Goal: Information Seeking & Learning: Check status

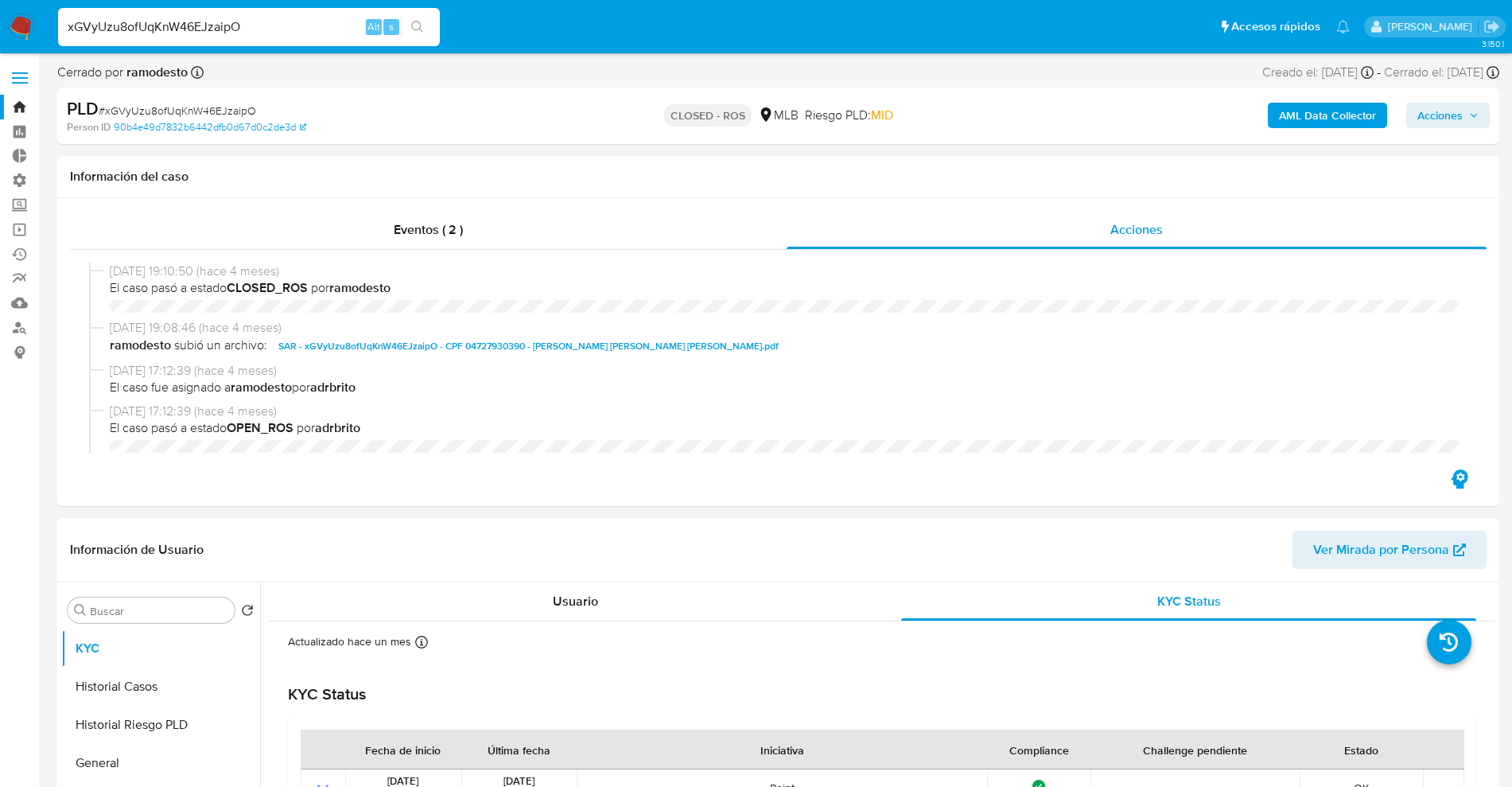
select select "10"
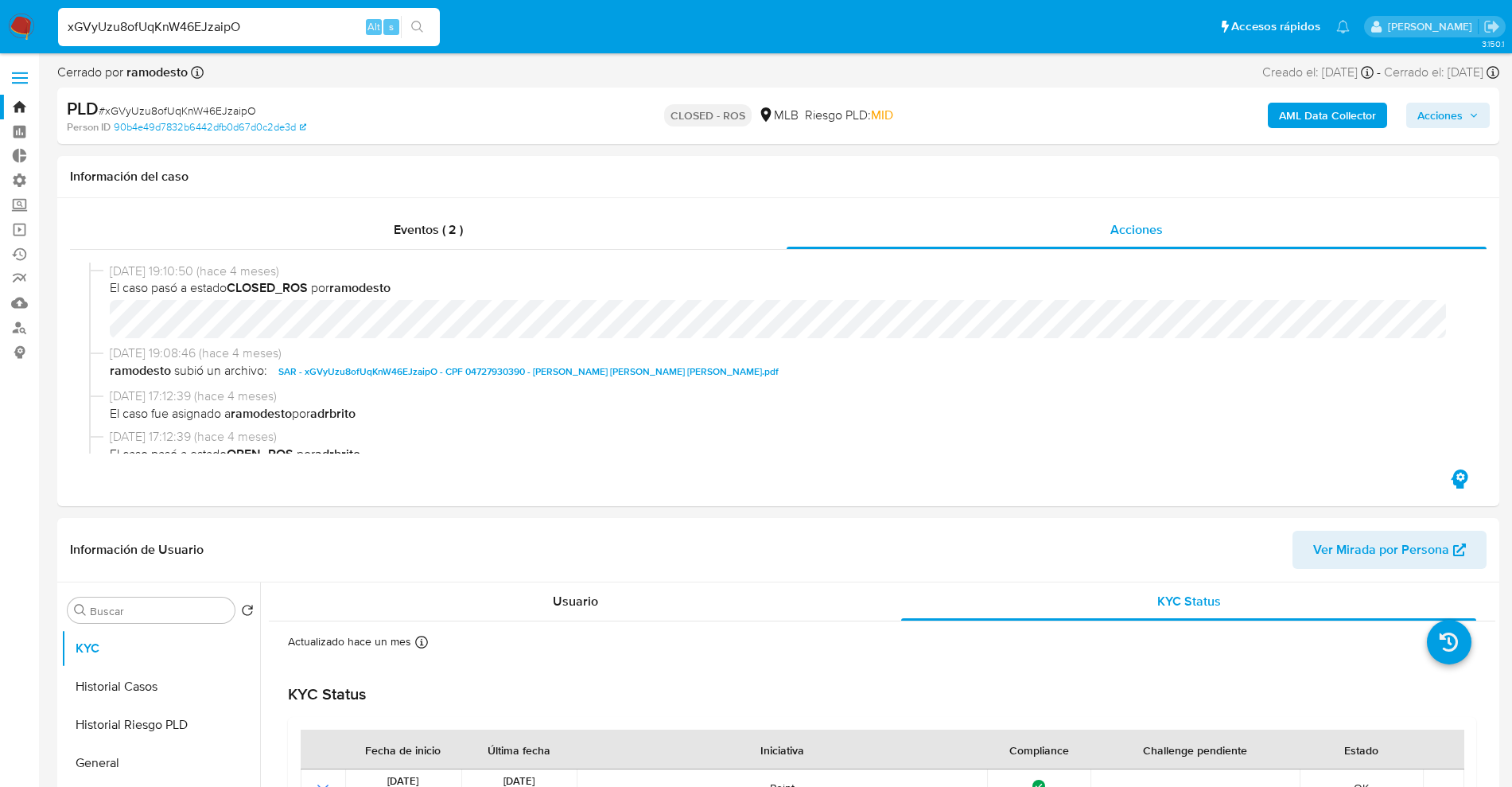
scroll to position [796, 0]
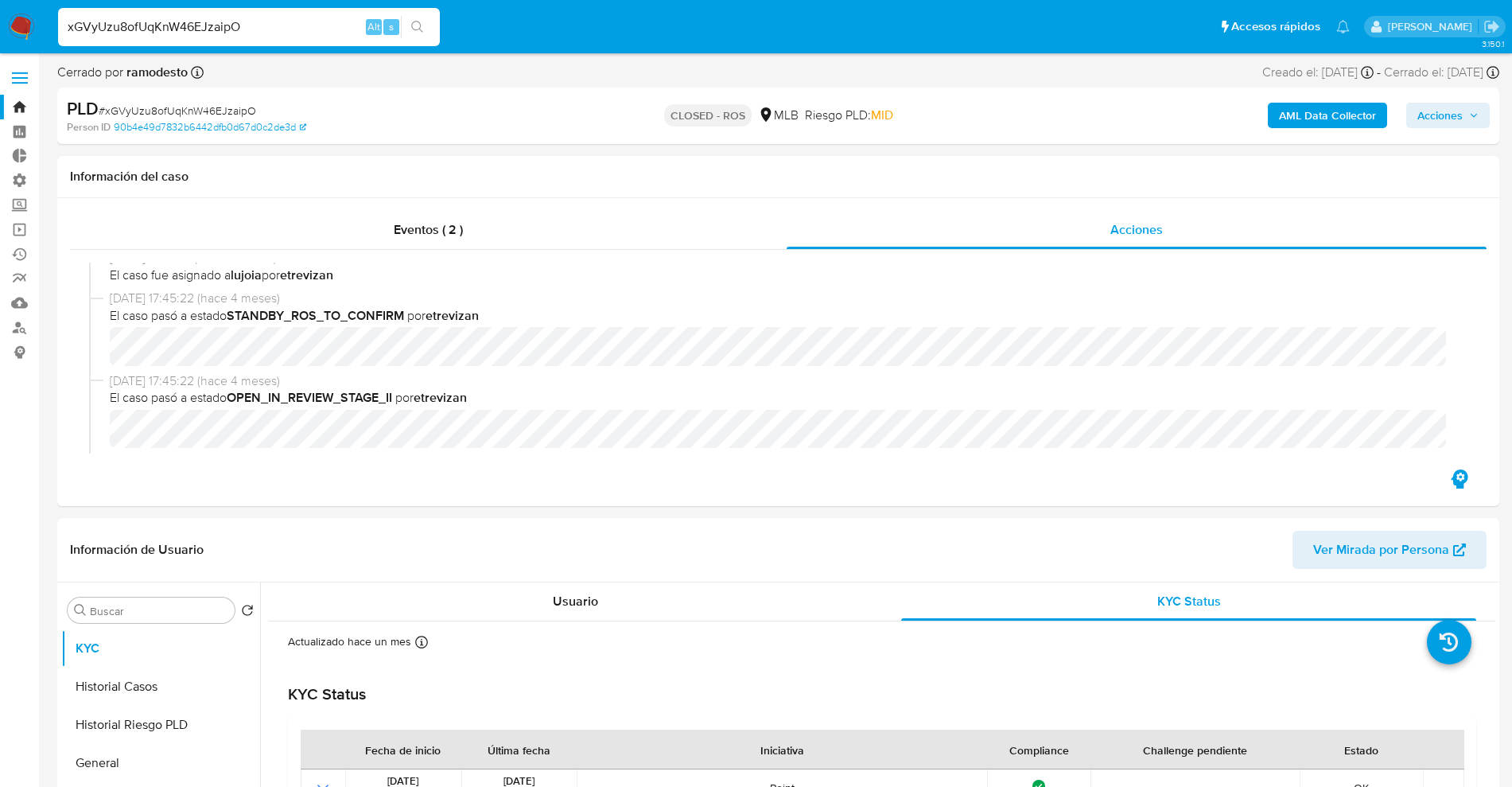
click at [23, 11] on nav "Pausado Ver notificaciones xGVyUzu8ofUqKnW46EJzaipO Alt s Accesos rápidos Presi…" at bounding box center [756, 26] width 1512 height 53
click at [14, 23] on img at bounding box center [21, 27] width 27 height 27
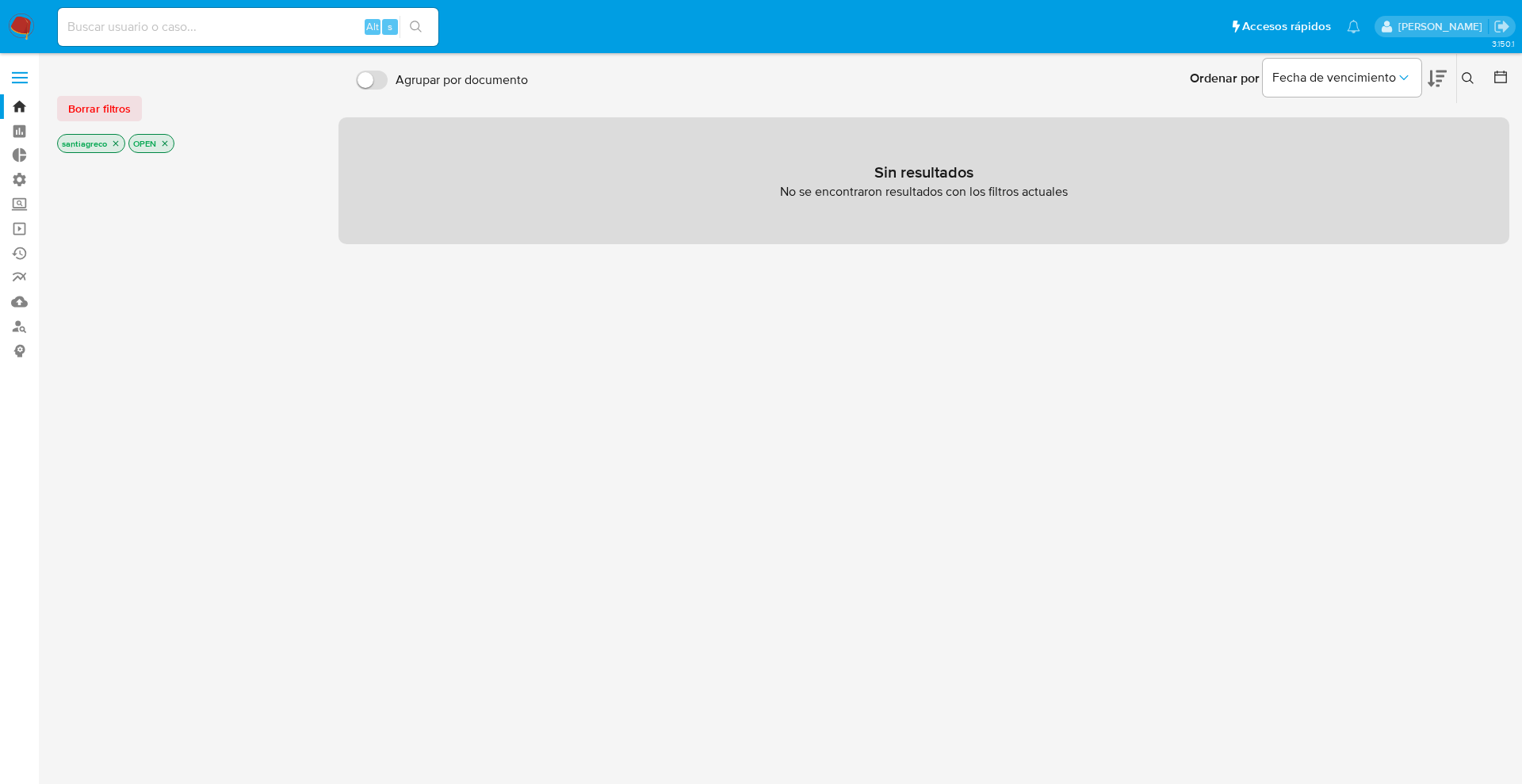
click at [209, 5] on div "Alt s" at bounding box center [248, 27] width 380 height 44
click at [201, 27] on input at bounding box center [248, 27] width 380 height 20
paste input "CGWXcpqhVi8lJwNMc4rHK0No"
type input "CGWXcpqhVi8lJwNMc4rHK0No"
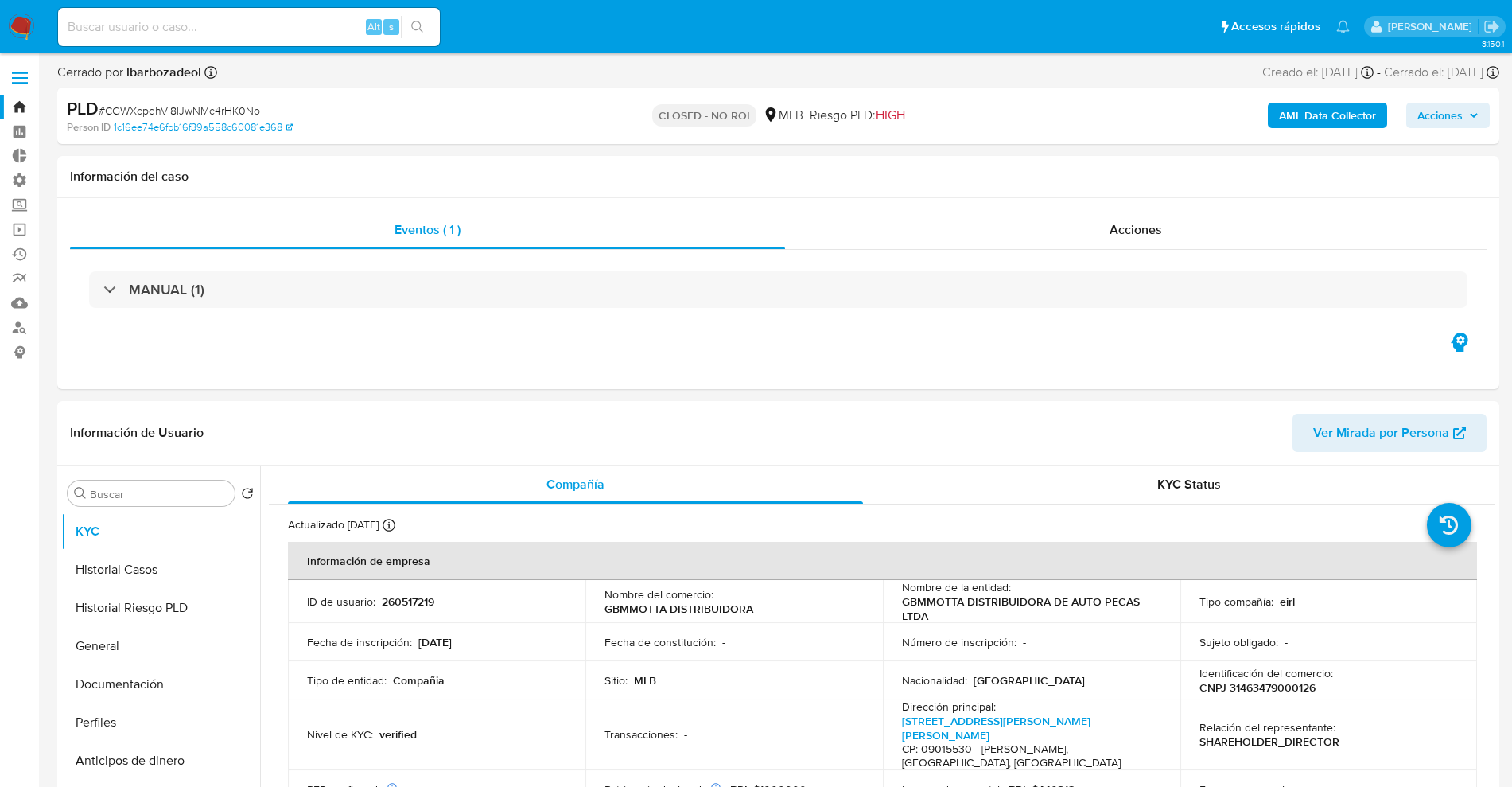
select select "10"
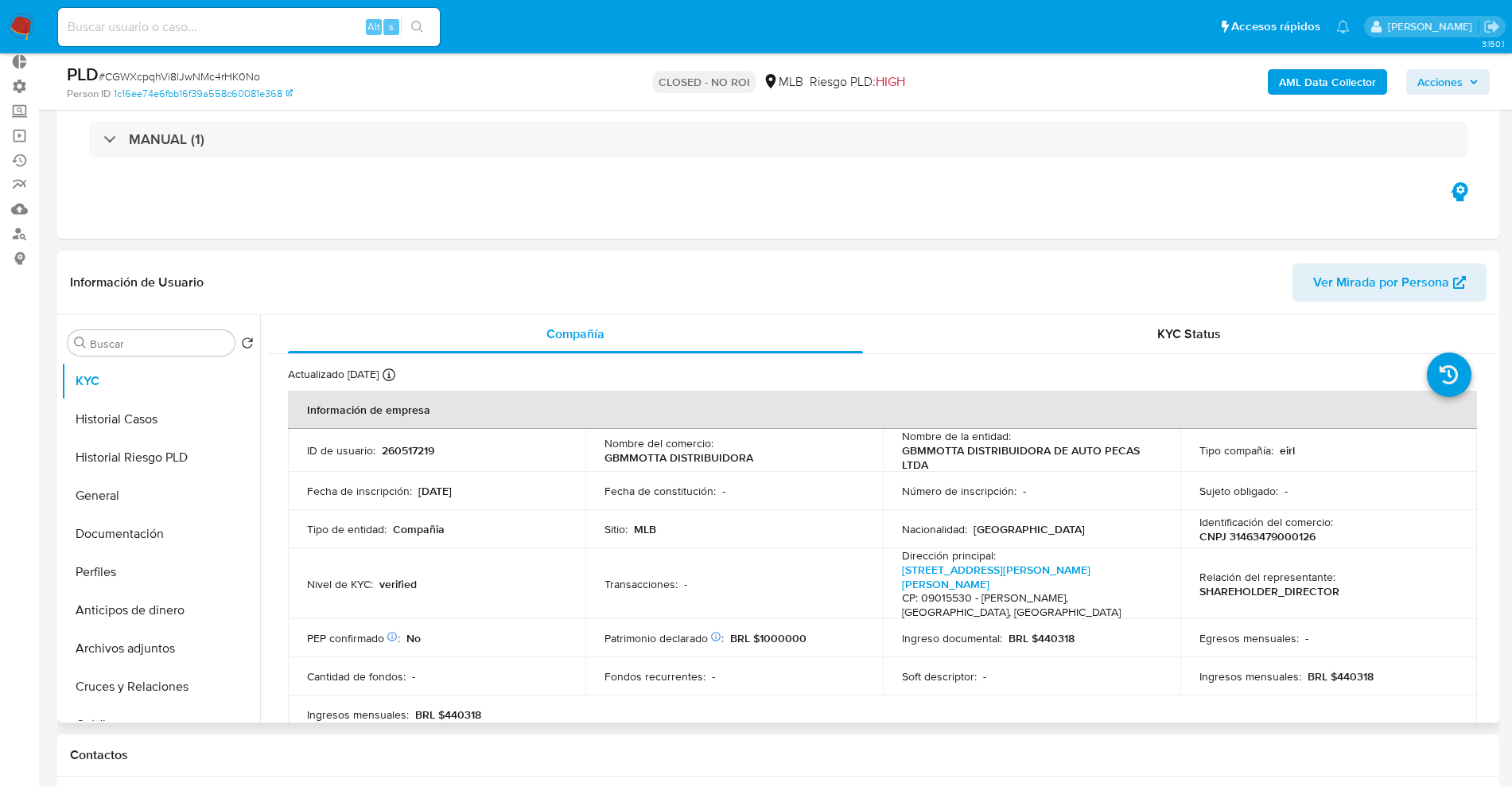
scroll to position [298, 0]
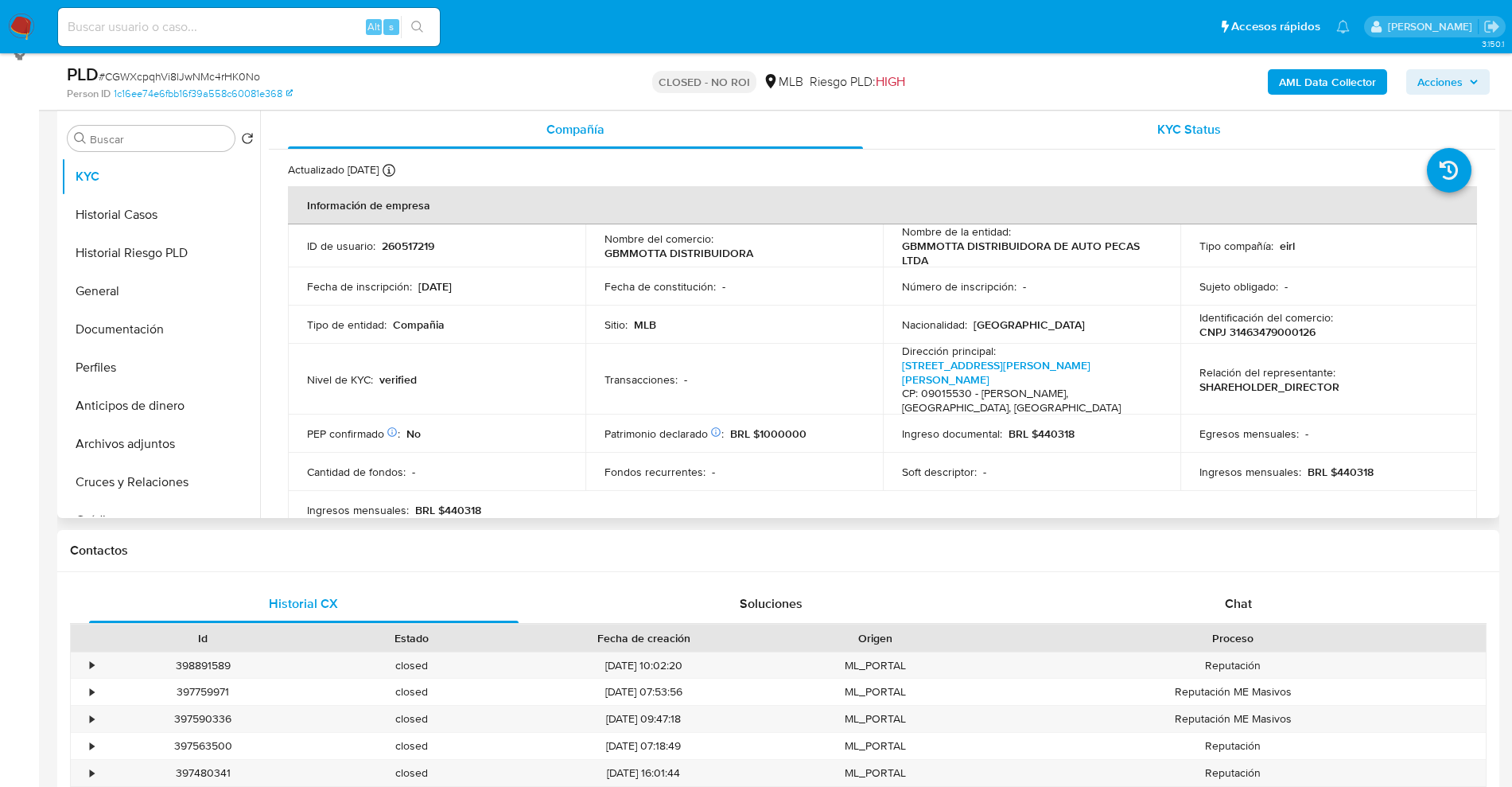
click at [1100, 114] on div "KYC Status" at bounding box center [1189, 130] width 575 height 38
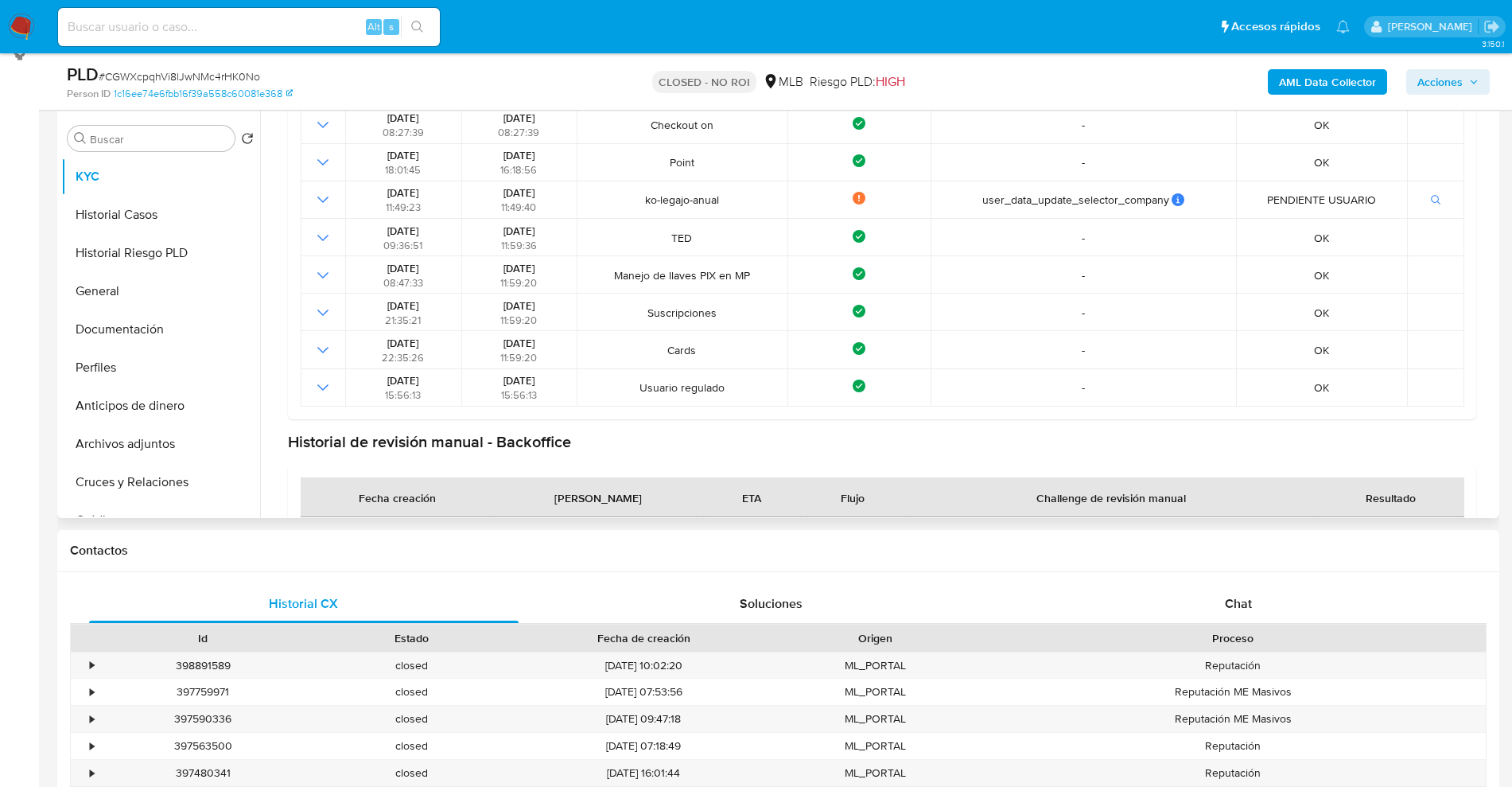
scroll to position [407, 0]
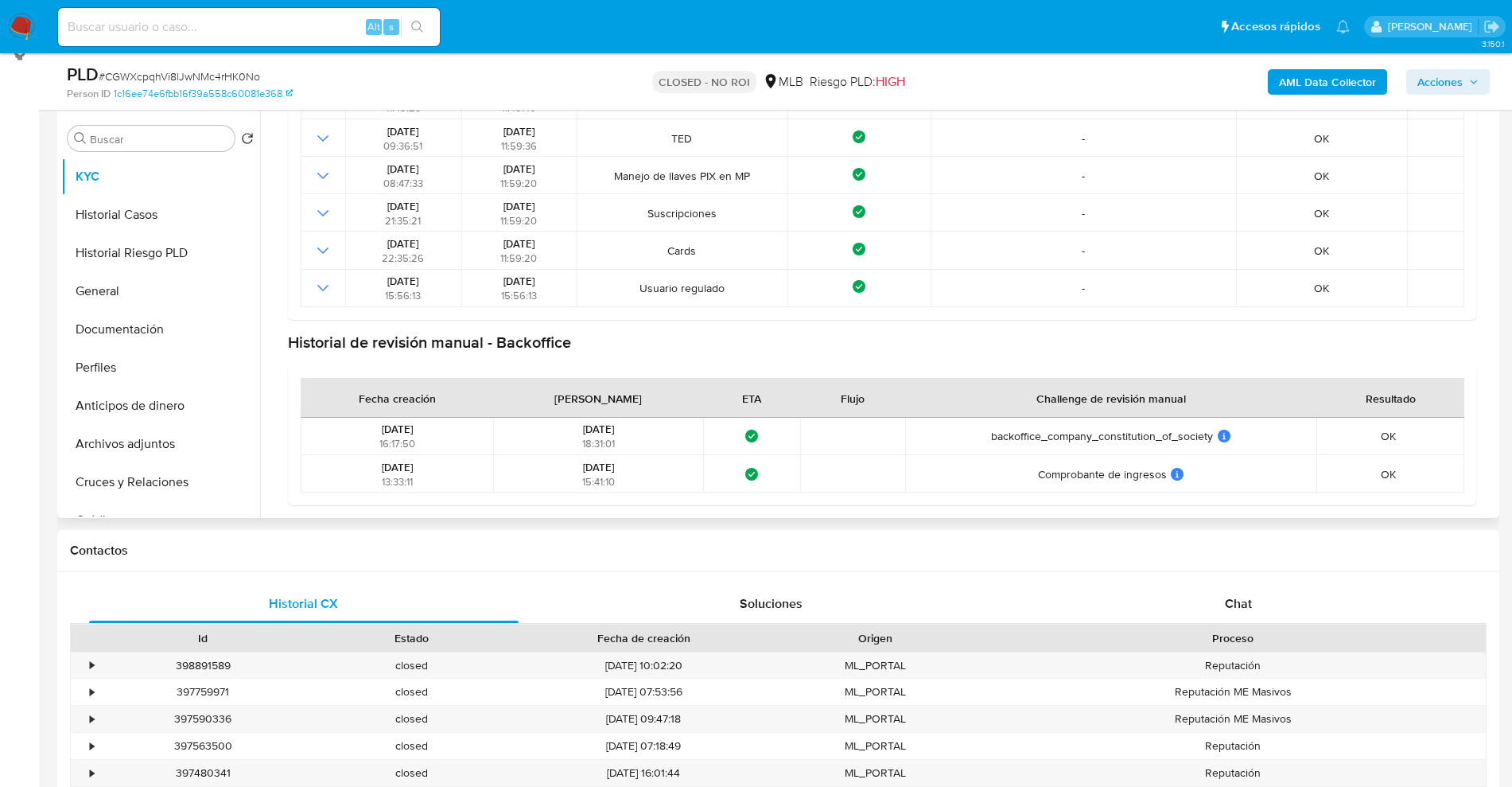
drag, startPoint x: 467, startPoint y: 520, endPoint x: 620, endPoint y: 514, distance: 153.1
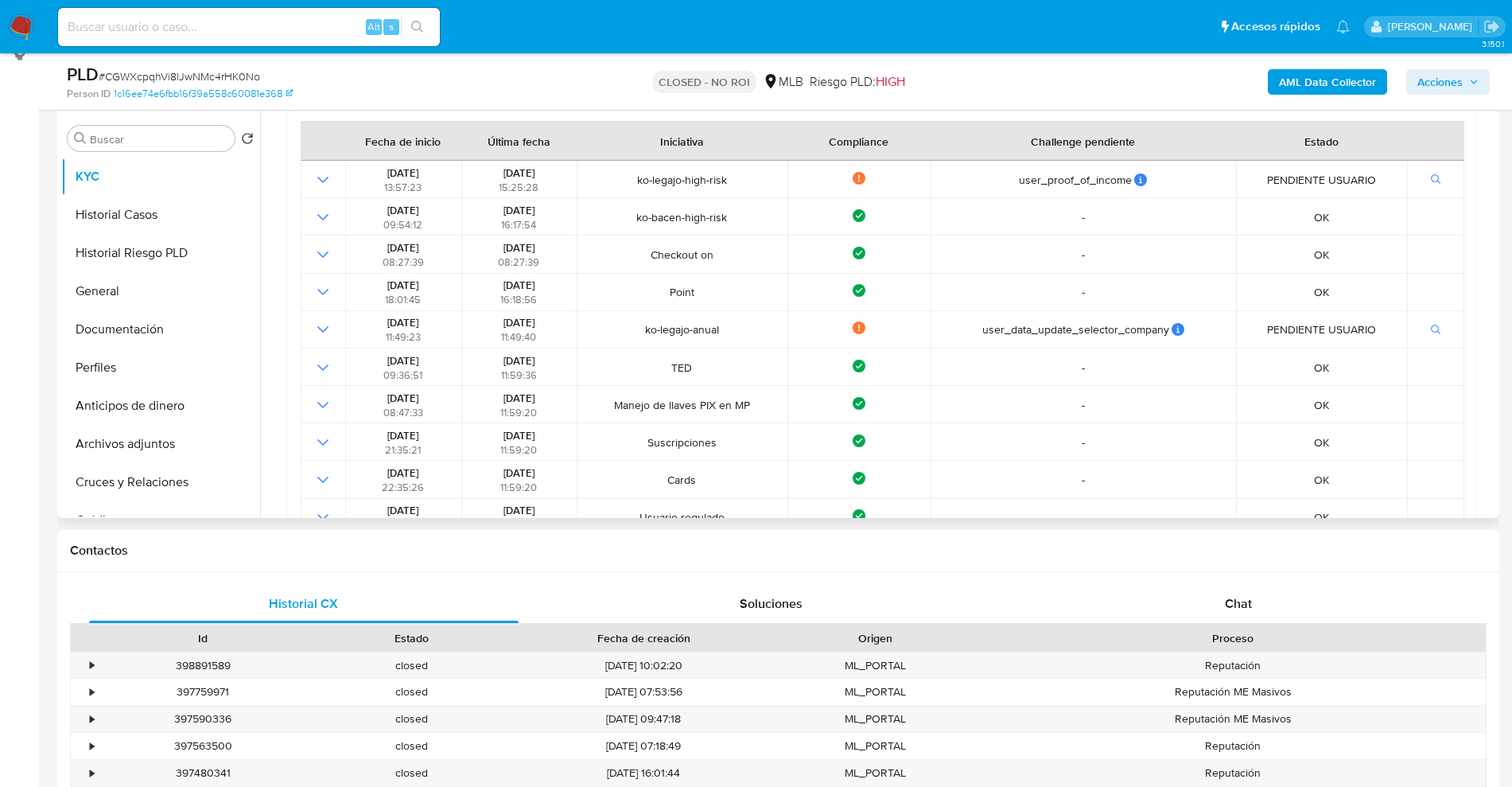
scroll to position [0, 0]
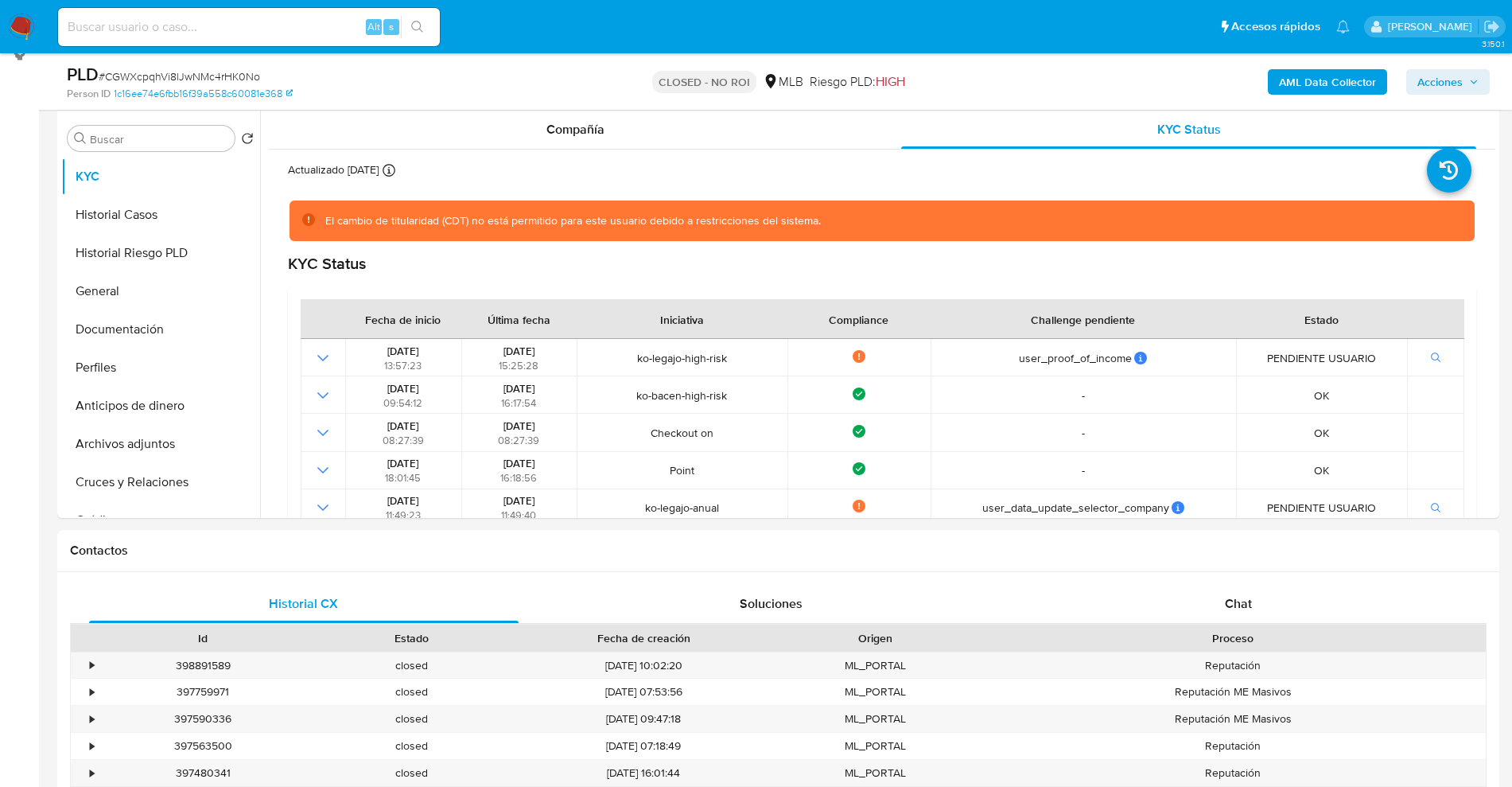
click at [216, 74] on span "# CGWXcpqhVi8lJwNMc4rHK0No" at bounding box center [179, 76] width 161 height 16
copy span "CGWXcpqhVi8lJwNMc4rHK0No"
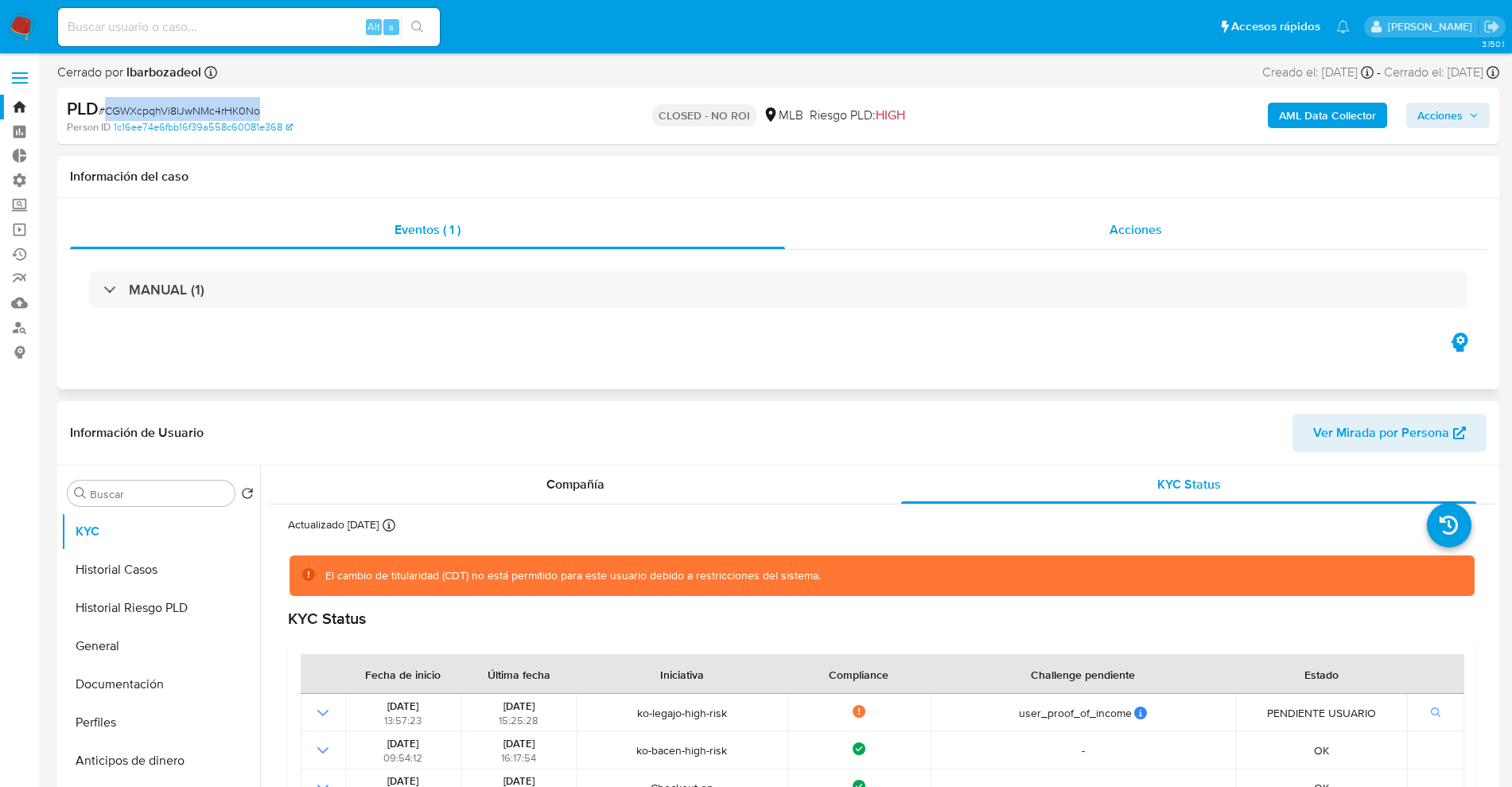
click at [1108, 224] on div "Acciones" at bounding box center [1136, 230] width 702 height 38
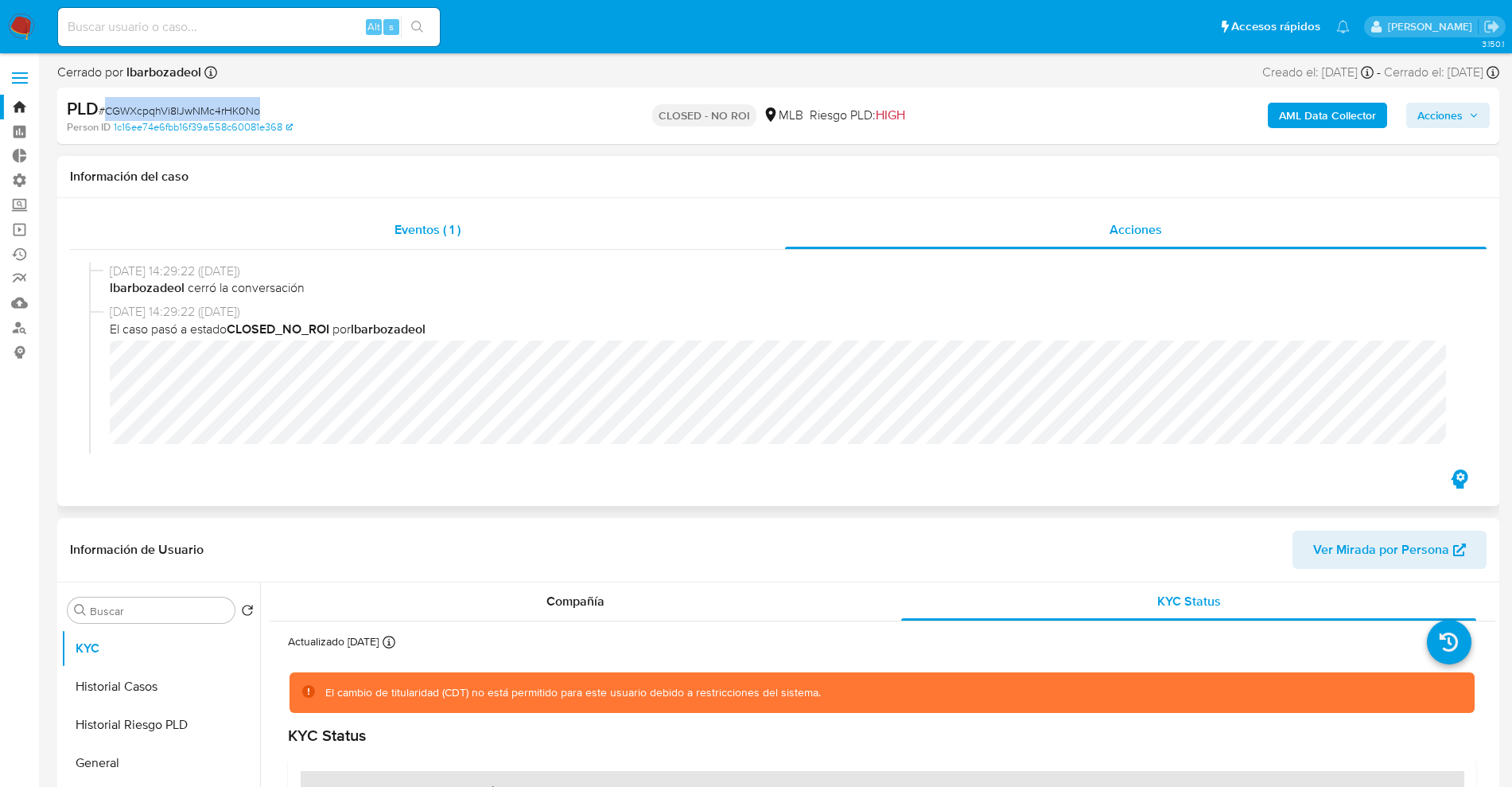
click at [354, 216] on div "Eventos ( 1 )" at bounding box center [428, 230] width 715 height 38
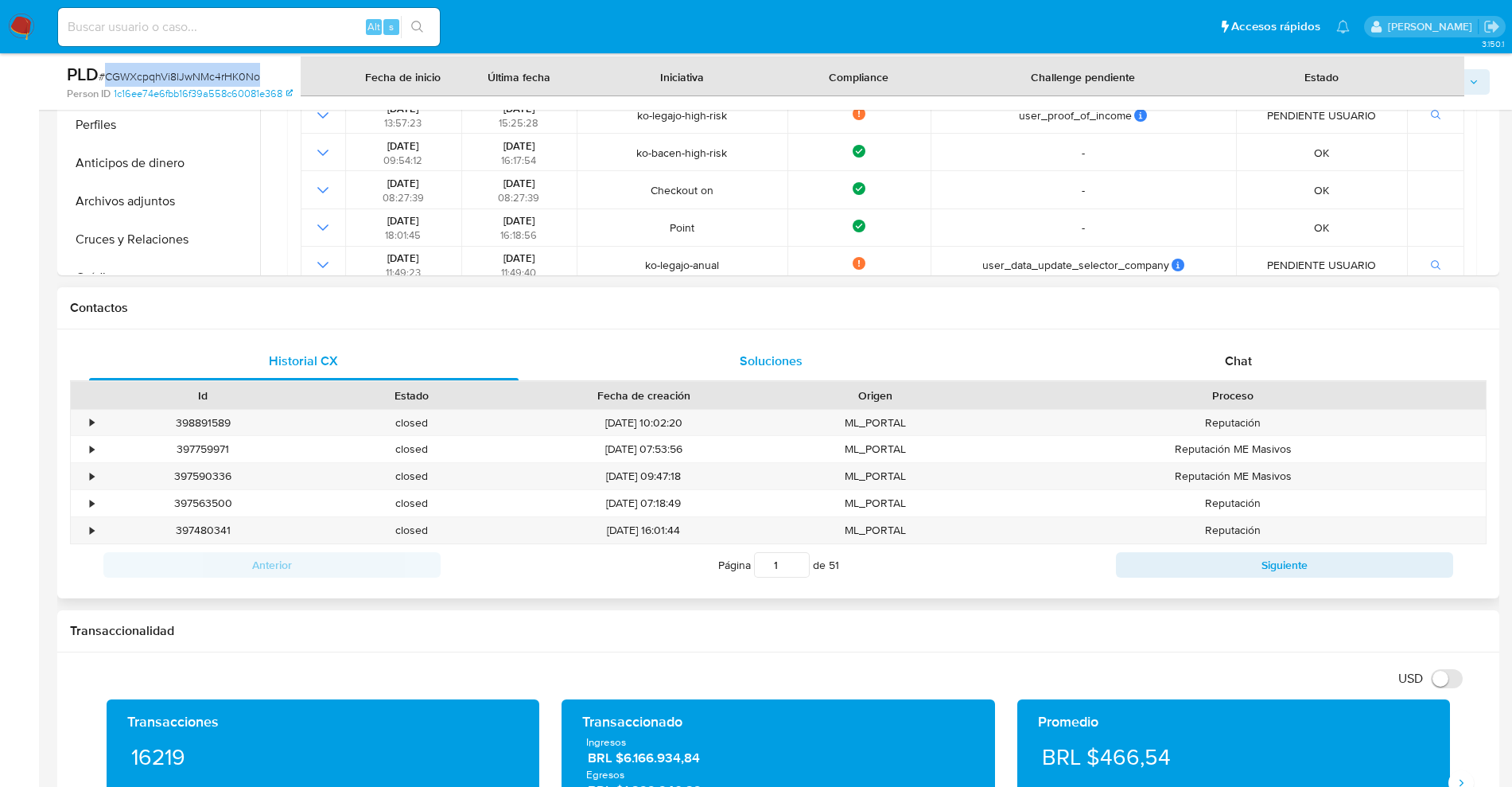
scroll to position [398, 0]
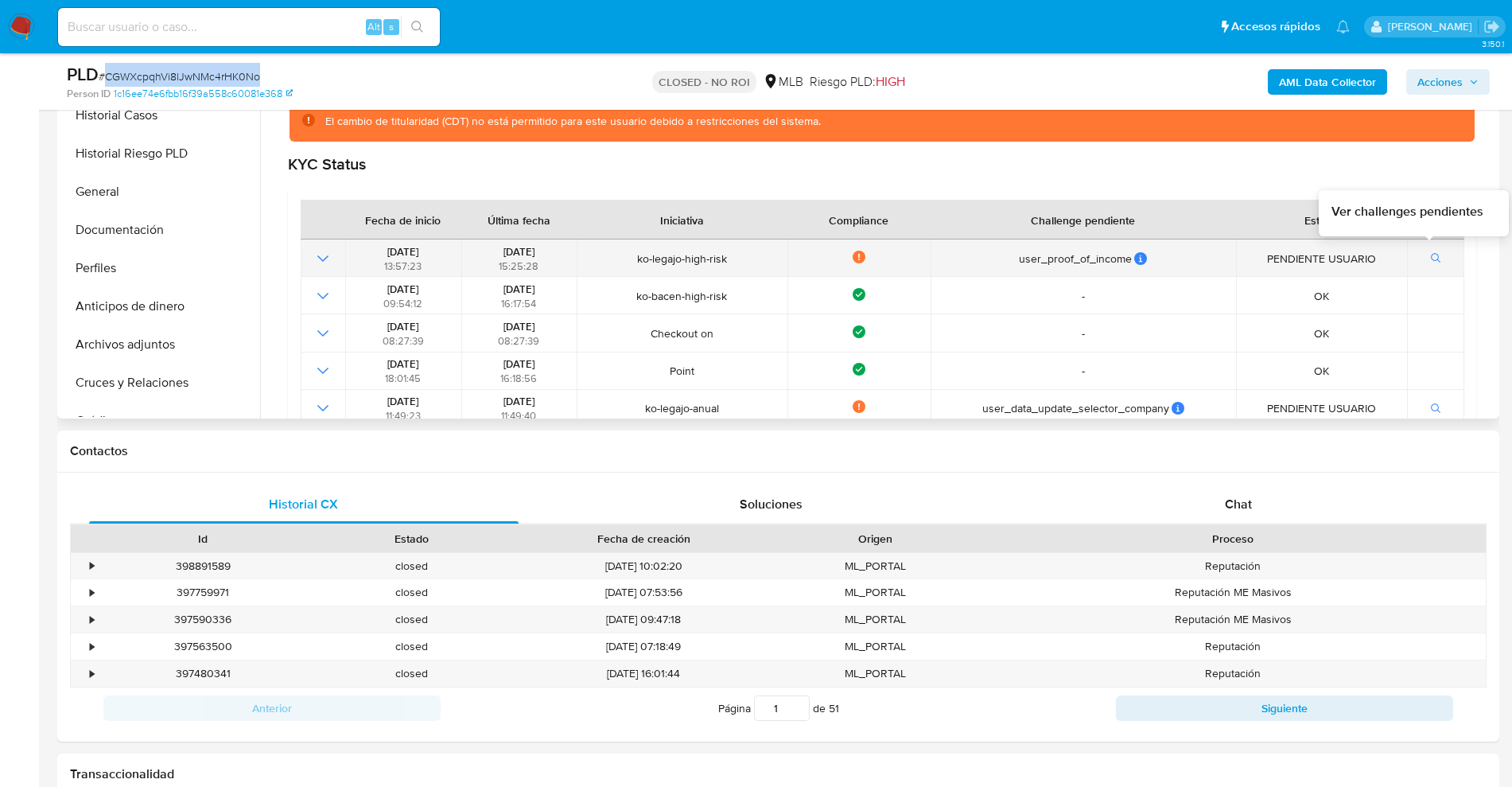
click at [1429, 265] on button "button" at bounding box center [1437, 259] width 27 height 19
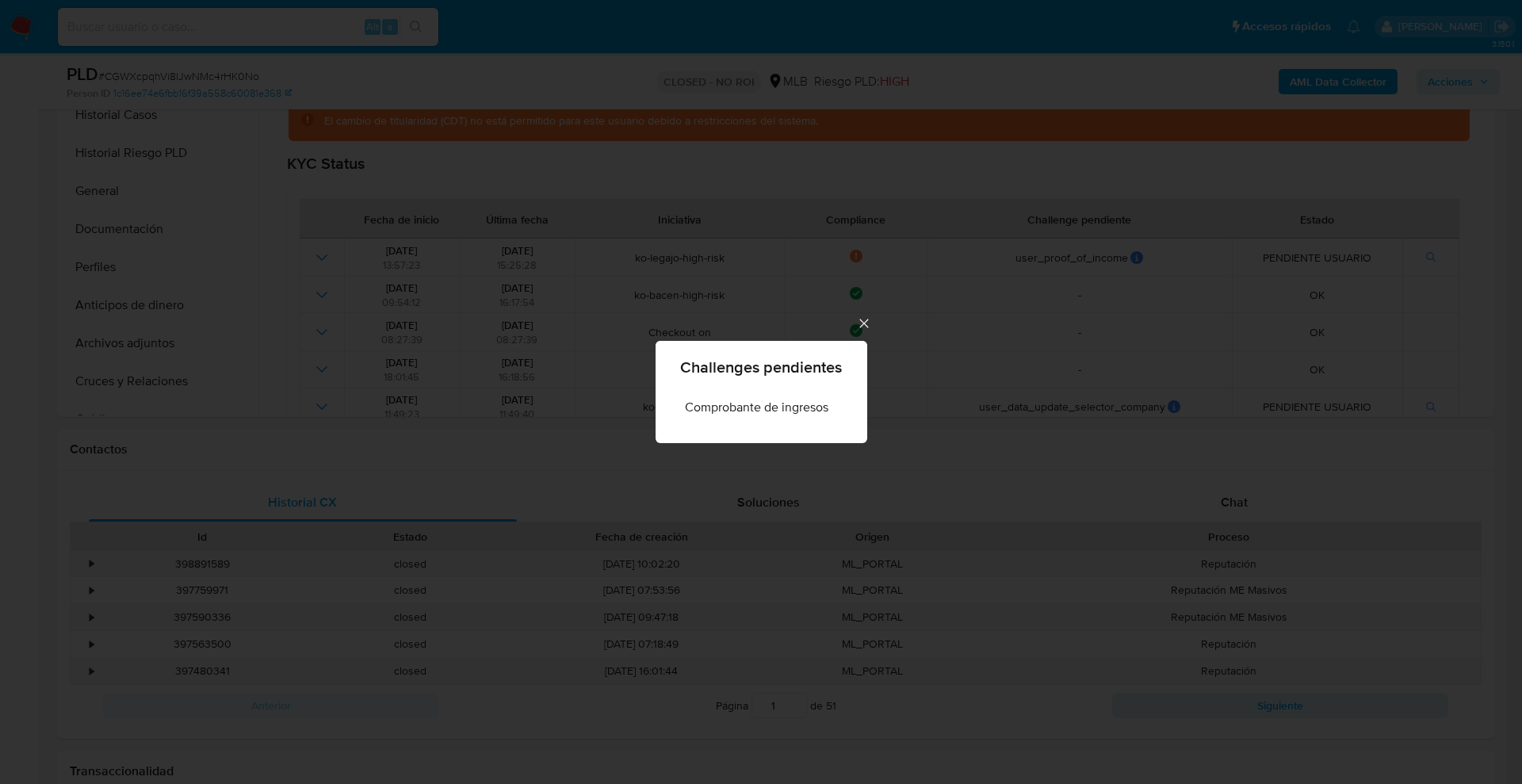
click at [867, 321] on icon "Cerrar" at bounding box center [864, 323] width 16 height 16
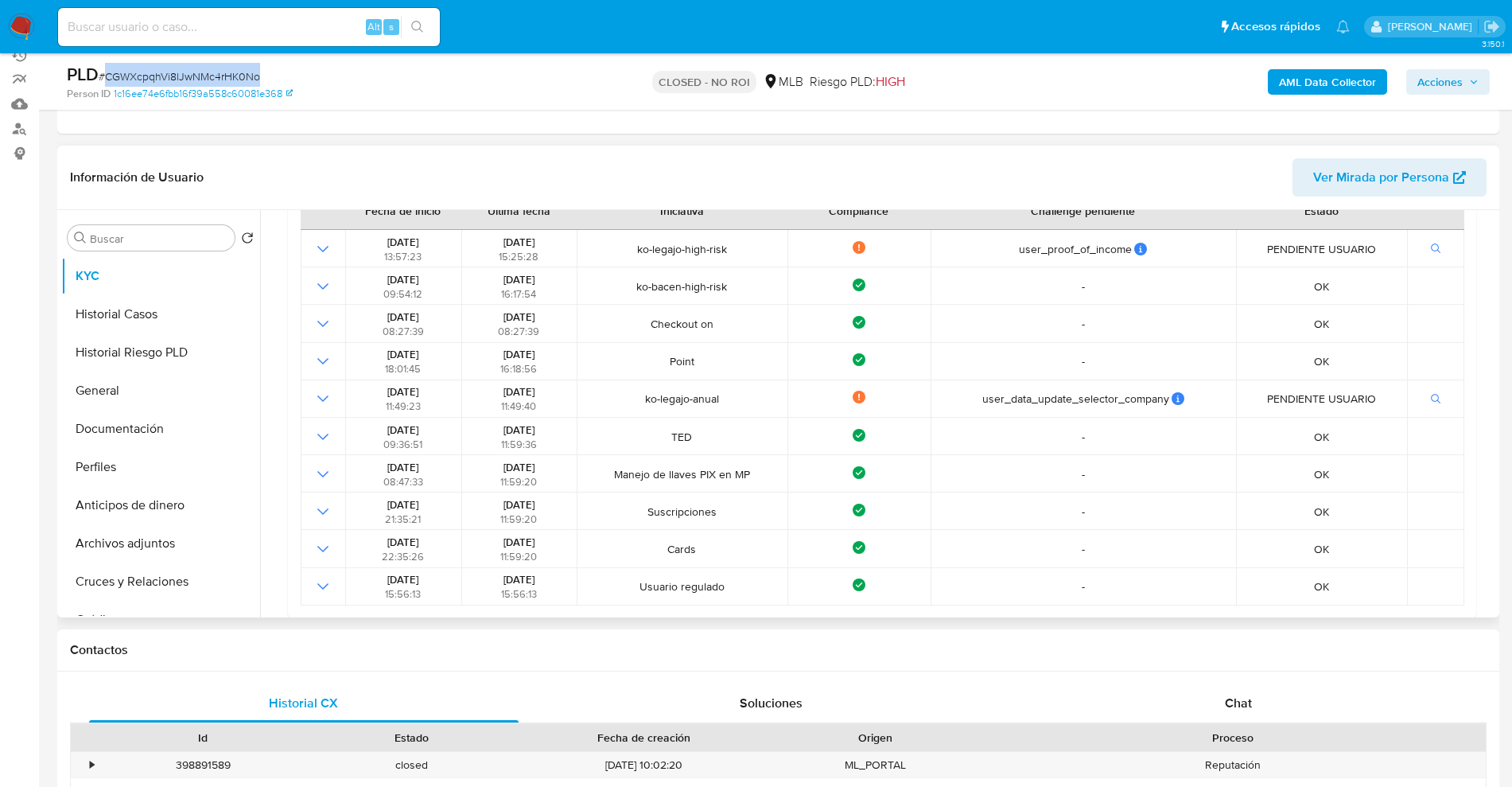
scroll to position [0, 0]
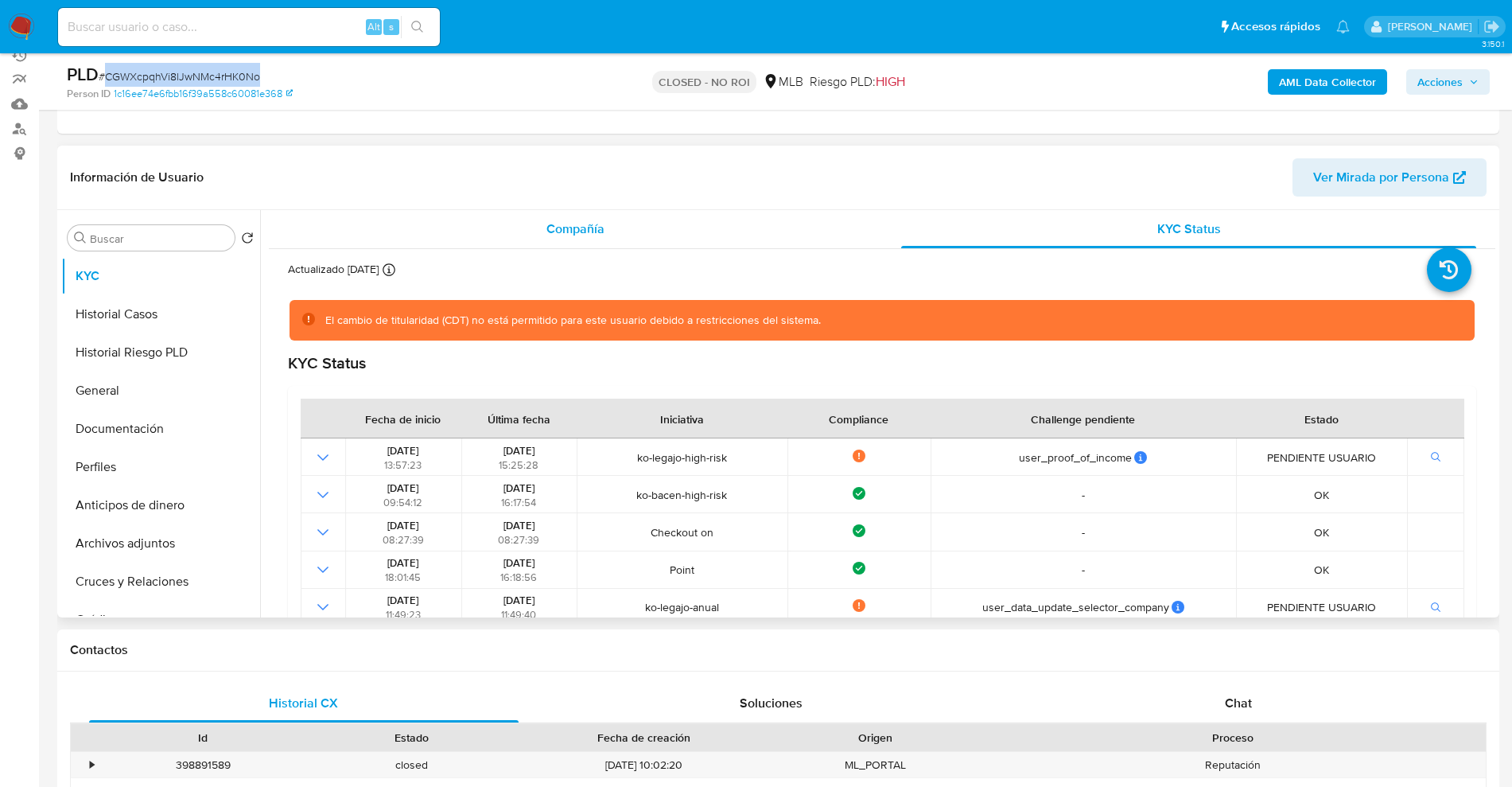
click at [554, 239] on div "Compañía" at bounding box center [575, 229] width 575 height 38
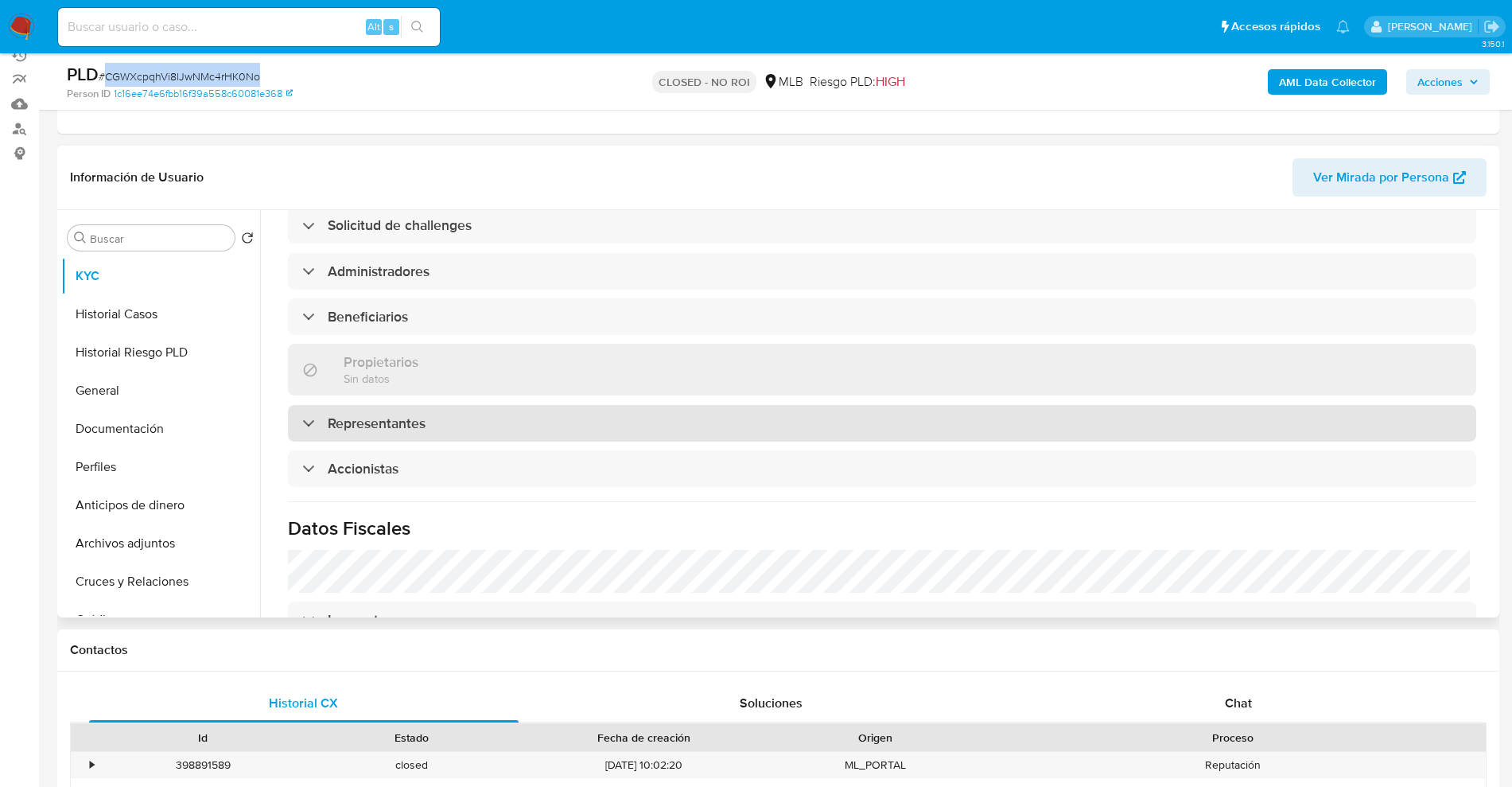
scroll to position [597, 0]
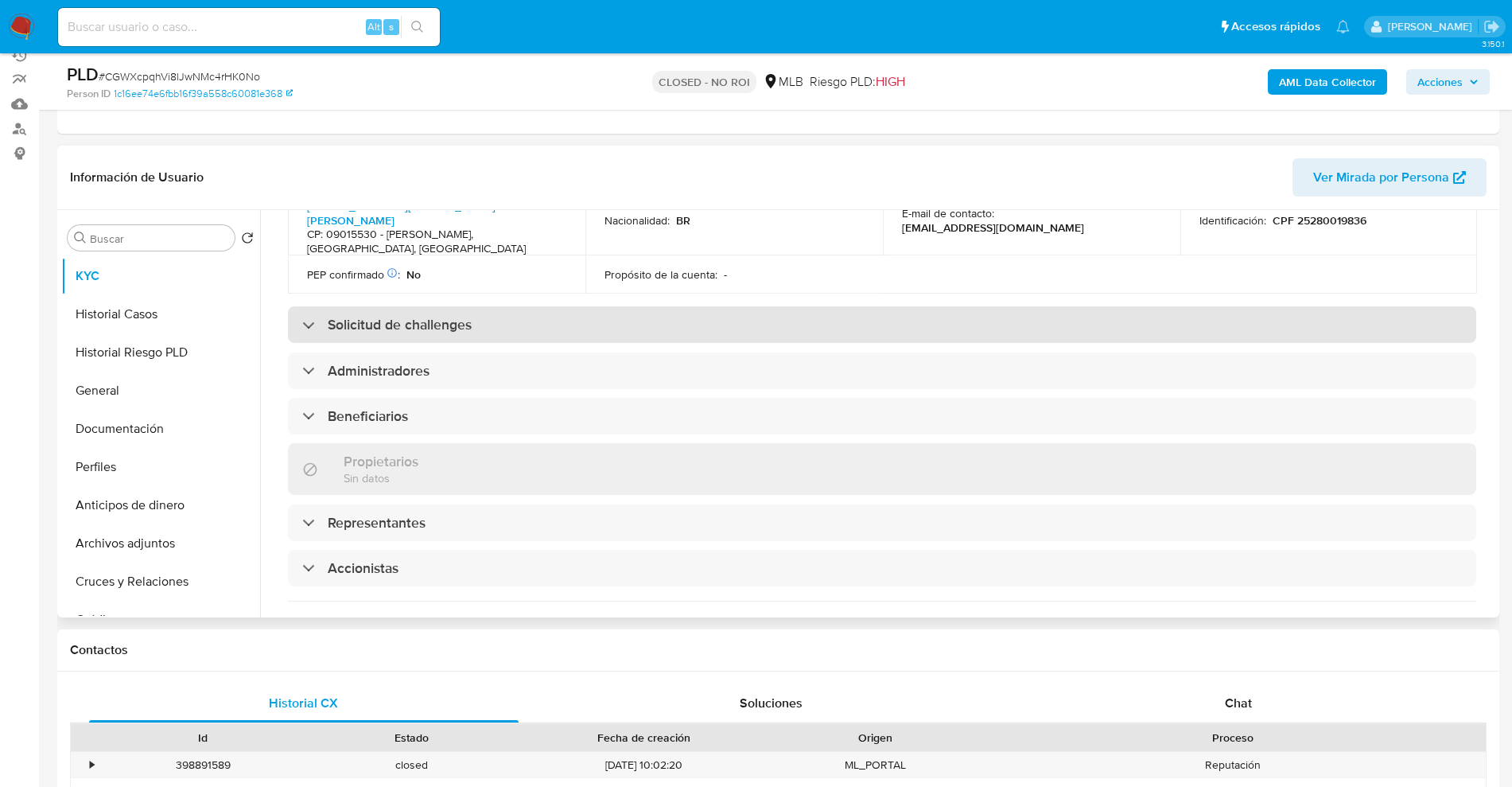
click at [450, 316] on h3 "Solicitud de challenges" at bounding box center [400, 324] width 144 height 17
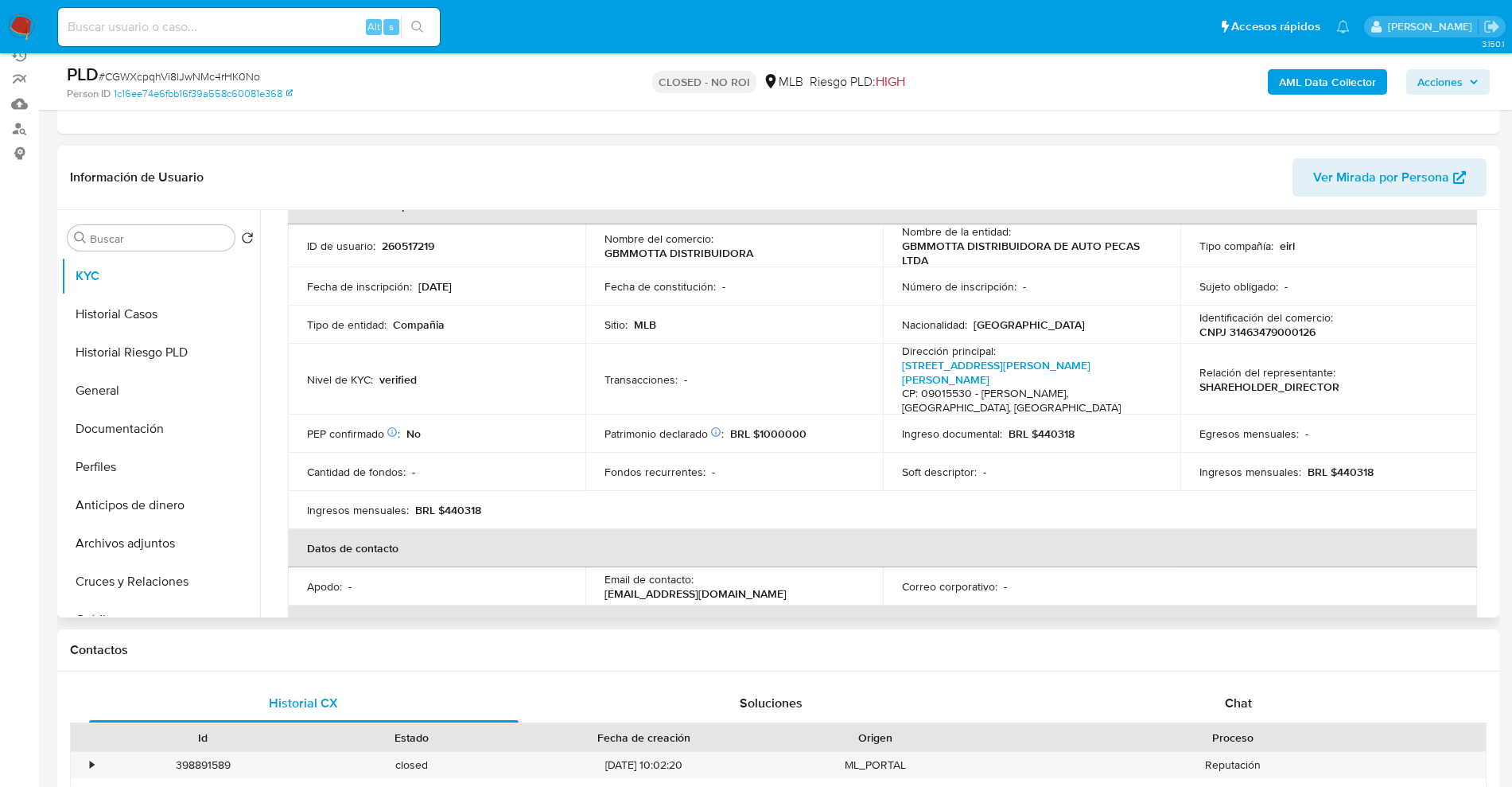
scroll to position [298, 0]
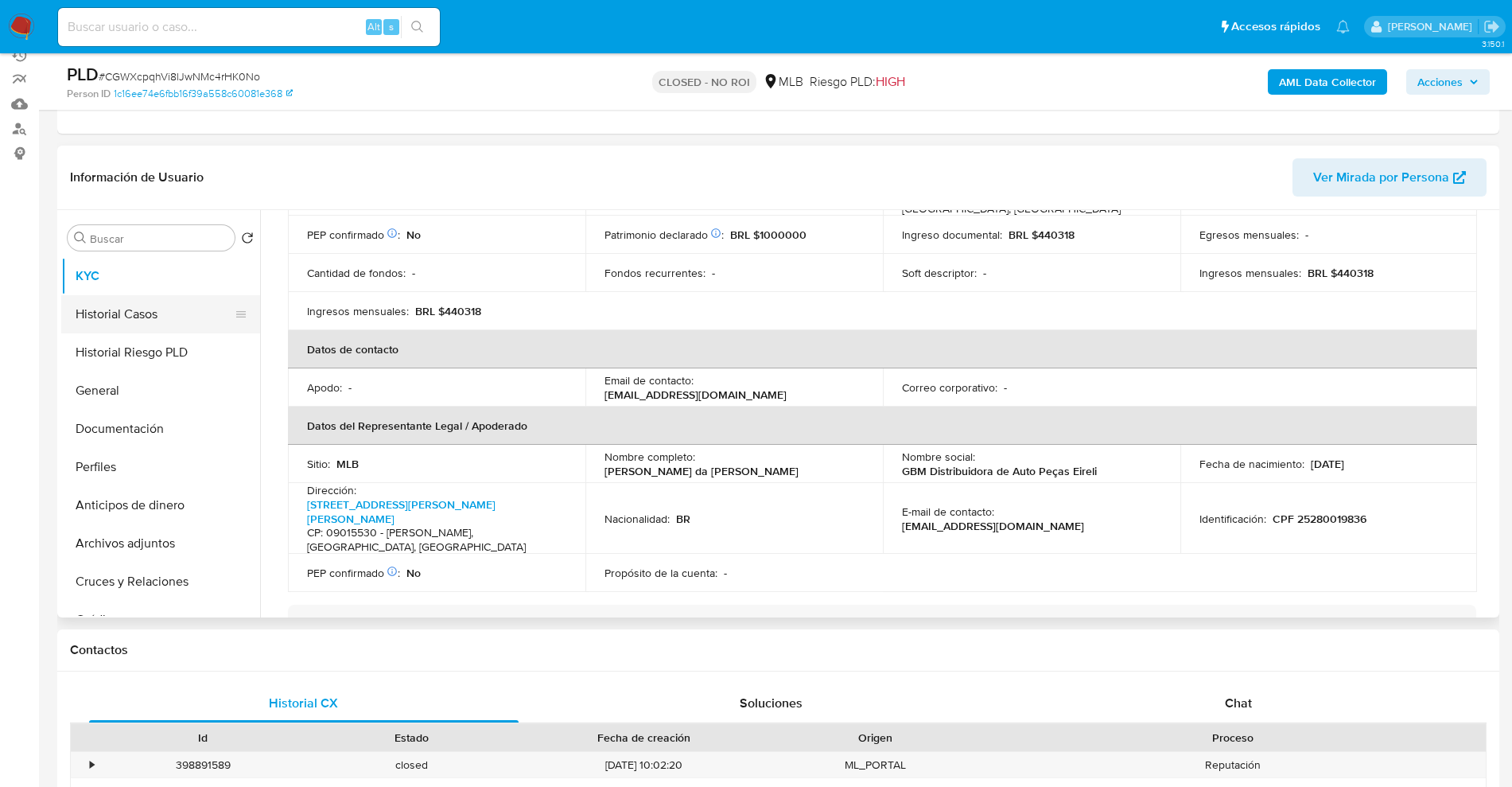
click at [137, 315] on button "Historial Casos" at bounding box center [155, 314] width 186 height 38
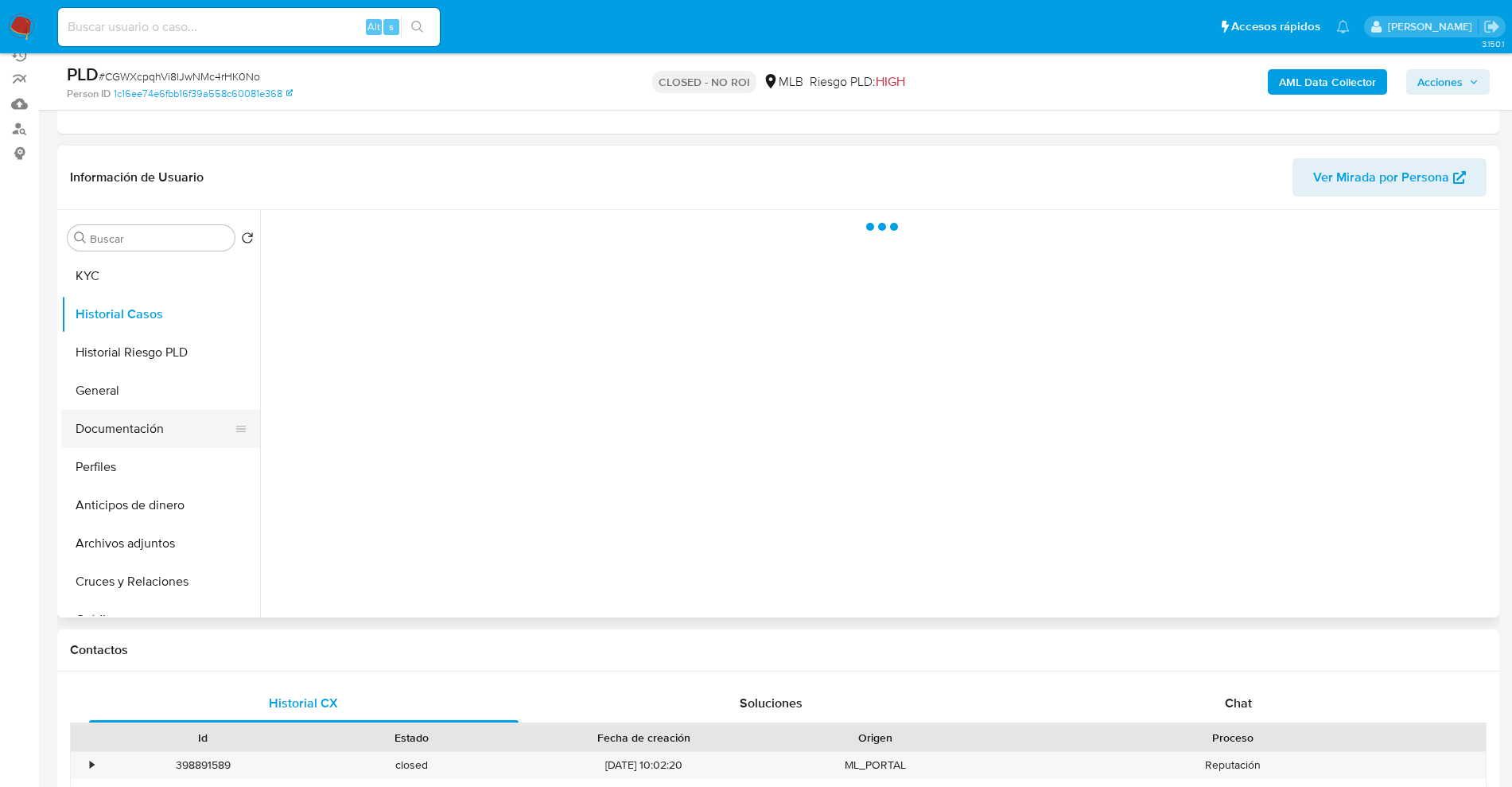
click at [116, 430] on button "Documentación" at bounding box center [155, 428] width 186 height 38
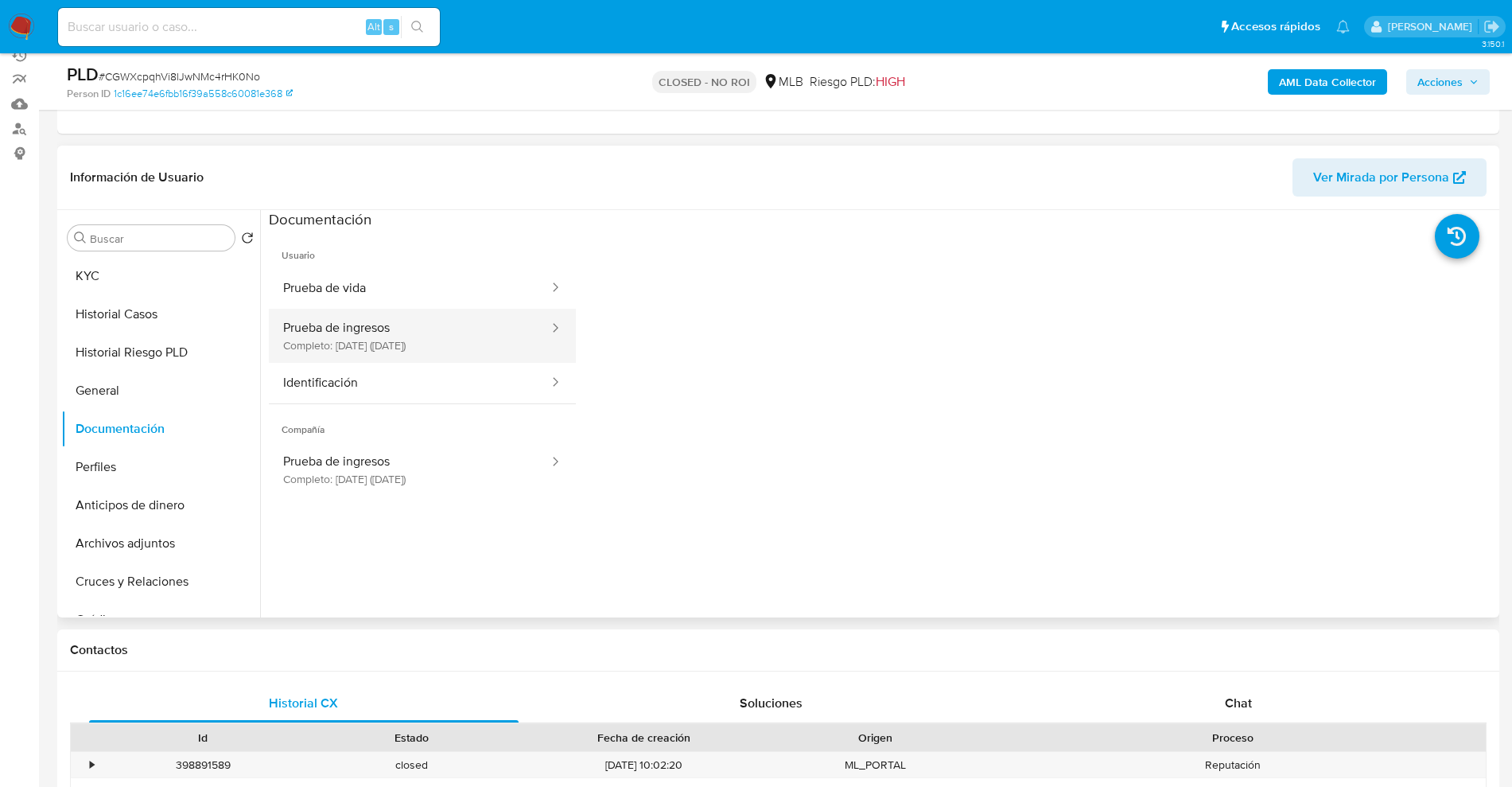
click at [484, 347] on button "Prueba de ingresos Completo: 11/11/2024 (hace 9 meses)" at bounding box center [410, 335] width 282 height 54
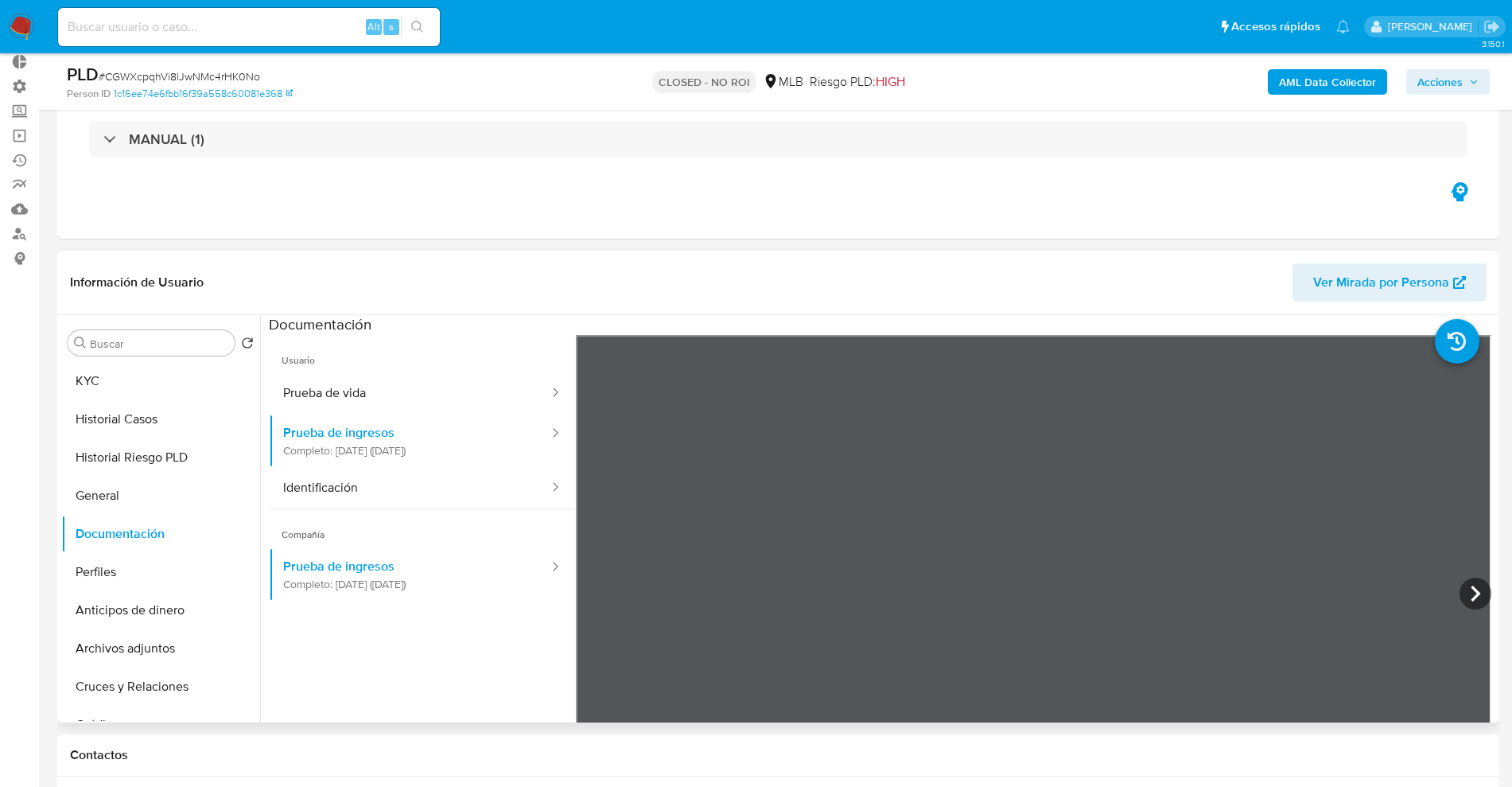
scroll to position [199, 0]
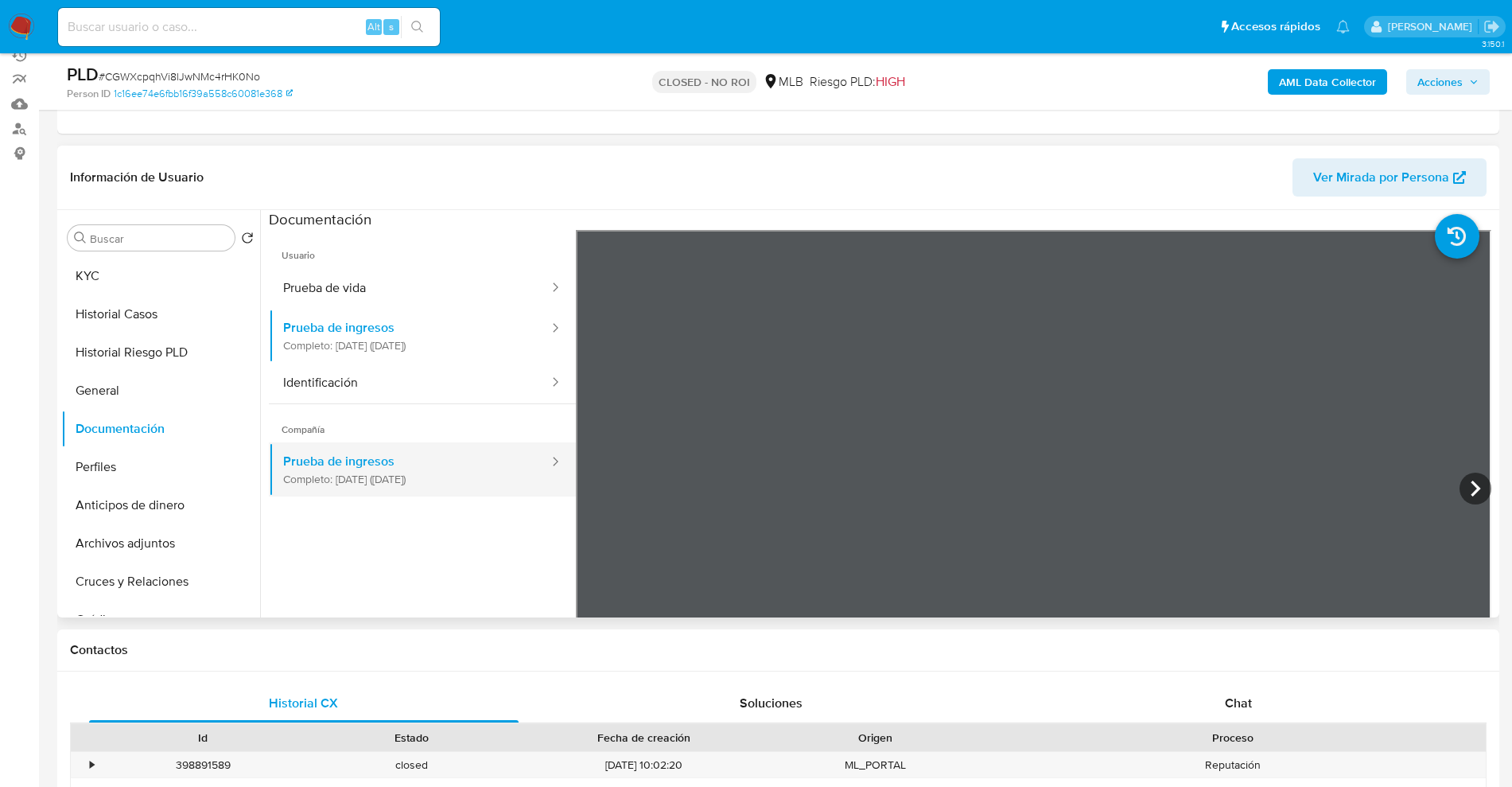
click at [495, 468] on button "Prueba de ingresos Completo: 11/11/2024 (hace 9 meses)" at bounding box center [410, 469] width 282 height 54
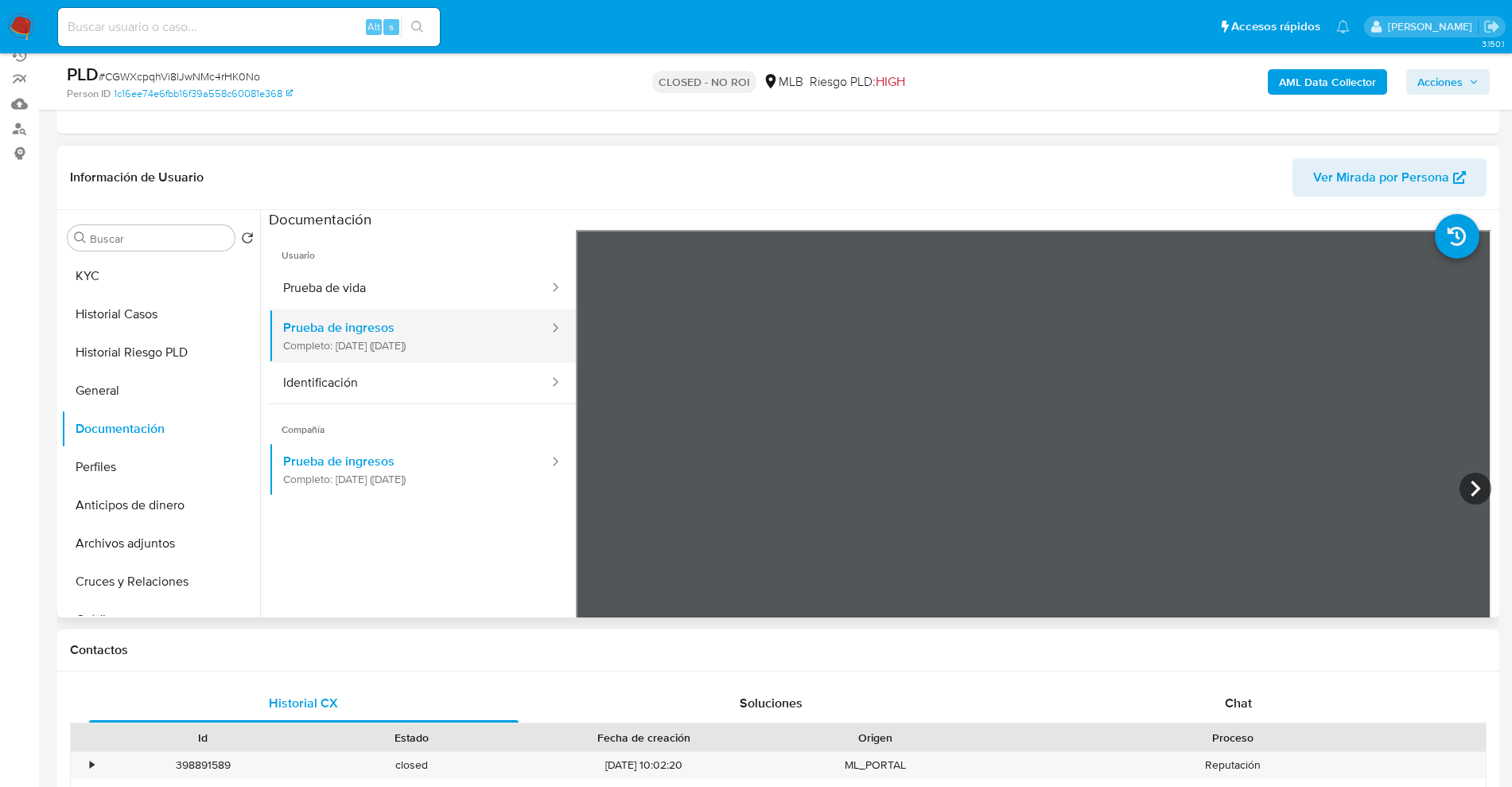
click at [472, 353] on button "Prueba de ingresos Completo: 11/11/2024 (hace 9 meses)" at bounding box center [410, 335] width 282 height 54
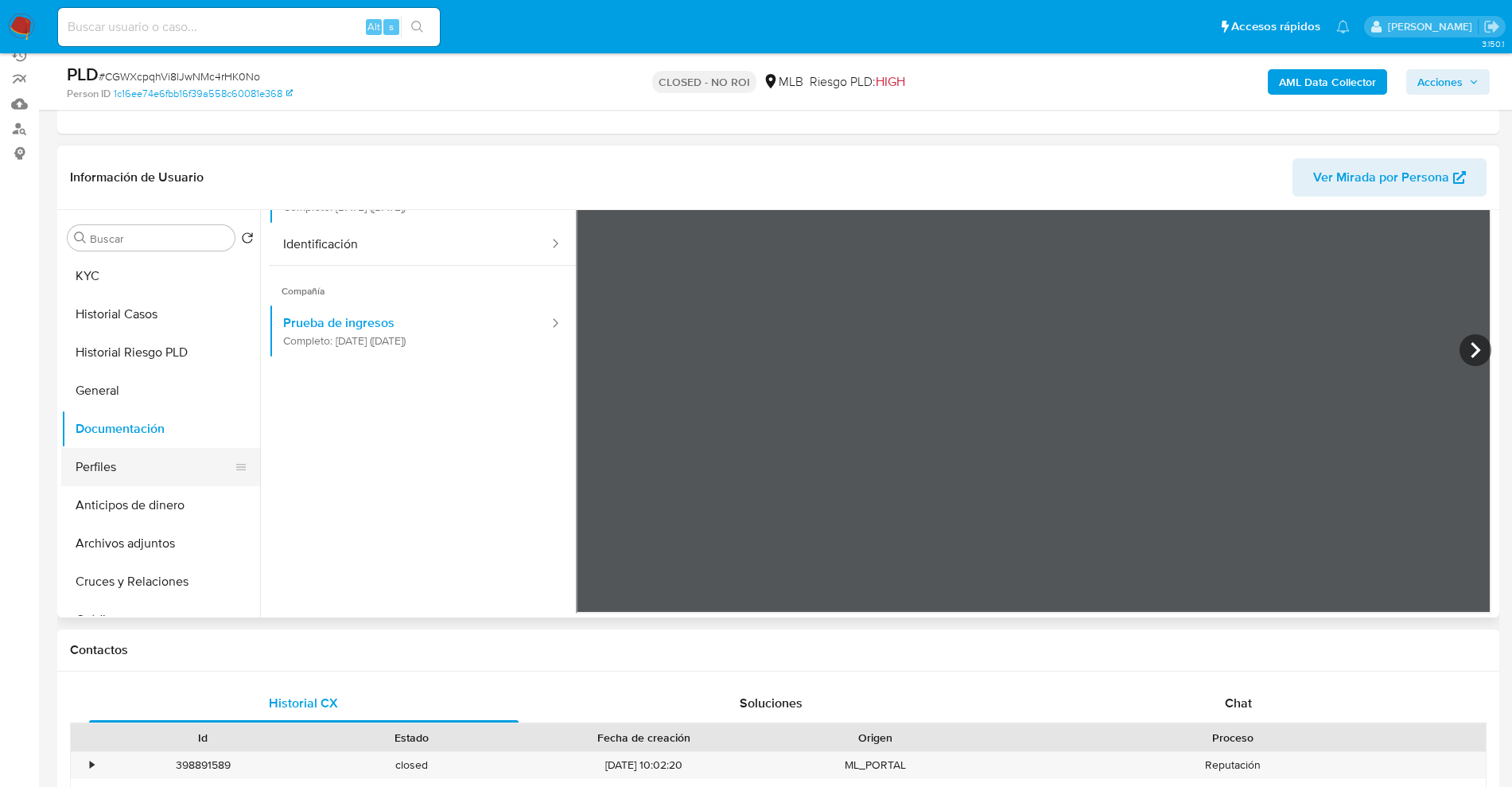
click at [127, 461] on button "Perfiles" at bounding box center [155, 467] width 186 height 38
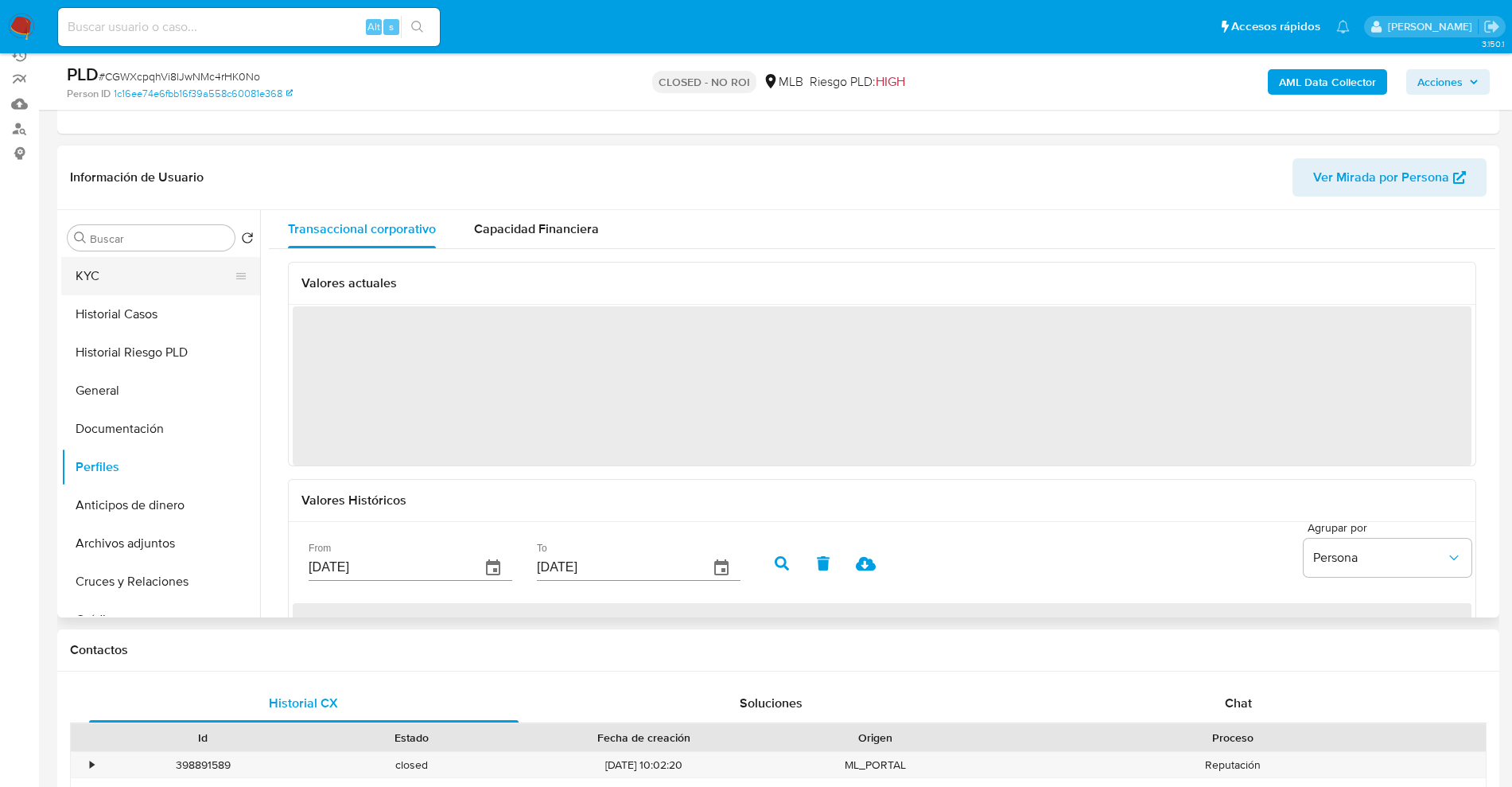
click at [129, 283] on button "KYC" at bounding box center [155, 276] width 186 height 38
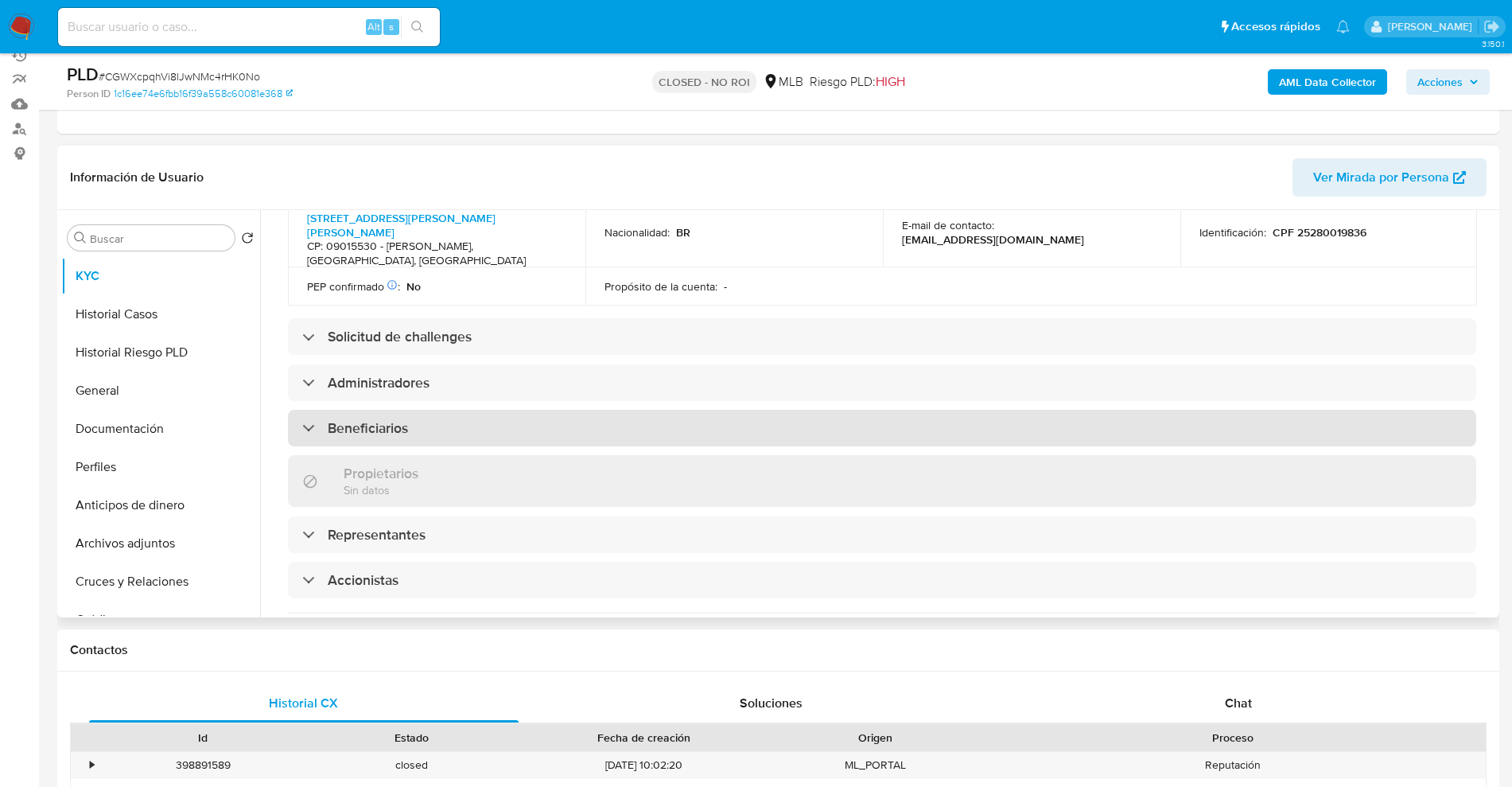
scroll to position [597, 0]
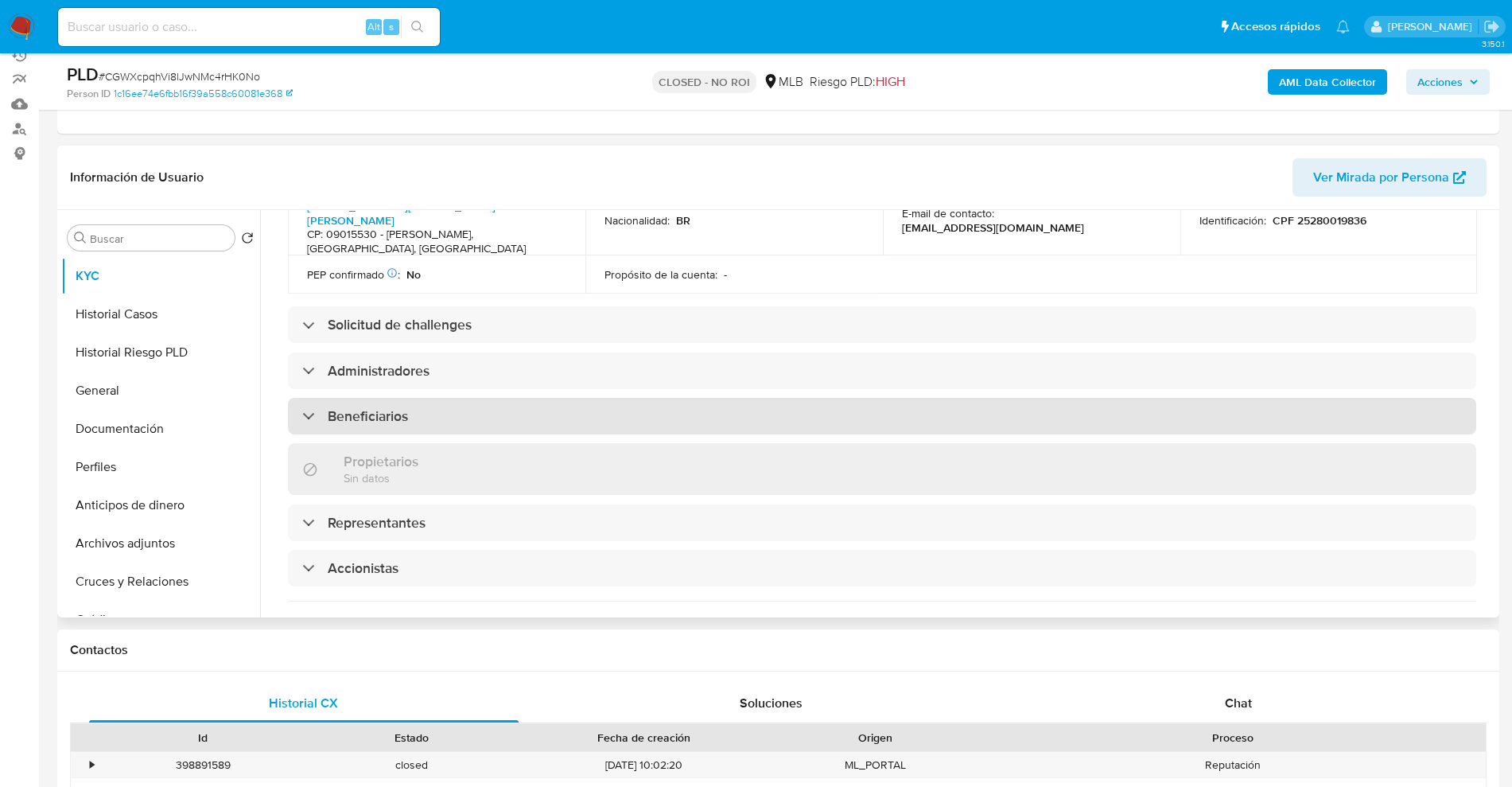
click at [427, 398] on div "Beneficiarios" at bounding box center [882, 416] width 1188 height 37
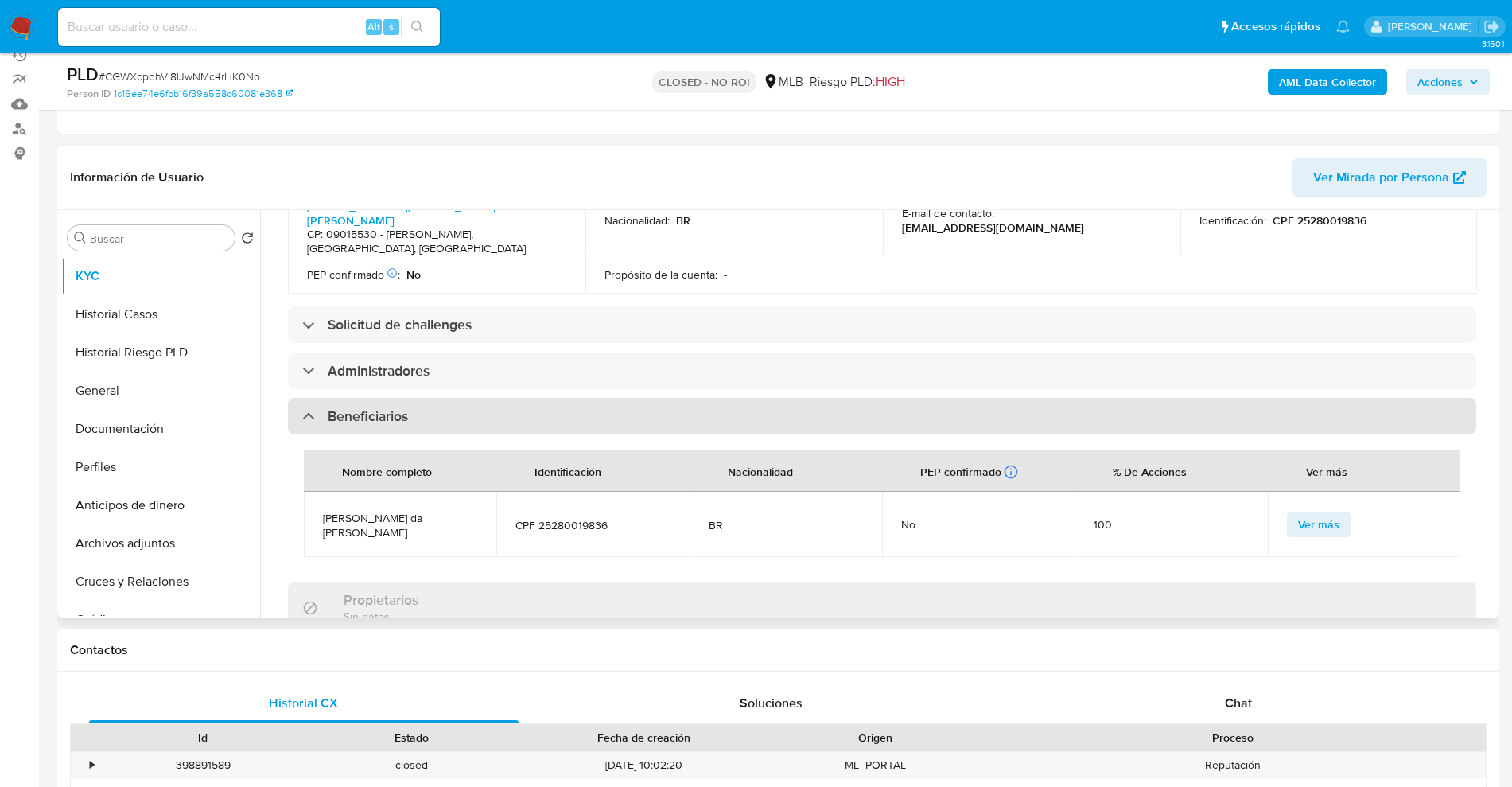
click at [462, 398] on div "Beneficiarios" at bounding box center [882, 416] width 1188 height 37
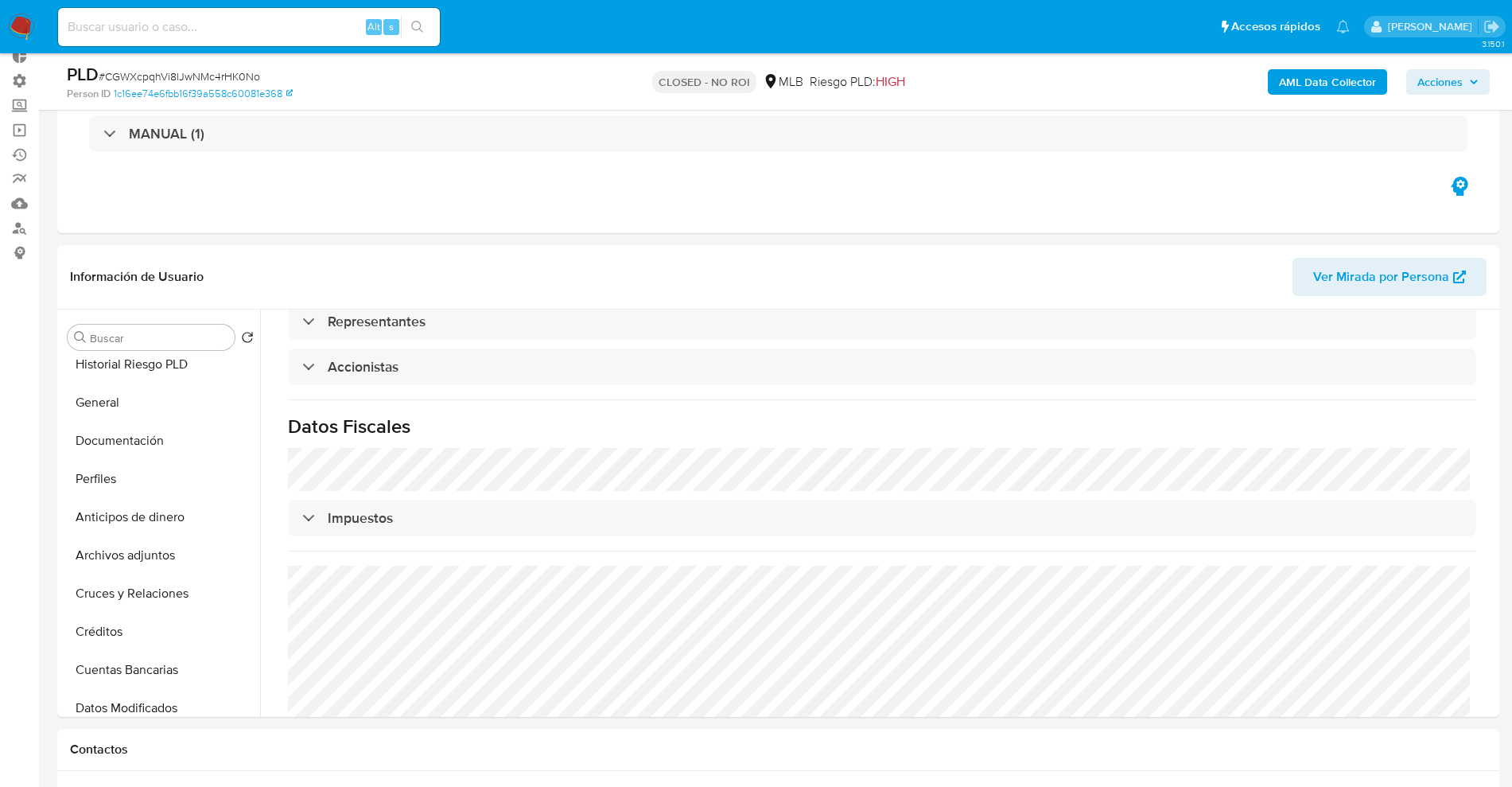
scroll to position [76, 0]
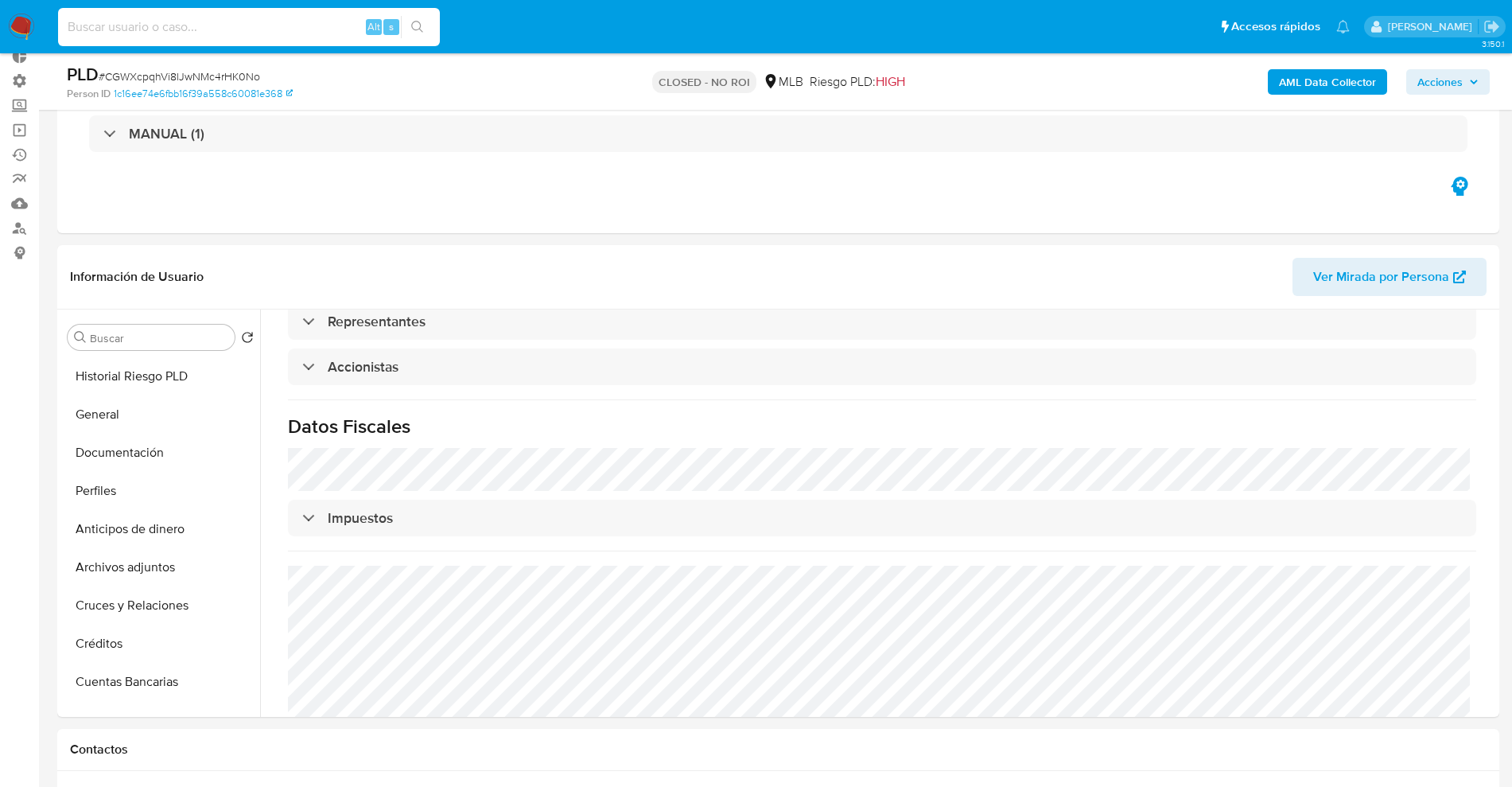
click at [225, 36] on input at bounding box center [248, 27] width 382 height 20
paste input "eqOY9TvnWBNim9eEeJ1oPh1c"
type input "eqOY9TvnWBNim9eEeJ1oPh1c"
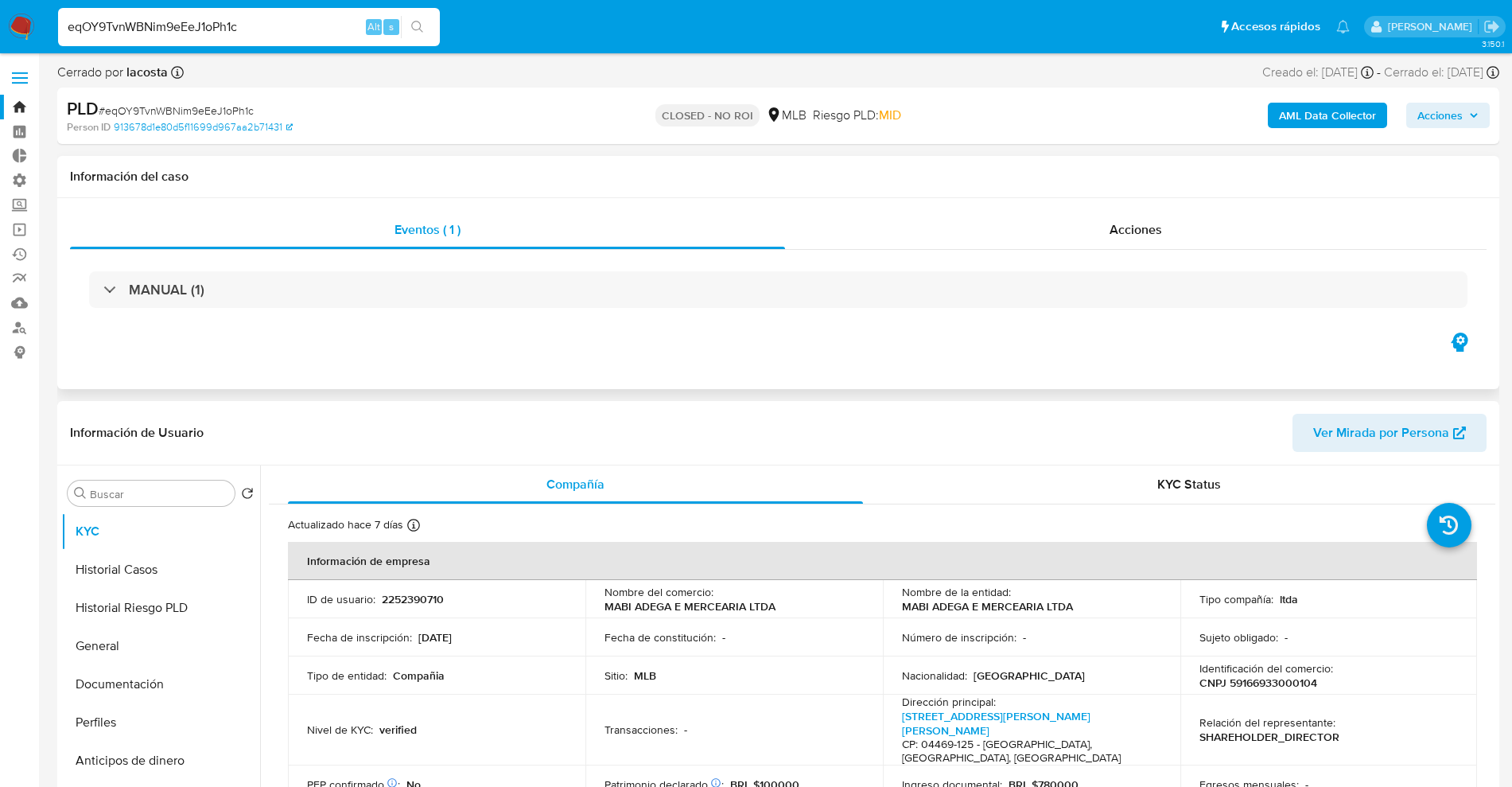
select select "10"
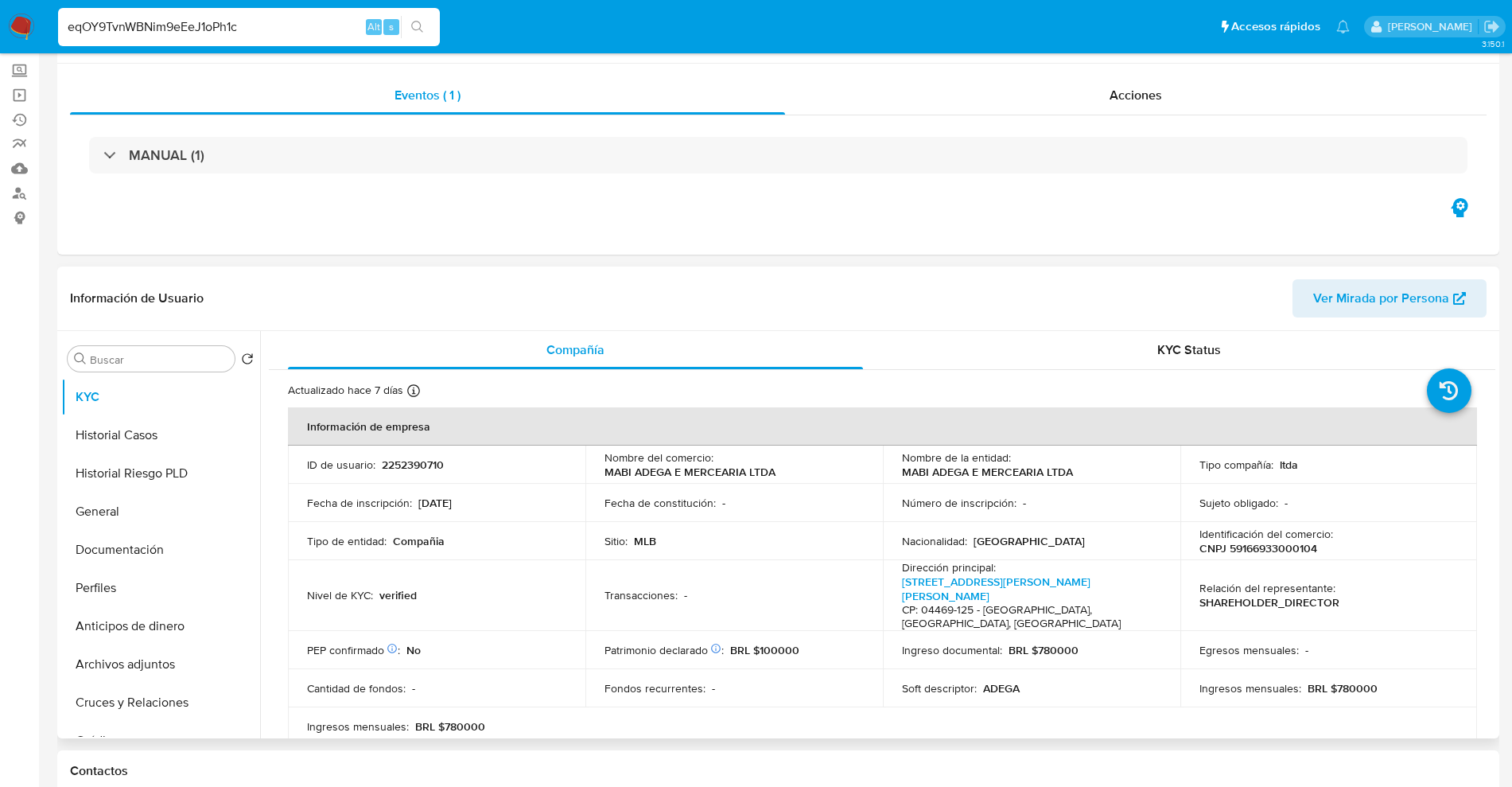
scroll to position [298, 0]
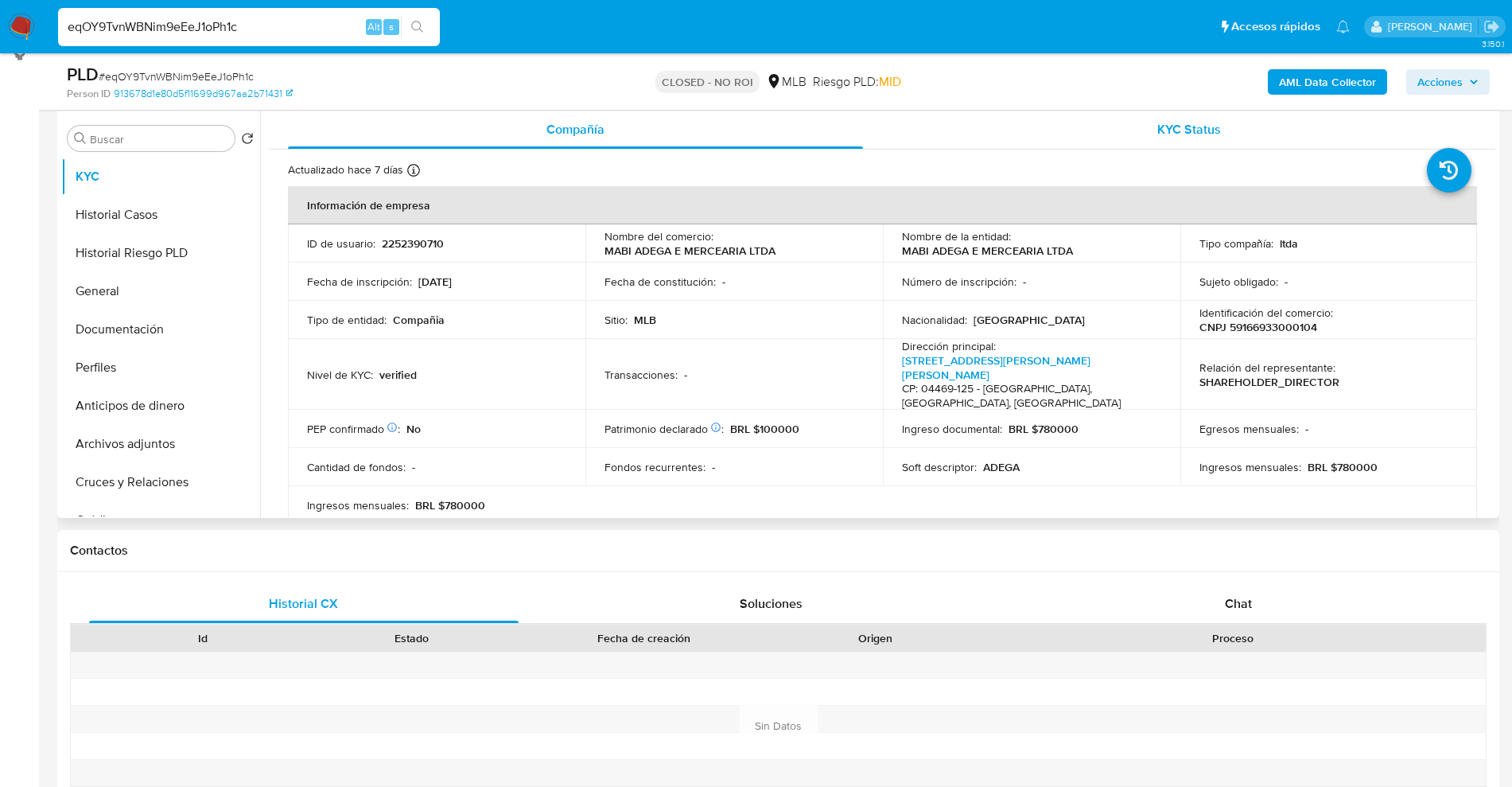
click at [1132, 131] on div "KYC Status" at bounding box center [1189, 130] width 575 height 38
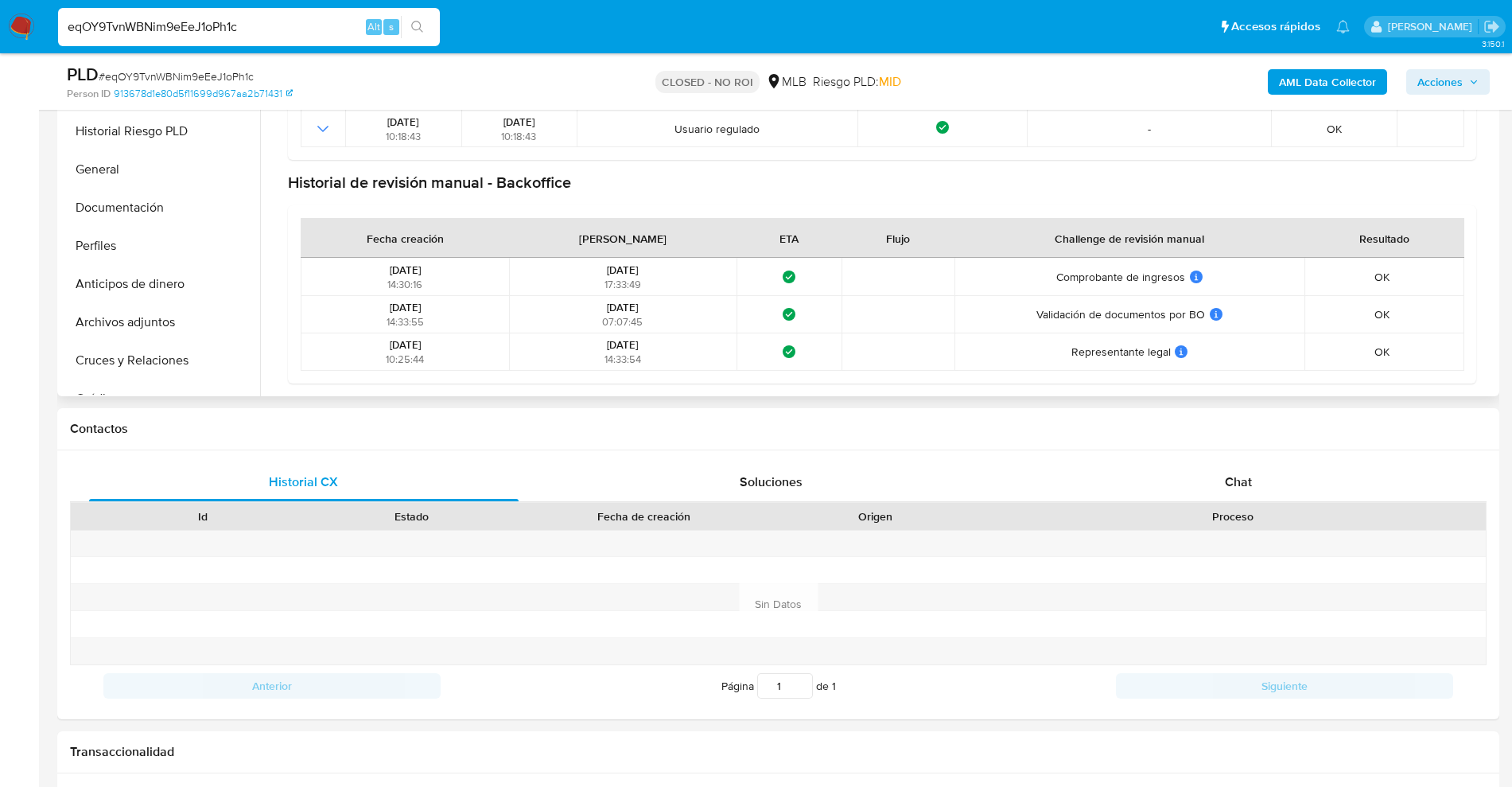
scroll to position [0, 0]
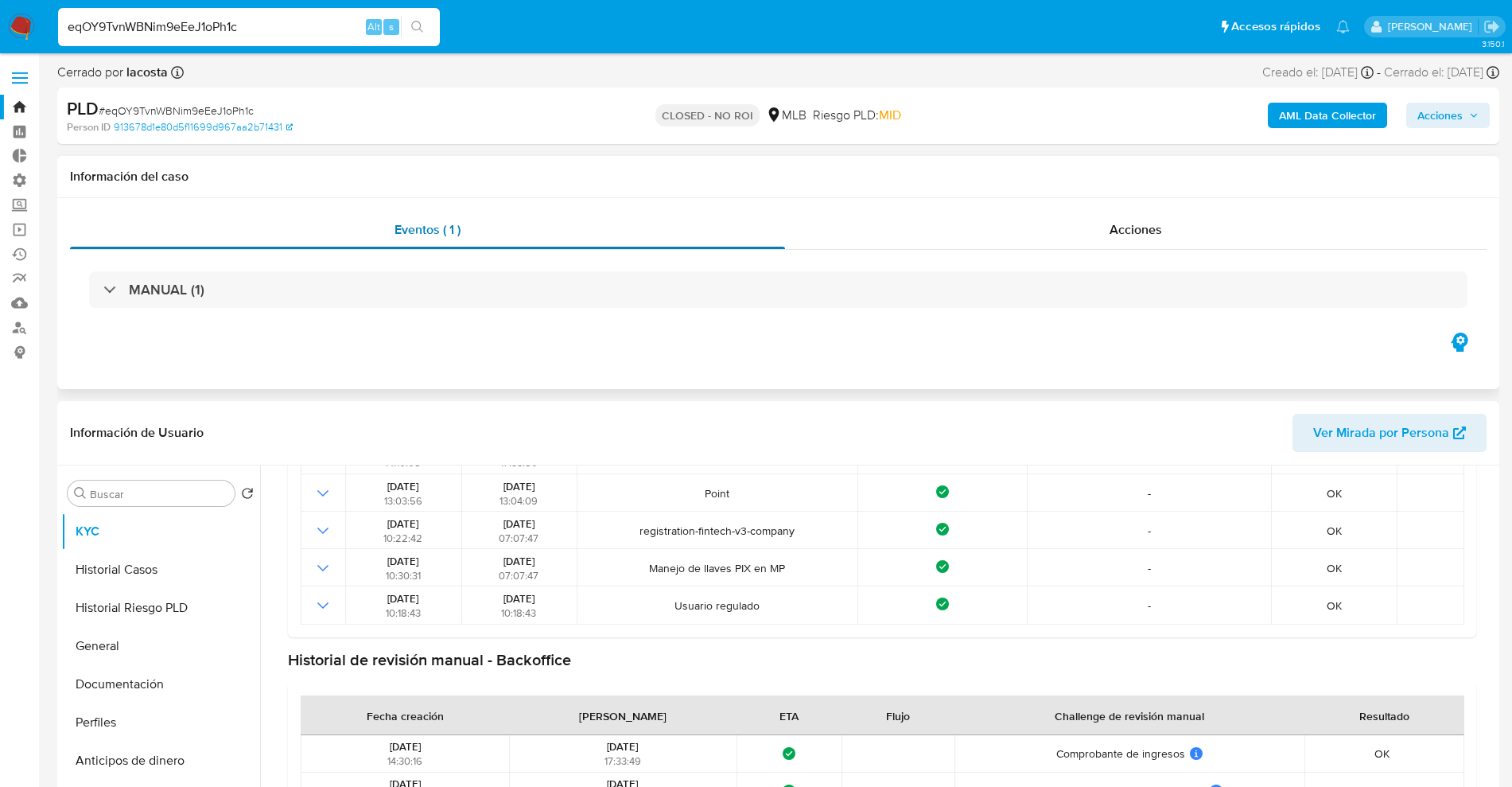
click at [390, 242] on div "Eventos ( 1 )" at bounding box center [428, 230] width 715 height 38
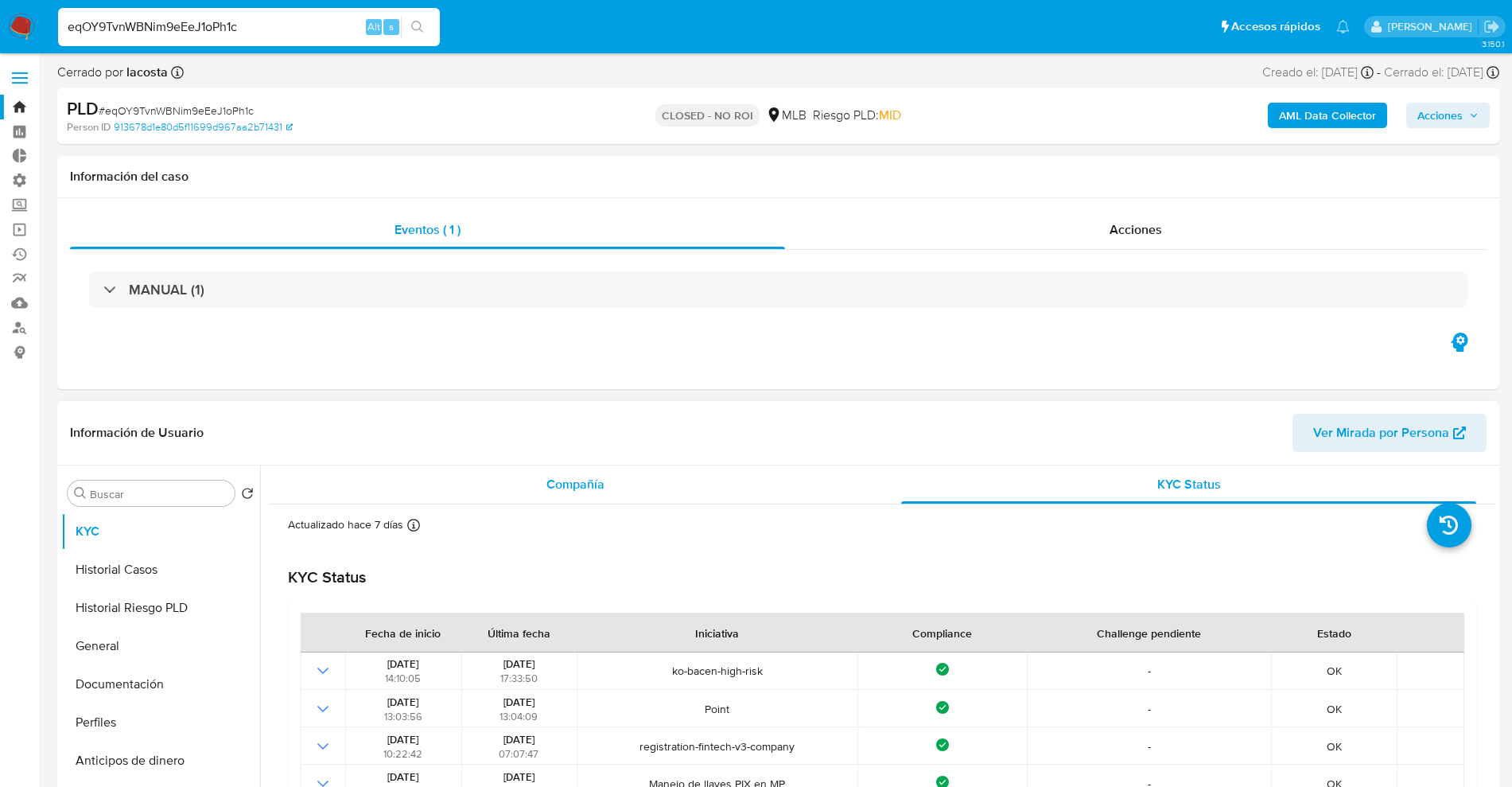
click at [612, 477] on div "Compañía" at bounding box center [575, 484] width 575 height 38
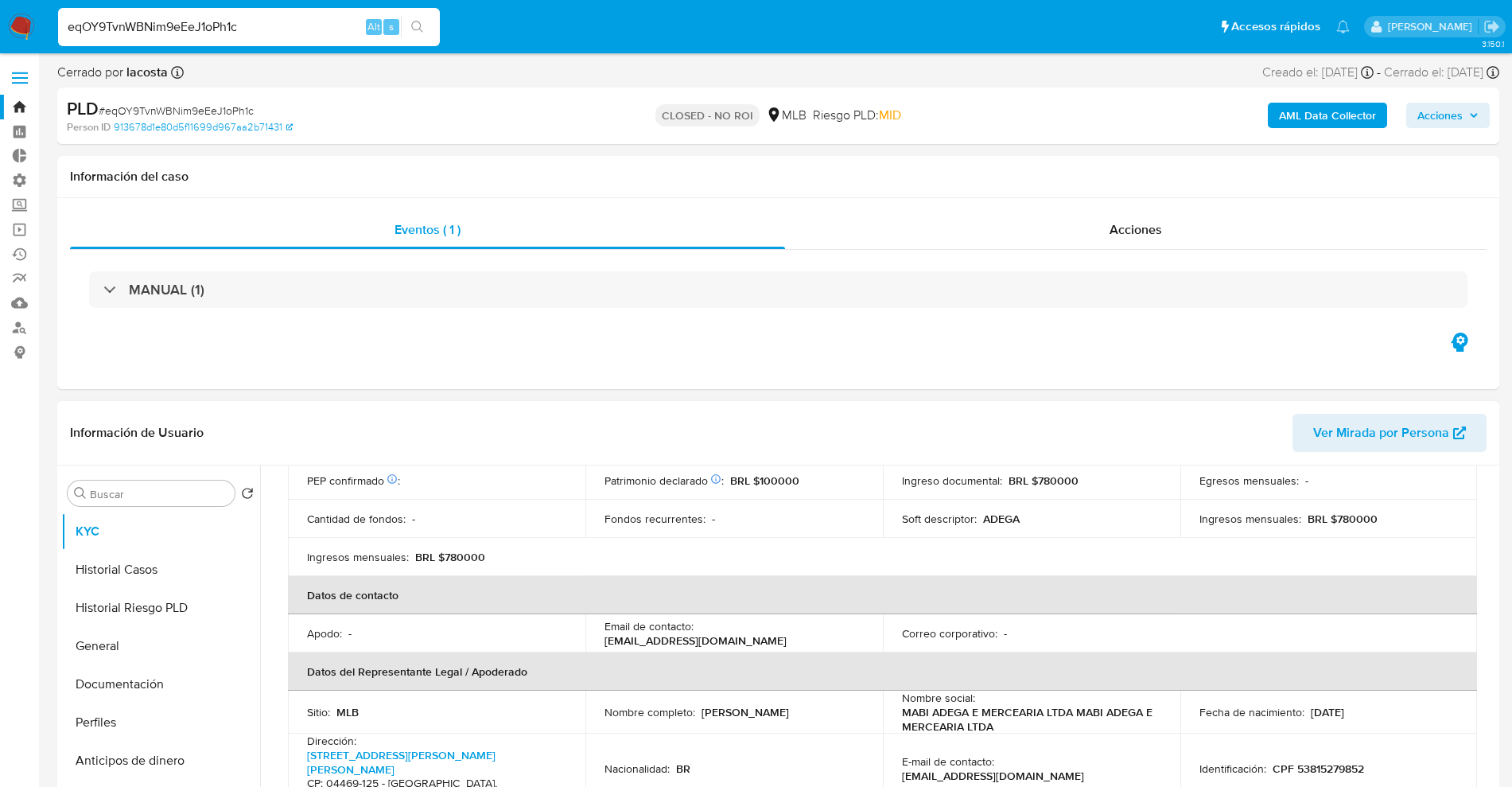
scroll to position [53, 0]
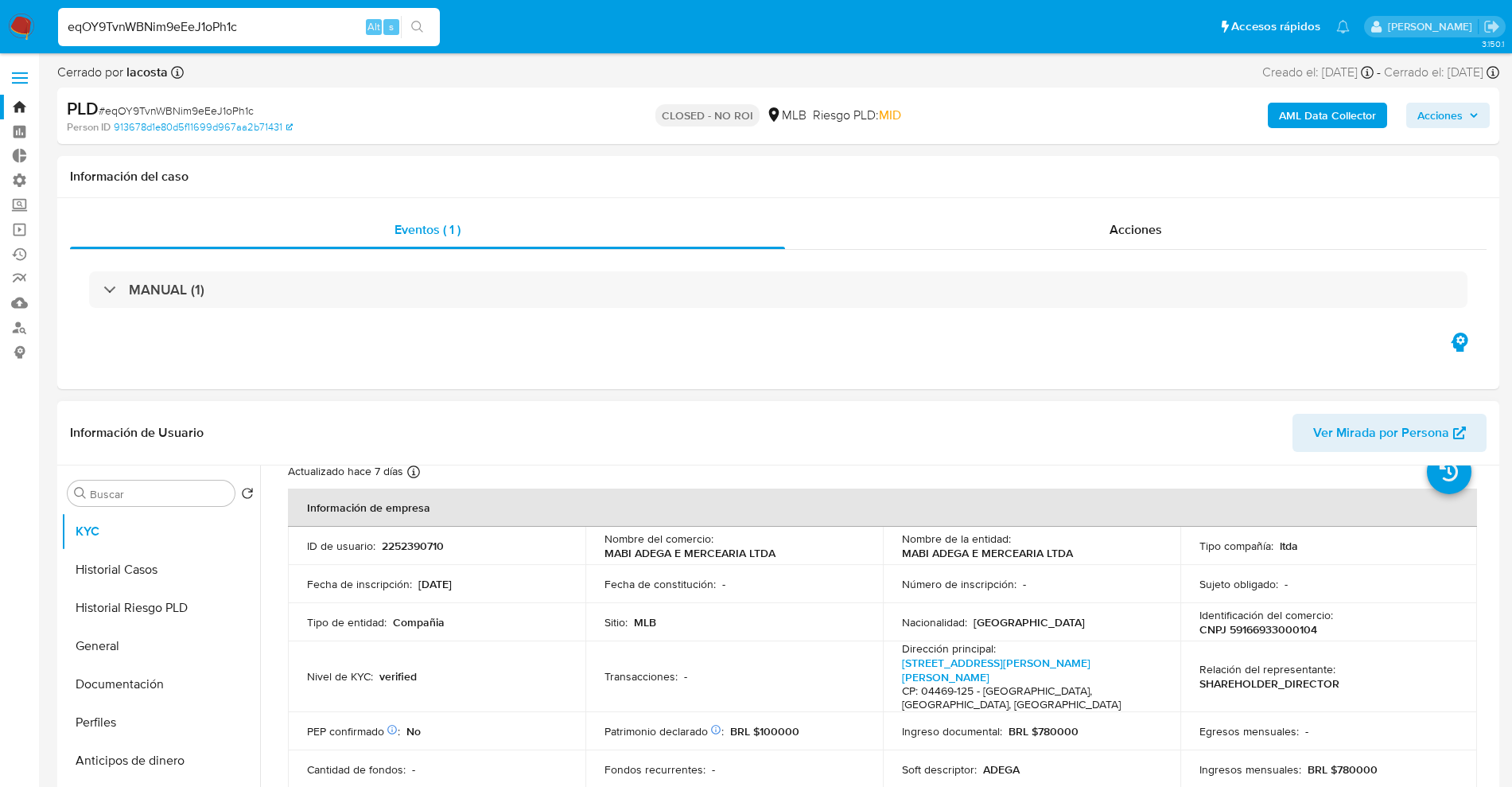
click at [403, 542] on p "2252390710" at bounding box center [412, 545] width 62 height 15
copy p "2252390710"
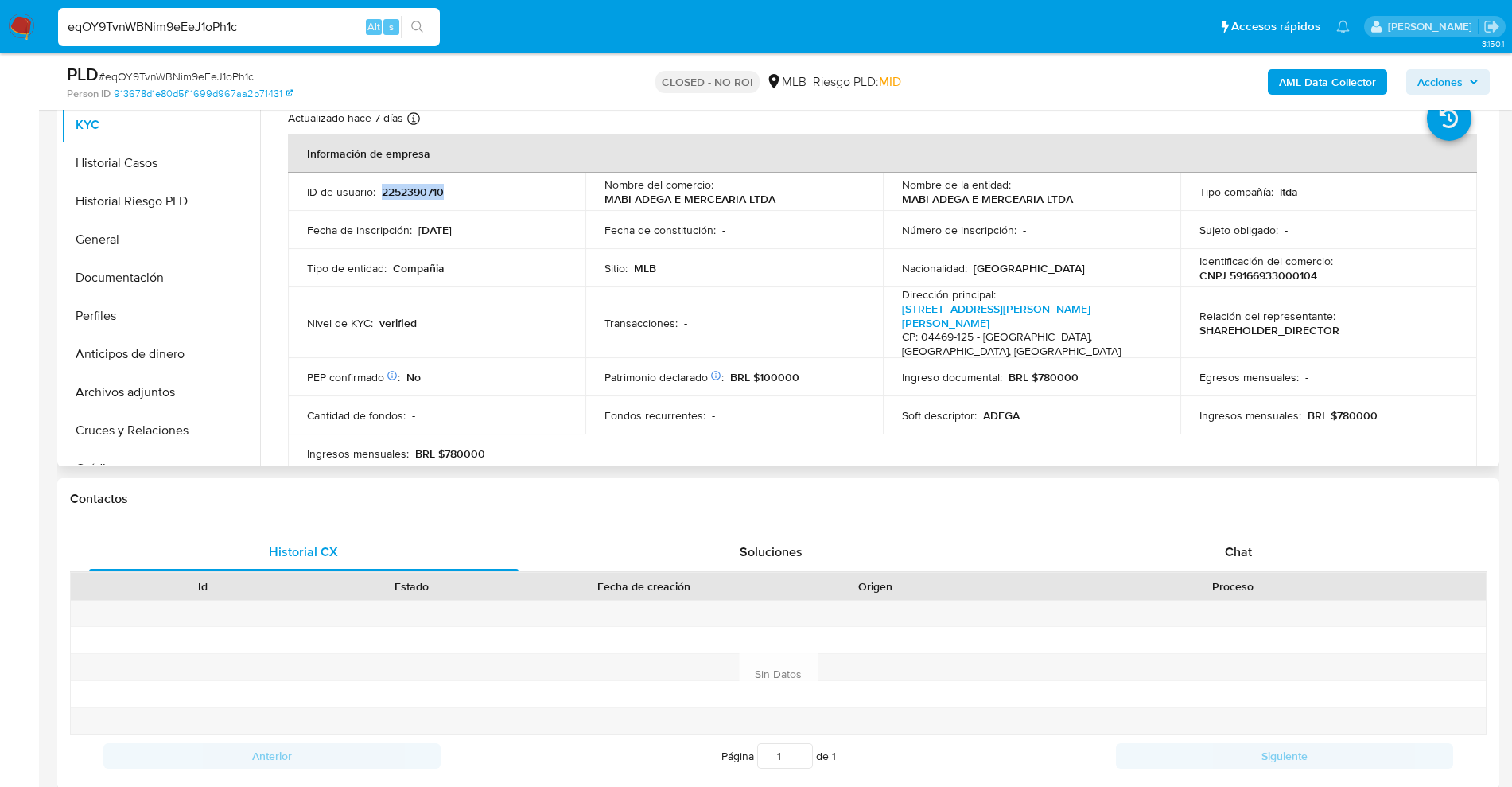
scroll to position [0, 0]
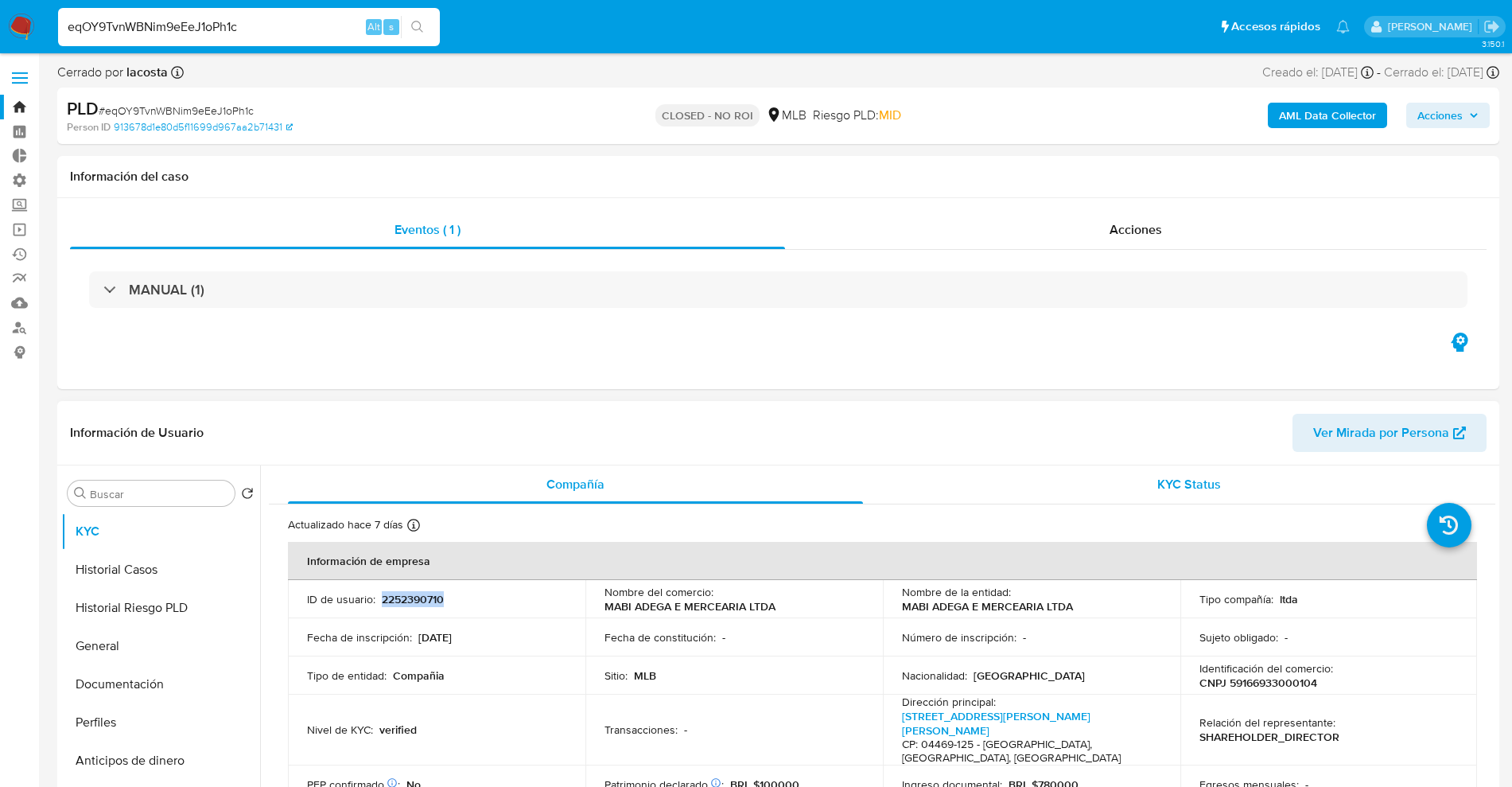
click at [1168, 473] on div "KYC Status" at bounding box center [1189, 484] width 575 height 38
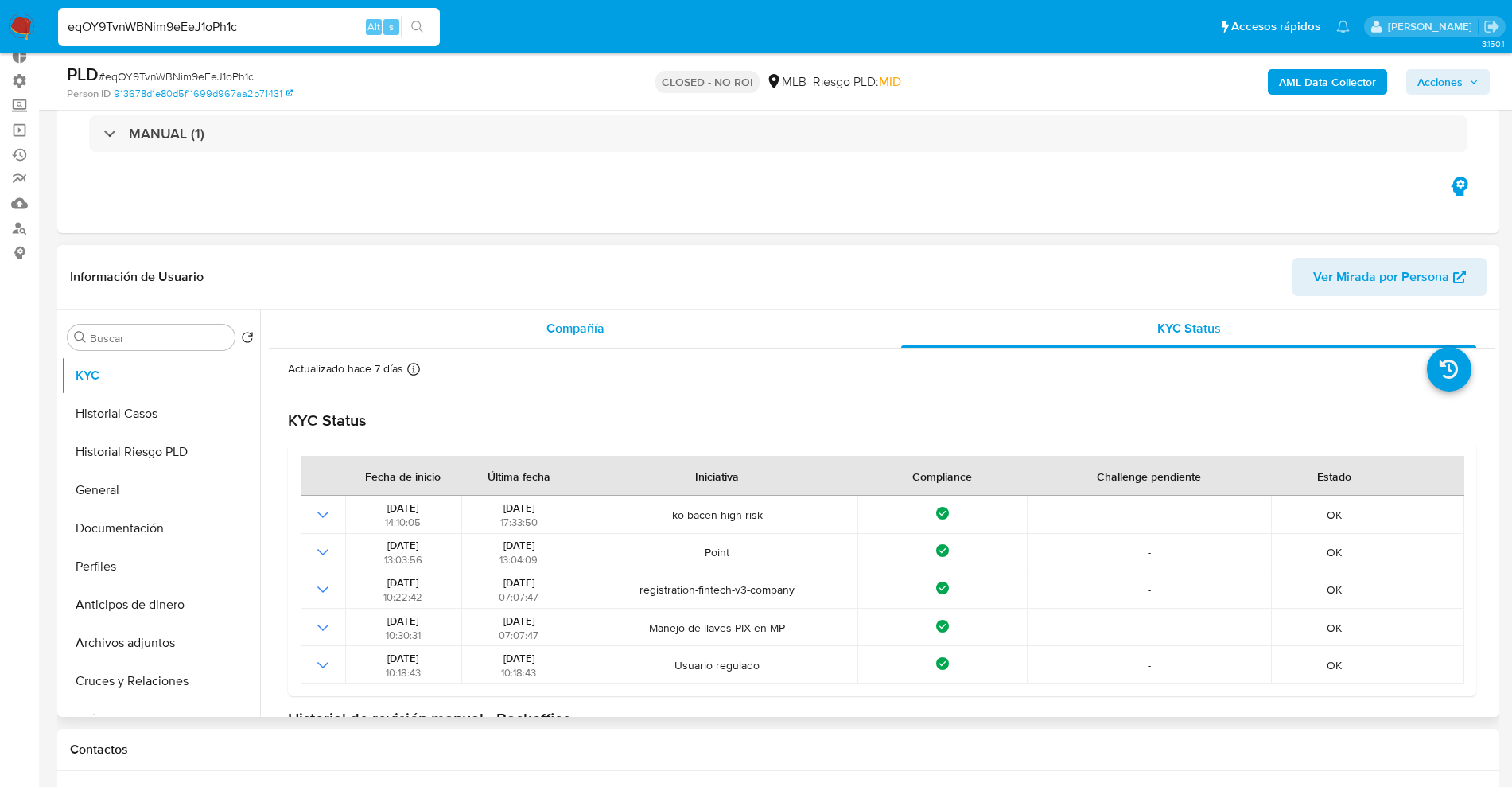
click at [646, 344] on div "Compañía" at bounding box center [575, 328] width 575 height 38
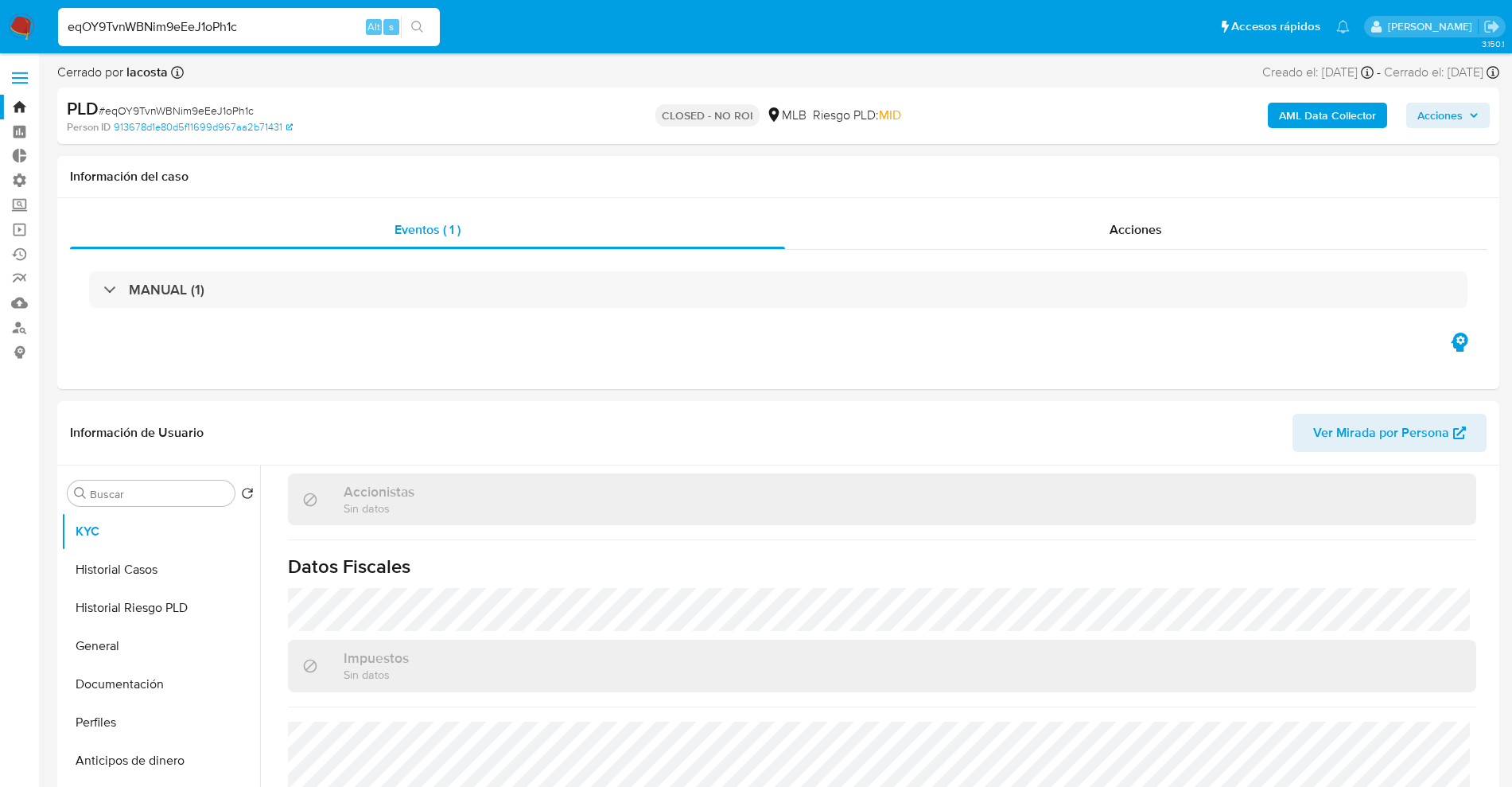
drag, startPoint x: 276, startPoint y: 39, endPoint x: 265, endPoint y: 25, distance: 17.8
click at [266, 29] on div "eqOY9TvnWBNim9eEeJ1oPh1c Alt s" at bounding box center [248, 26] width 382 height 38
drag, startPoint x: 204, startPoint y: 29, endPoint x: 0, endPoint y: -29, distance: 212.1
paste input "789455911"
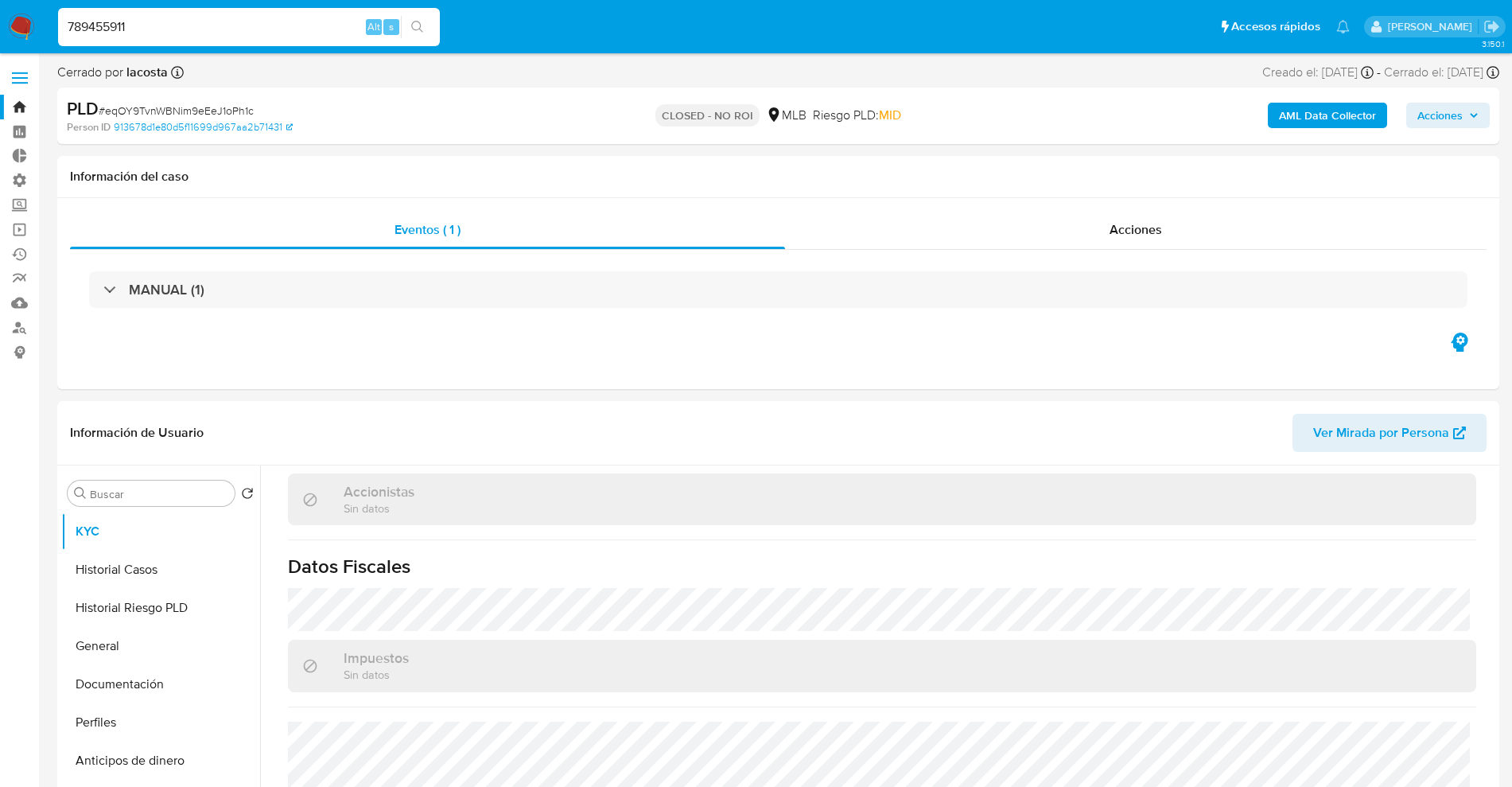
type input "789455911"
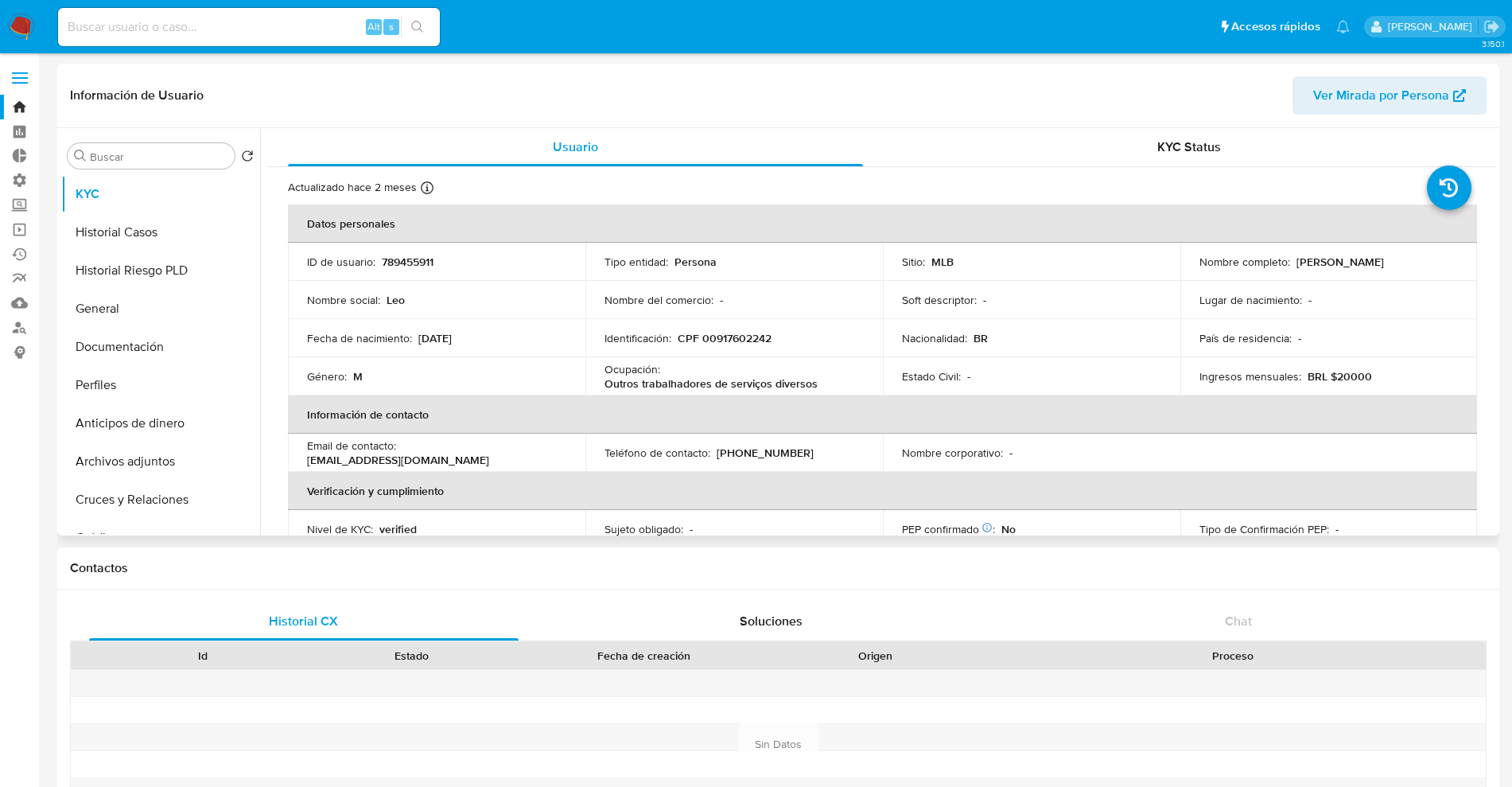
select select "10"
drag, startPoint x: 1183, startPoint y: 156, endPoint x: 1171, endPoint y: 166, distance: 15.6
click at [1183, 156] on div "KYC Status" at bounding box center [1189, 147] width 575 height 38
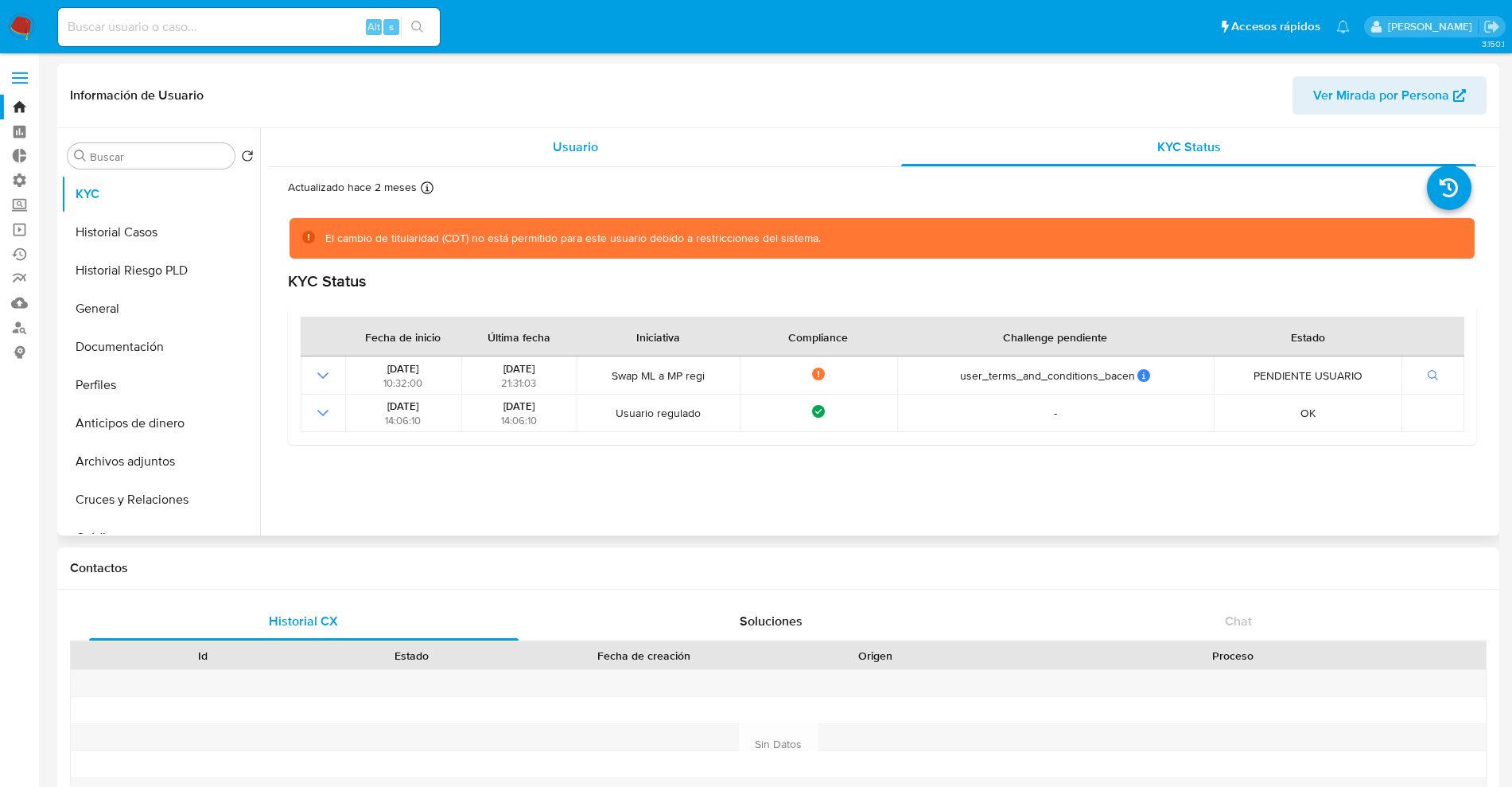
click at [626, 160] on div "Usuario" at bounding box center [575, 147] width 575 height 38
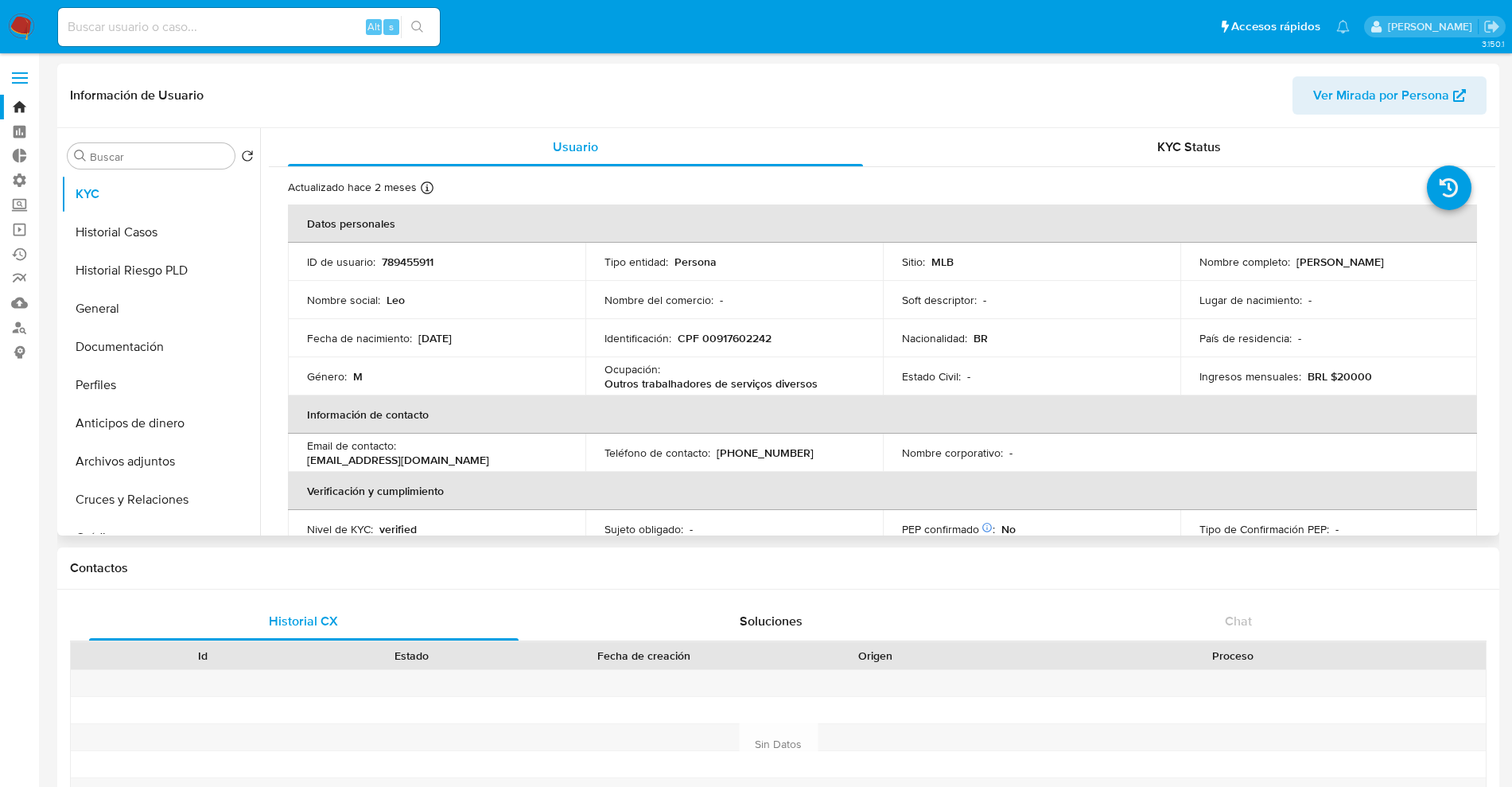
click at [1223, 126] on div "Información de Usuario Ver Mirada por Persona" at bounding box center [778, 96] width 1442 height 64
click at [1211, 156] on div "KYC Status" at bounding box center [1189, 147] width 575 height 38
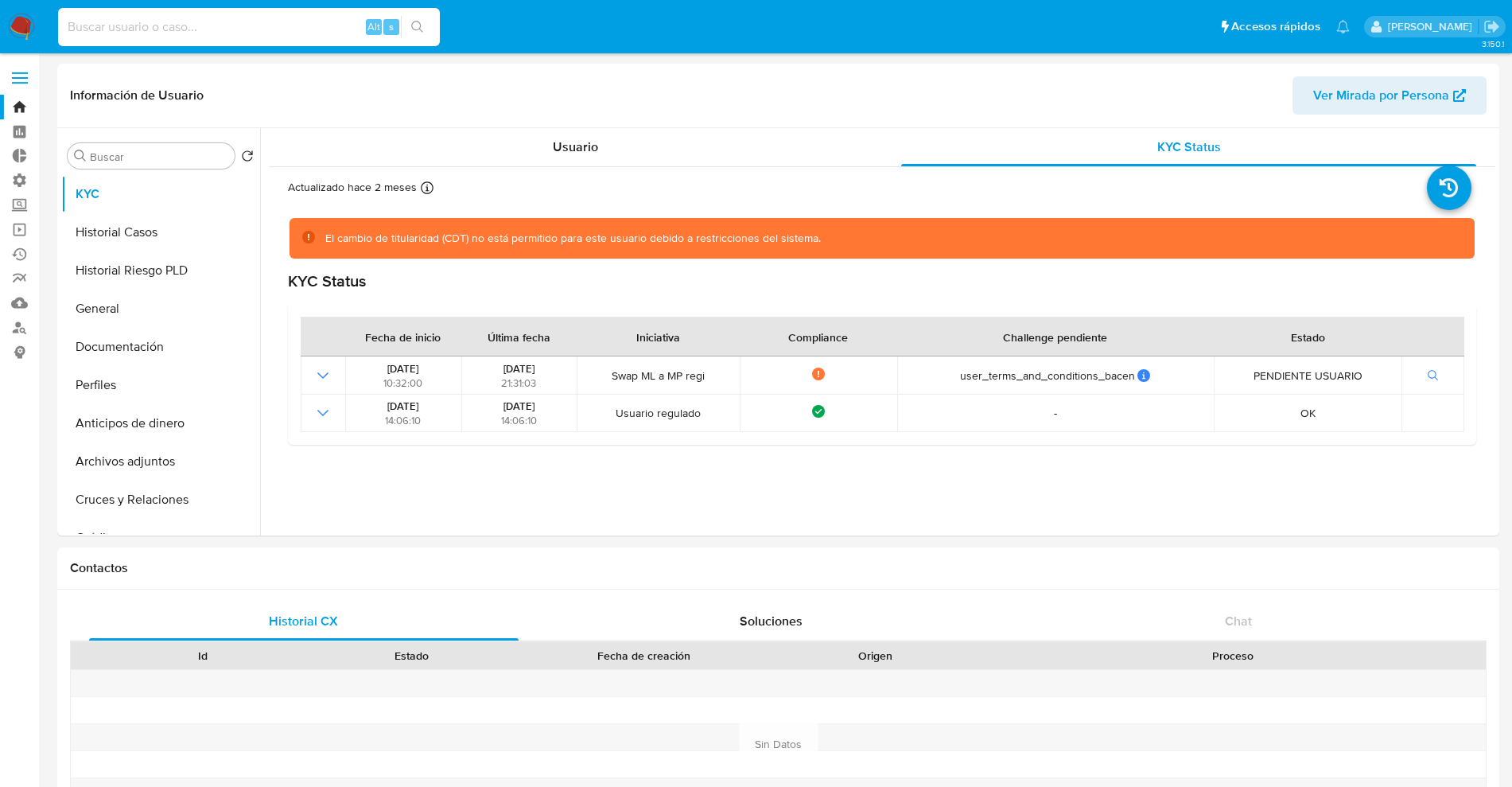
click at [233, 35] on input at bounding box center [248, 27] width 382 height 20
paste input "2252390710"
type input "2252390710"
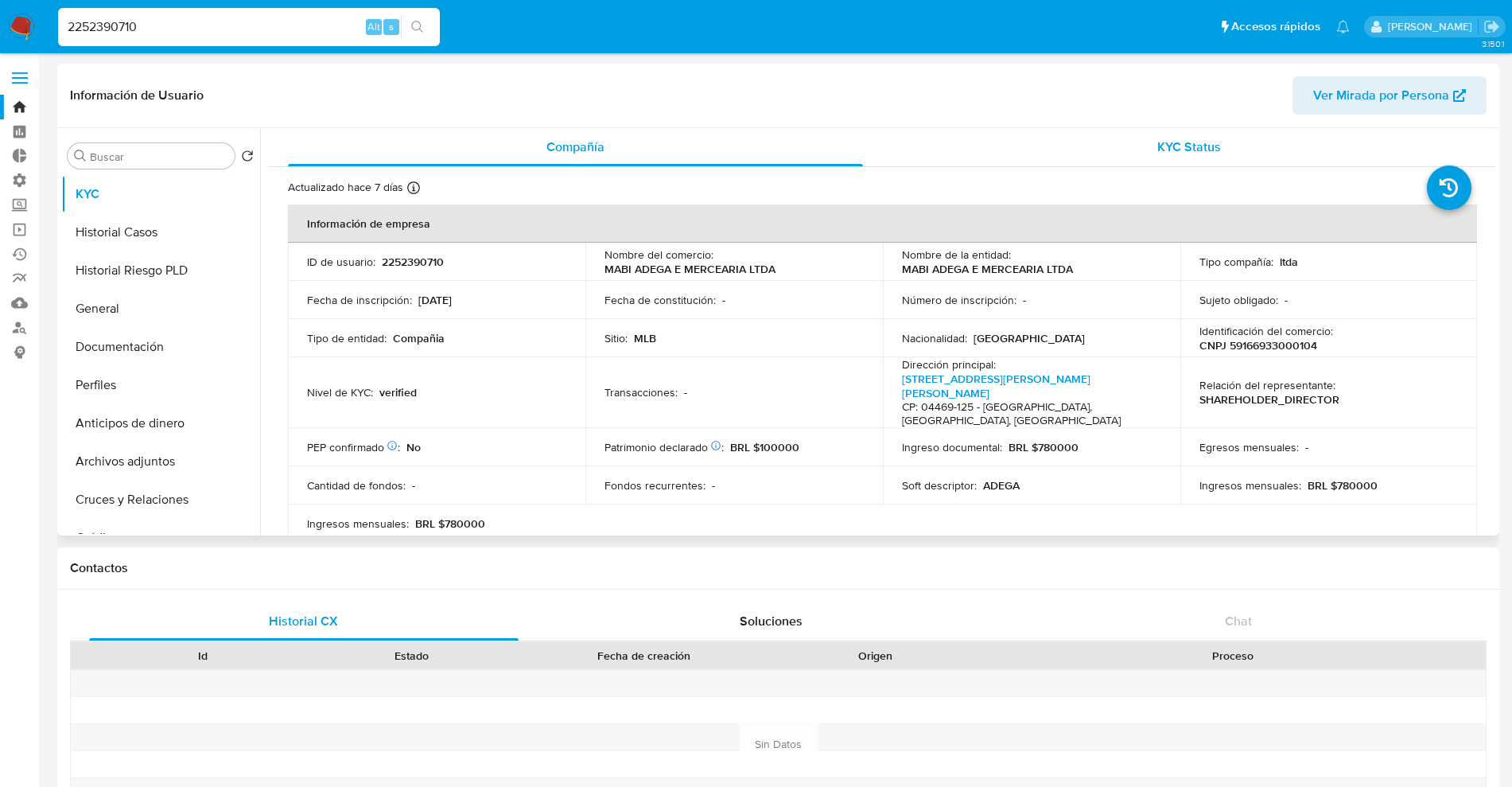
click at [1125, 131] on div "KYC Status" at bounding box center [1189, 147] width 575 height 38
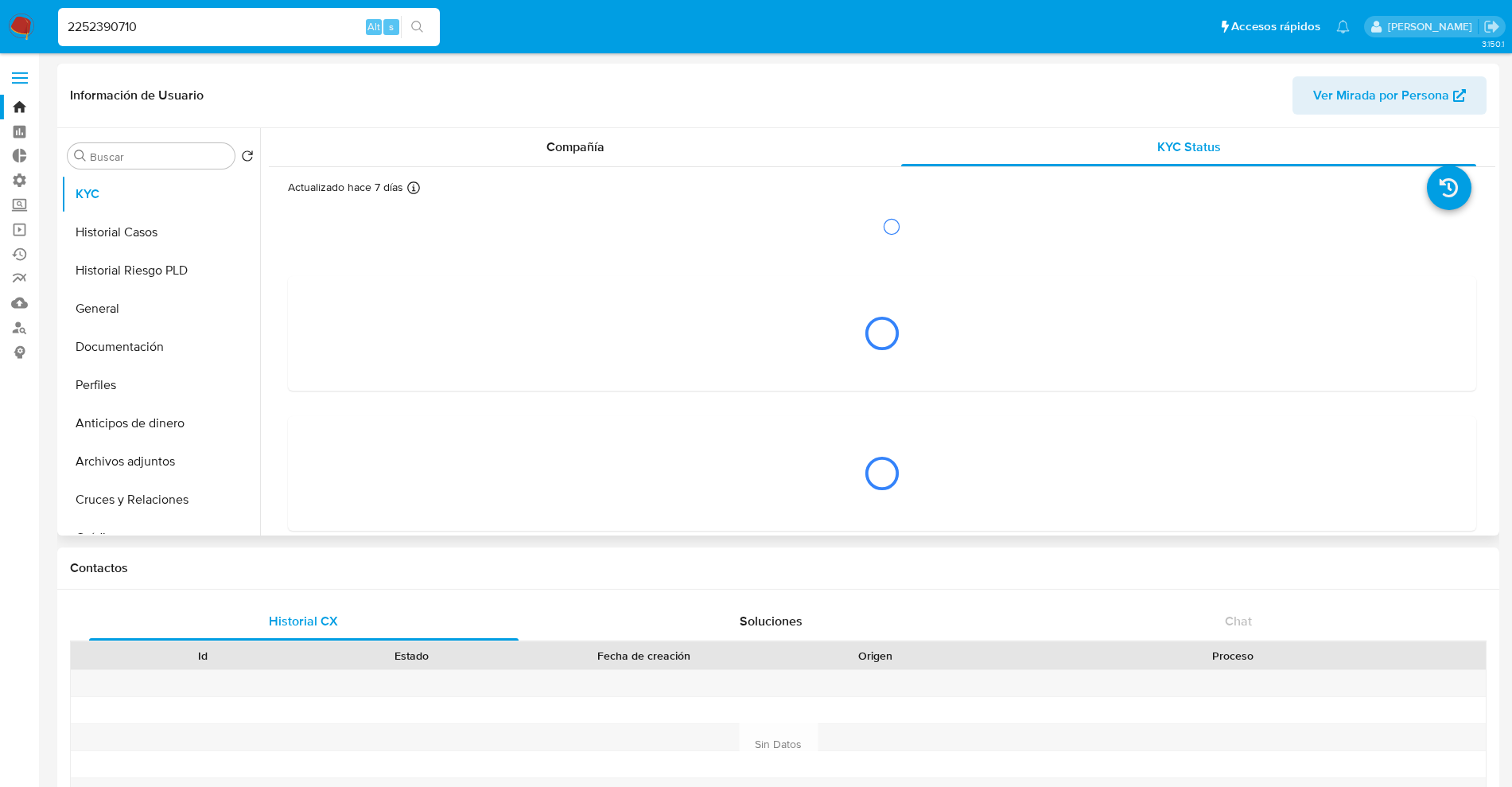
select select "10"
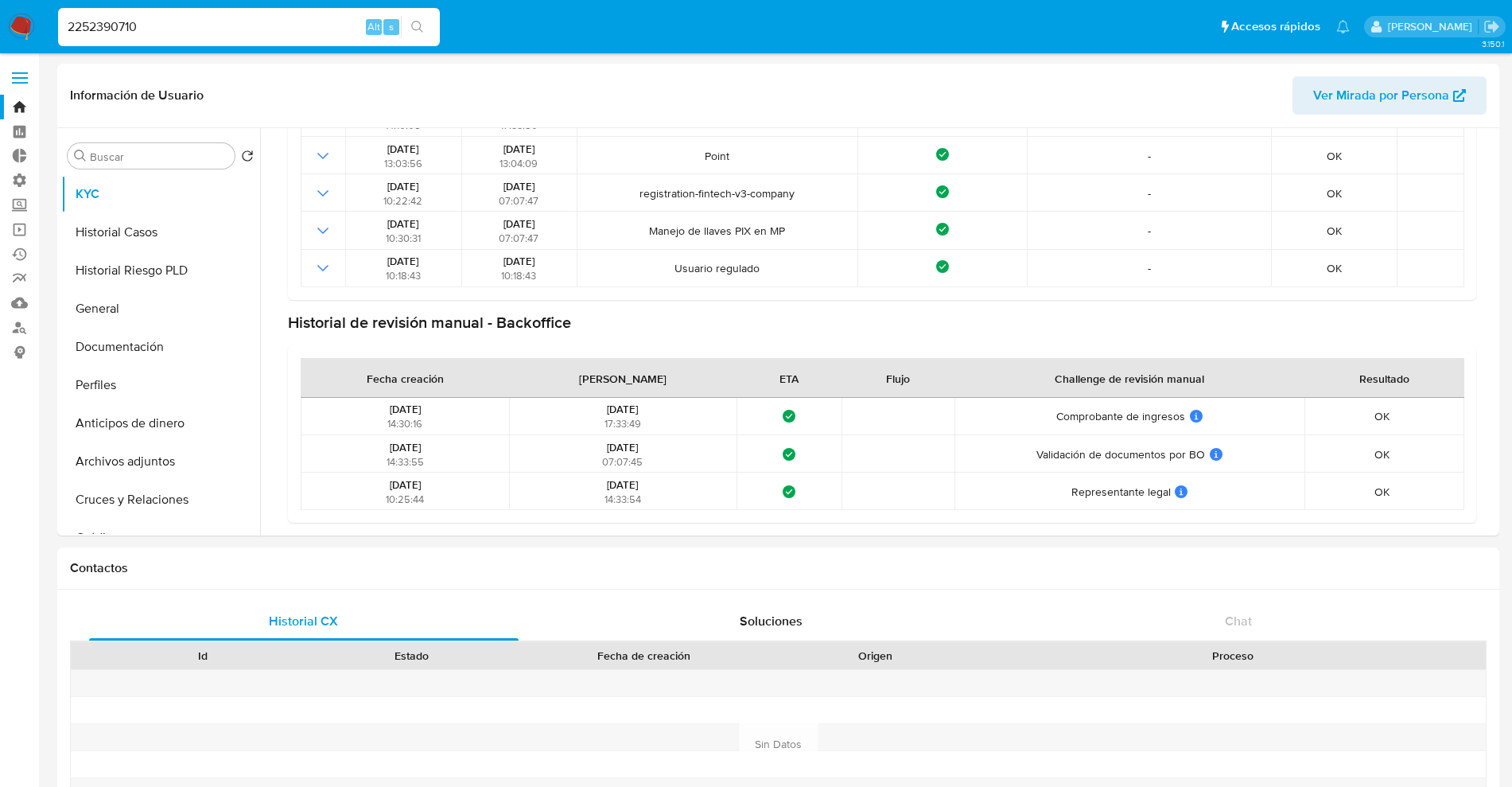
drag, startPoint x: 175, startPoint y: 25, endPoint x: 20, endPoint y: 61, distance: 159.1
click at [0, 49] on nav "Pausado Ver notificaciones 2252390710 Alt s Accesos rápidos Presiona las siguie…" at bounding box center [756, 26] width 1512 height 53
paste input "1446129876"
type input "1446129876"
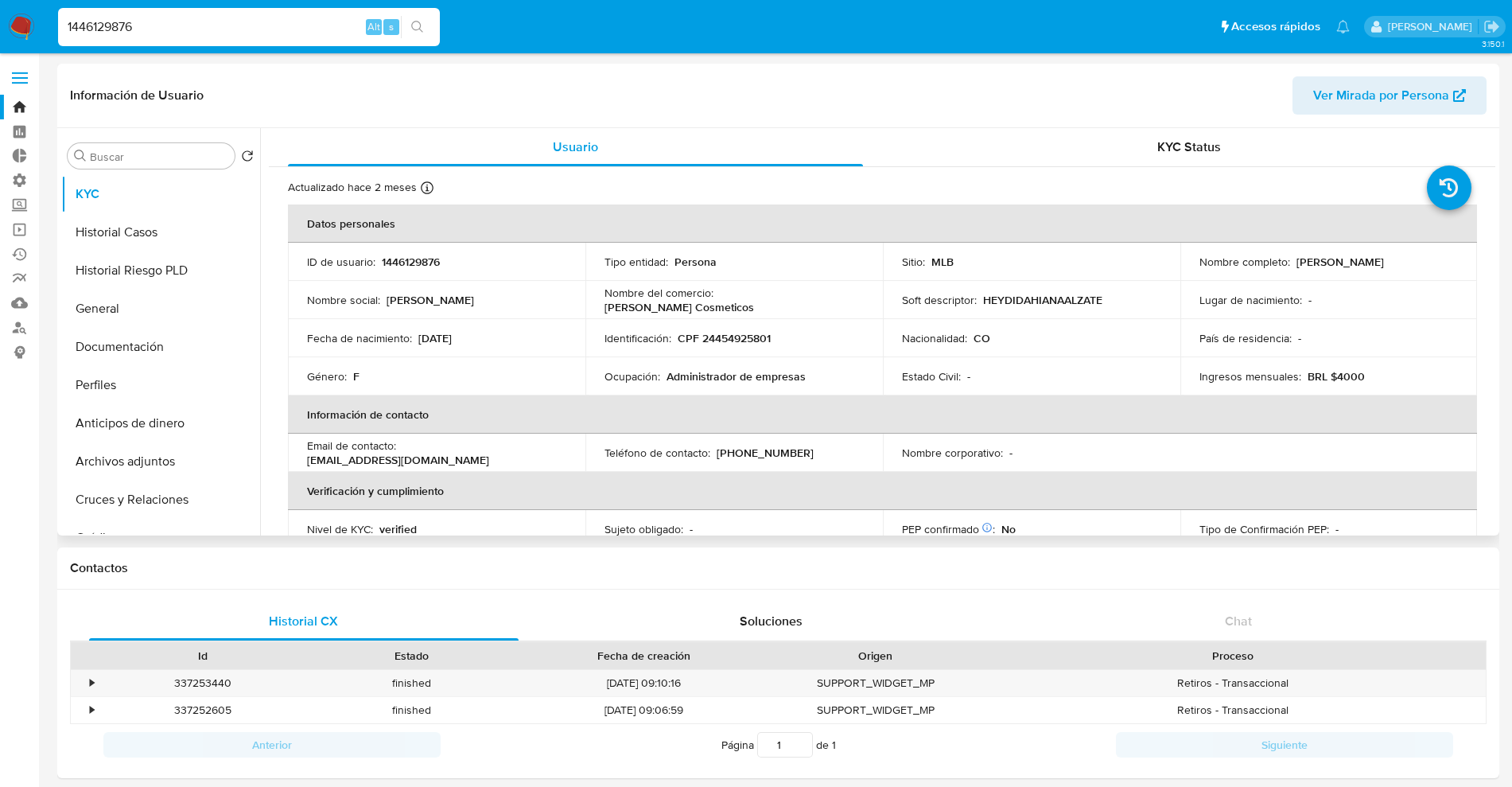
select select "10"
drag, startPoint x: 196, startPoint y: 20, endPoint x: 16, endPoint y: 1, distance: 181.0
click at [0, 2] on nav "Pausado Ver notificaciones 1446129876 Alt s Accesos rápidos Presiona las siguie…" at bounding box center [756, 26] width 1512 height 53
paste input "378386279"
type input "378386279"
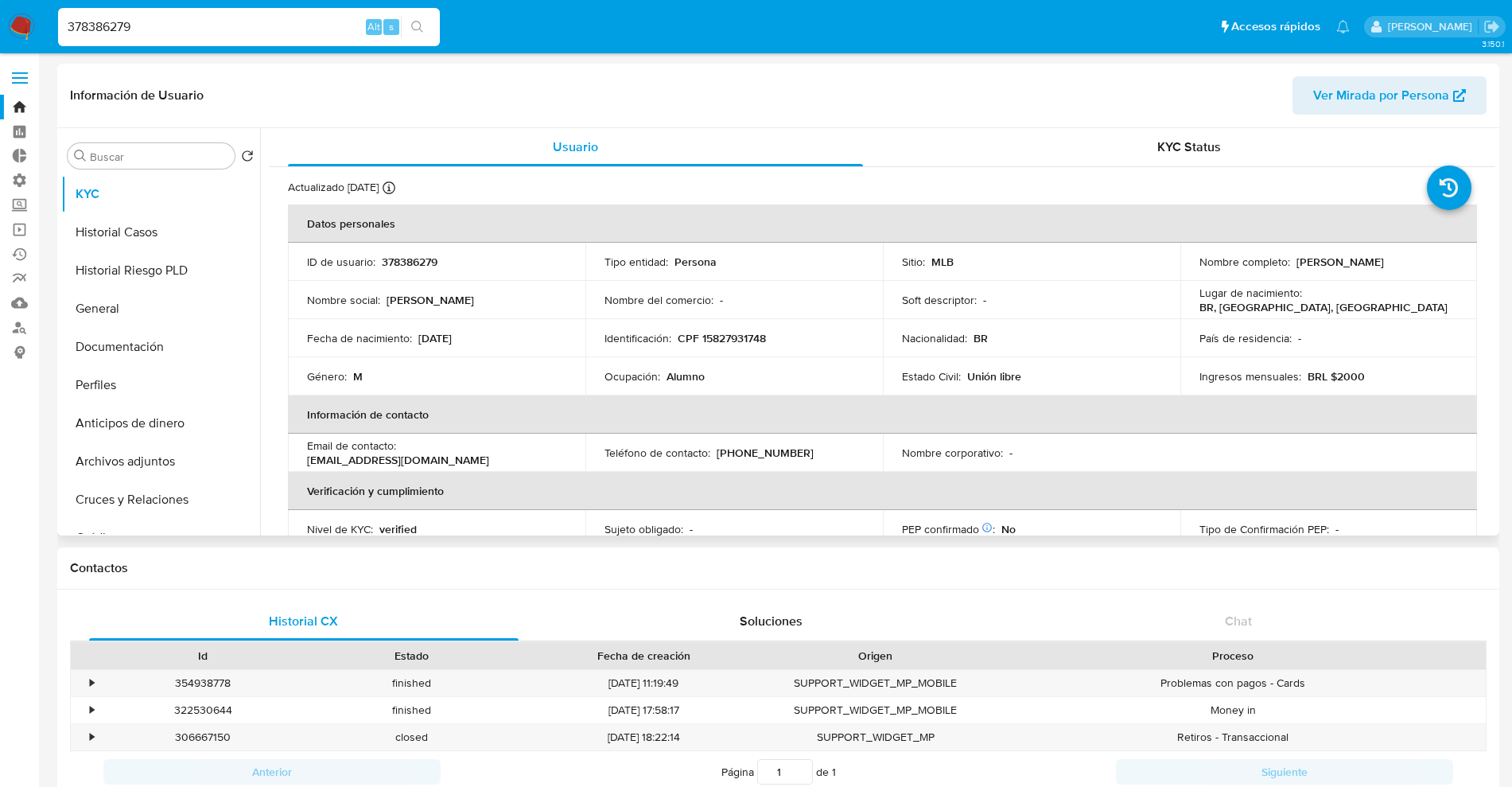
select select "10"
click at [1189, 137] on span "KYC Status" at bounding box center [1189, 146] width 64 height 18
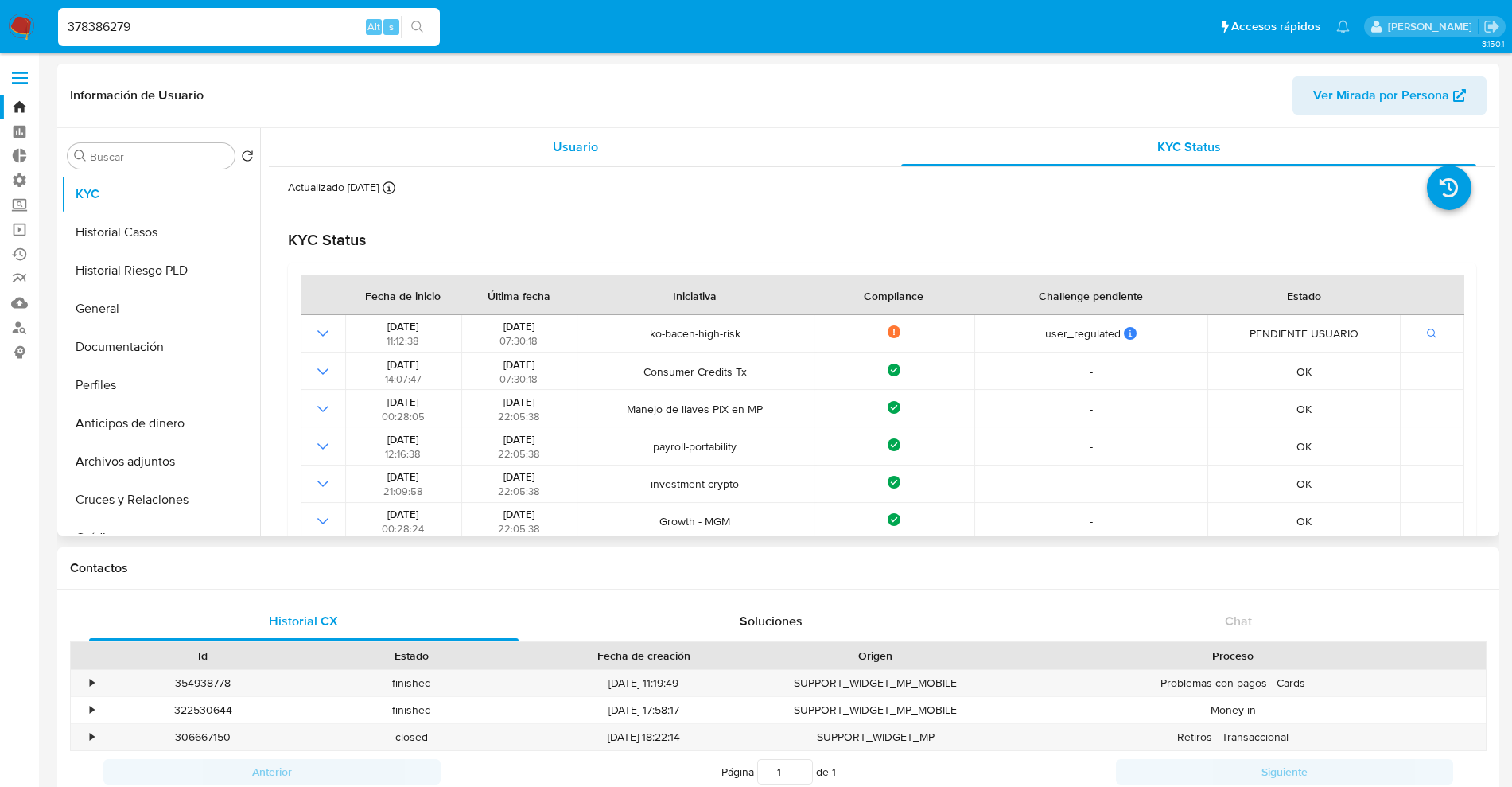
click at [598, 132] on div "Usuario" at bounding box center [575, 147] width 575 height 38
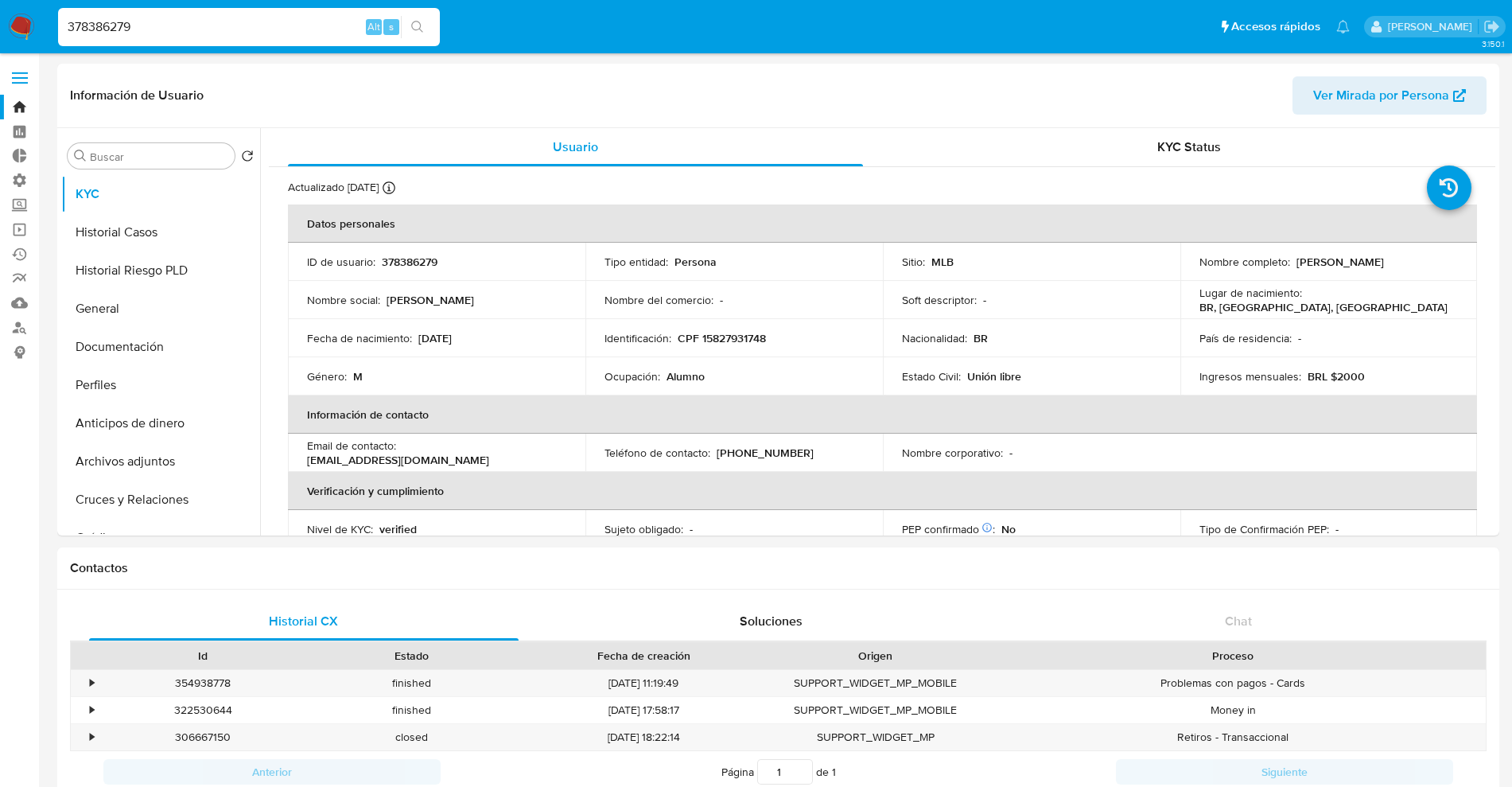
drag, startPoint x: 0, startPoint y: 42, endPoint x: 0, endPoint y: 14, distance: 28.0
click at [0, 27] on nav "Pausado Ver notificaciones 378386279 Alt s Accesos rápidos Presiona las siguien…" at bounding box center [756, 26] width 1512 height 53
paste input "524473350"
type input "524473350"
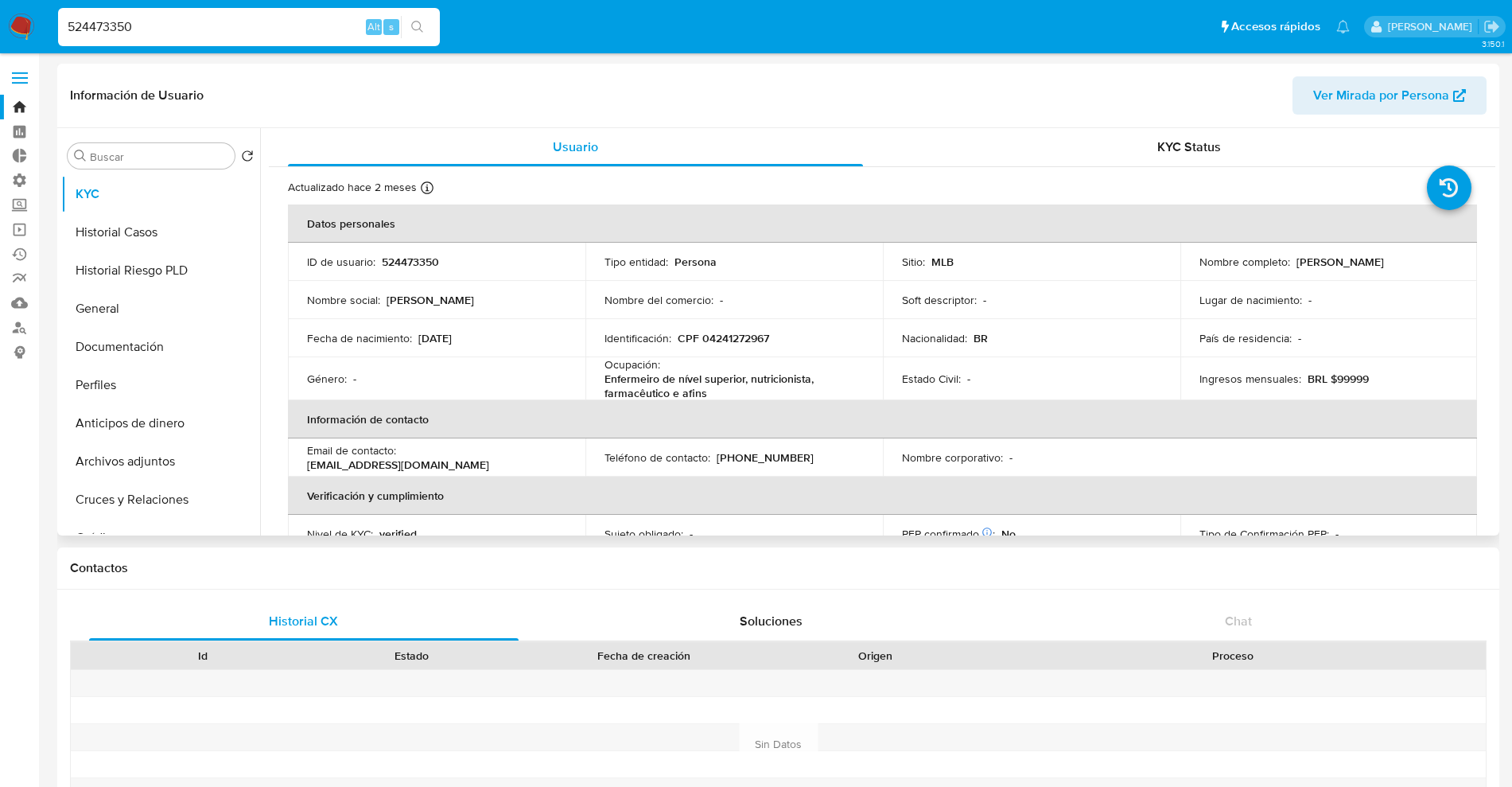
select select "10"
click at [1082, 149] on div "KYC Status" at bounding box center [1189, 147] width 575 height 38
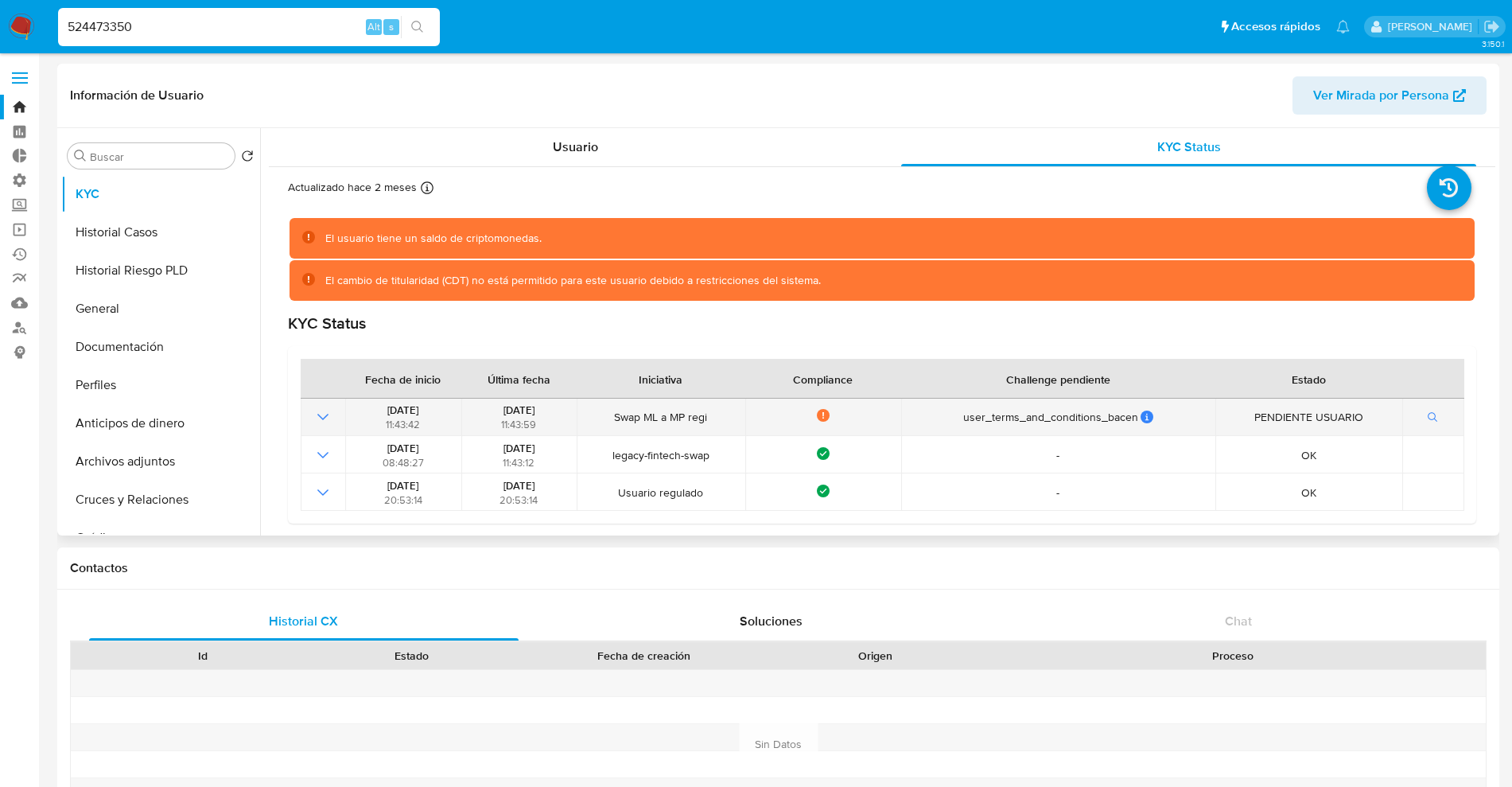
scroll to position [1, 0]
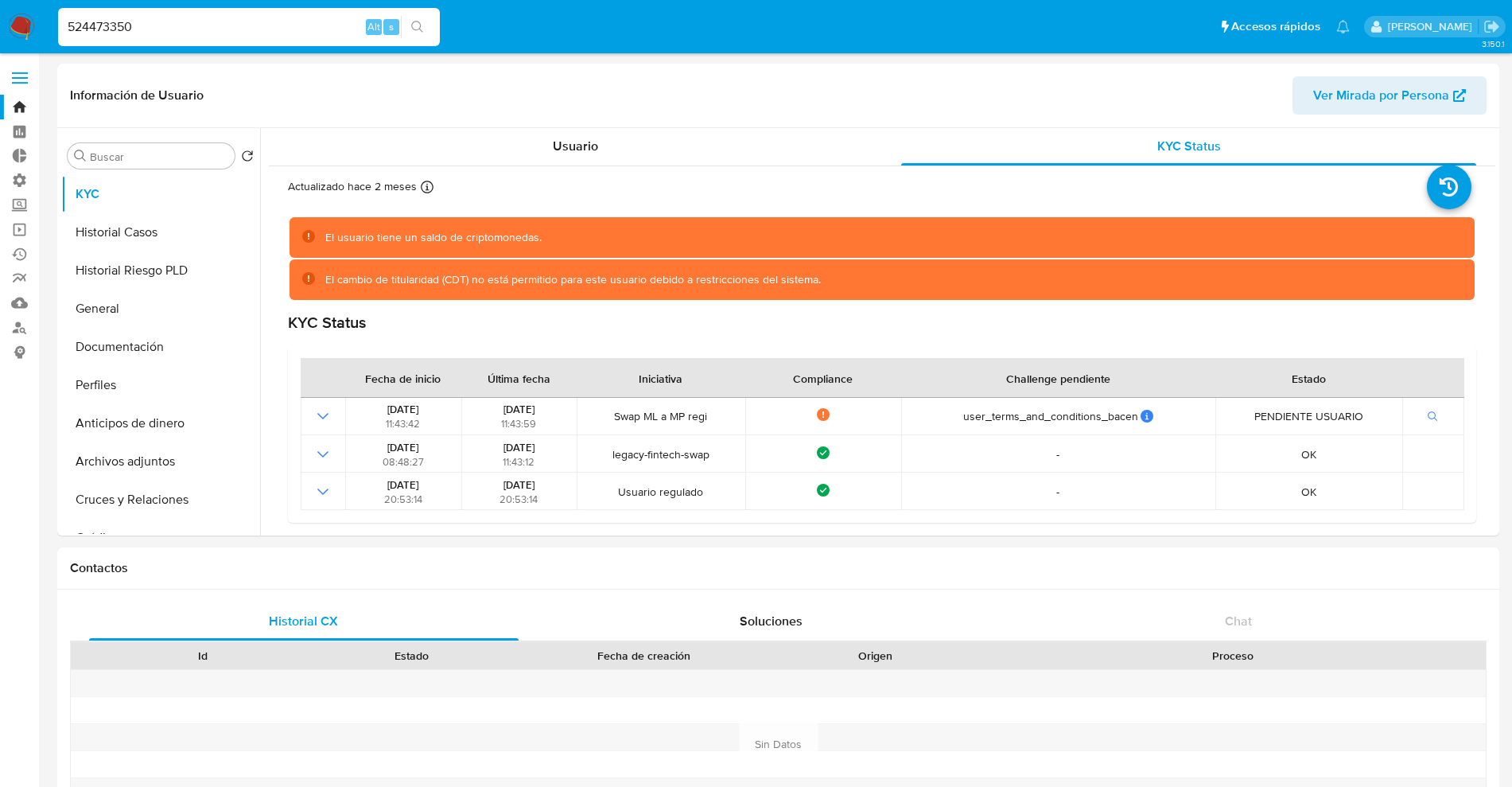
drag, startPoint x: 143, startPoint y: 21, endPoint x: 1, endPoint y: 6, distance: 142.8
click at [1, 6] on nav "Pausado Ver notificaciones 524473350 Alt s Accesos rápidos Presiona las siguien…" at bounding box center [756, 26] width 1512 height 53
paste input "498494842"
type input "498494842"
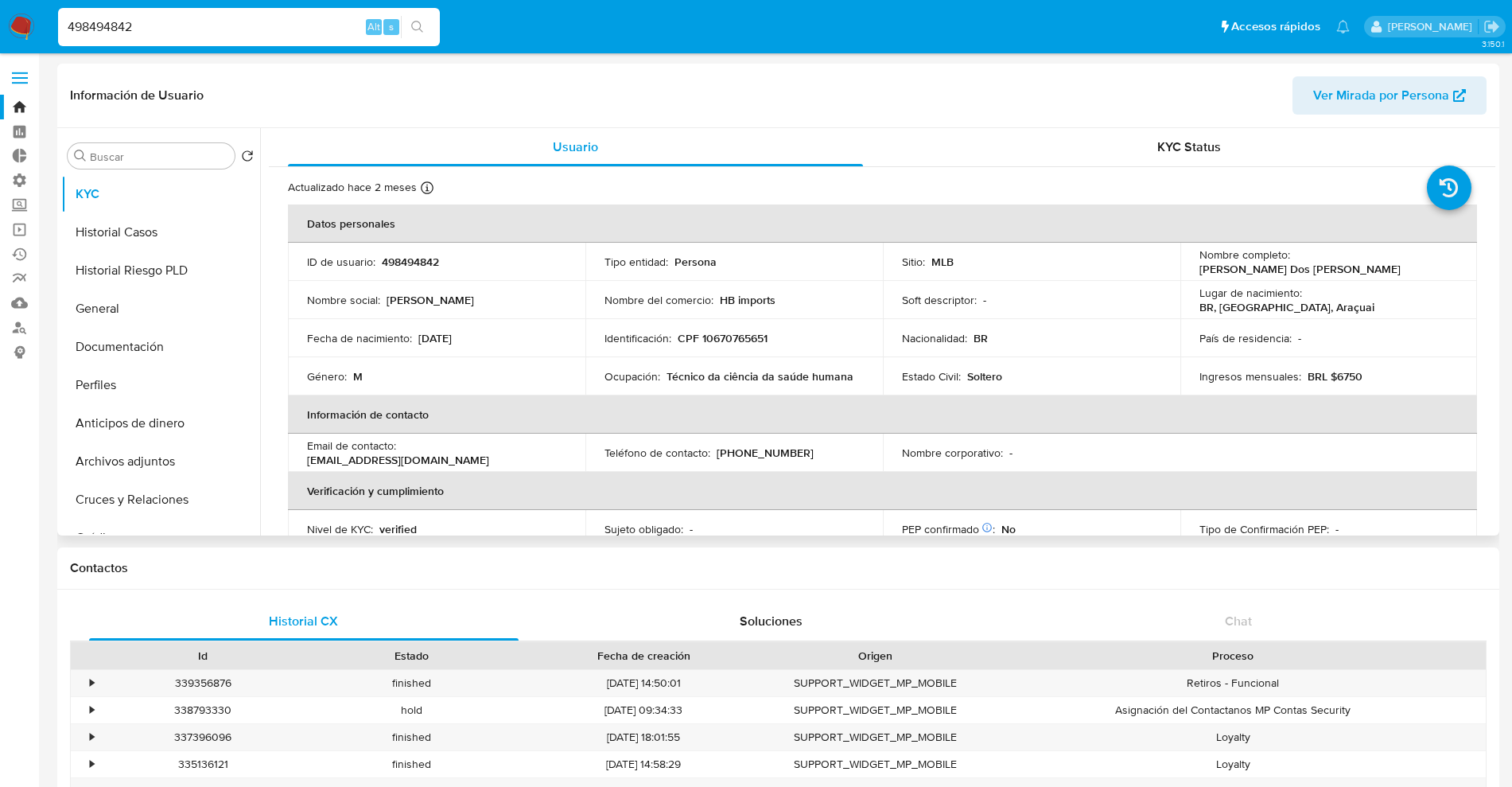
select select "10"
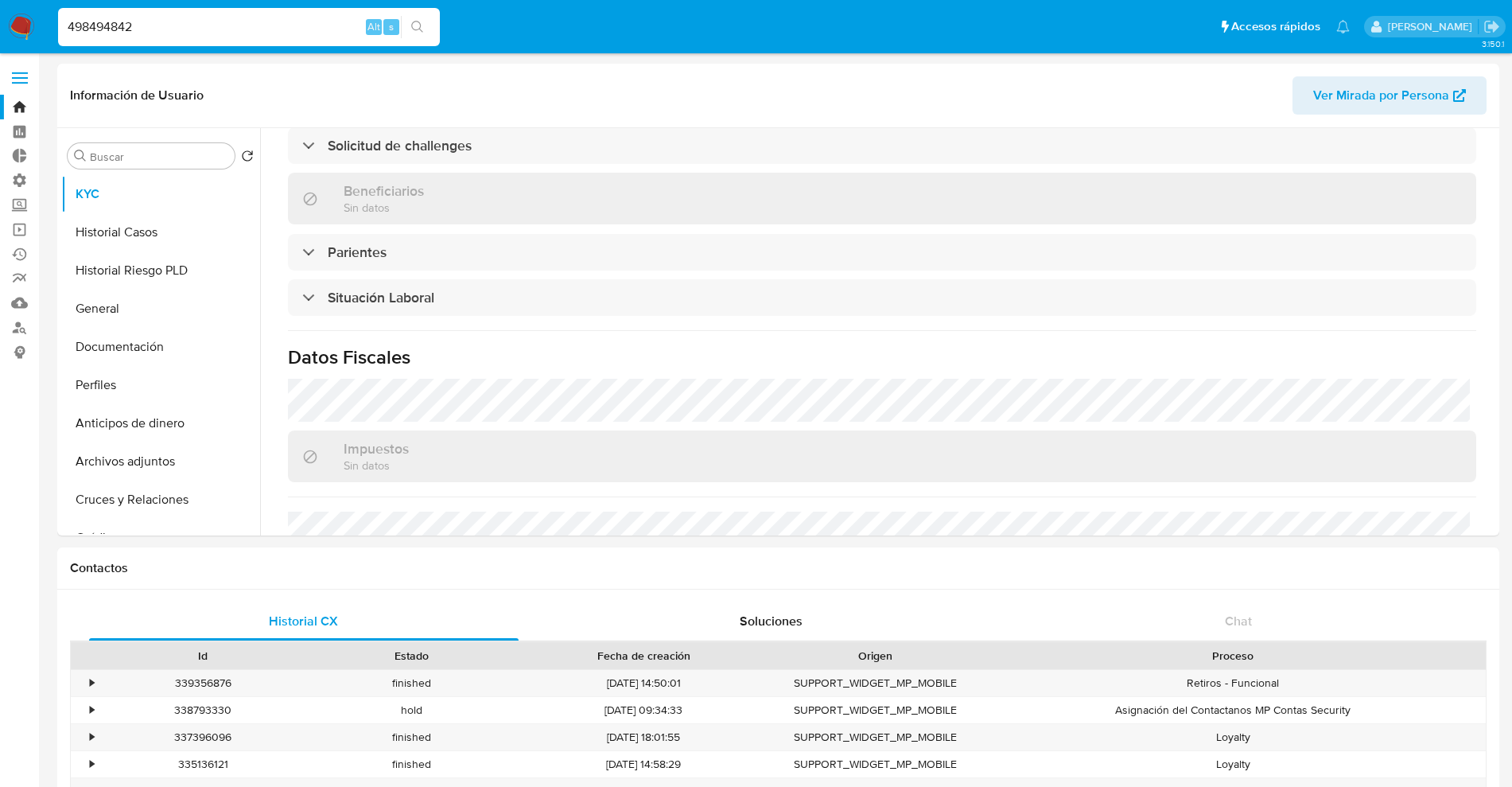
scroll to position [463, 0]
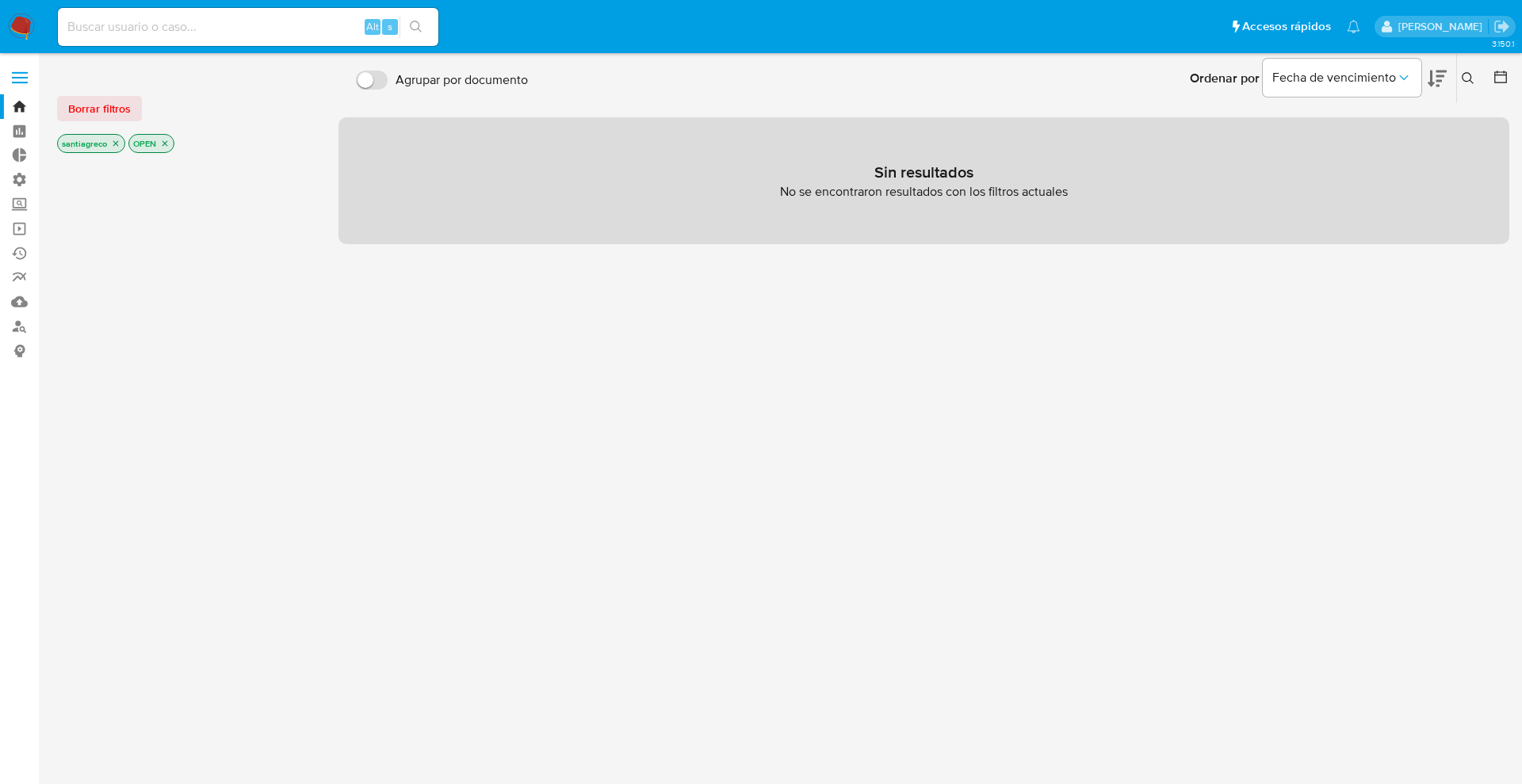
click at [177, 19] on input at bounding box center [248, 27] width 380 height 20
paste input "z8vsRCGksVXlAREQUc1W3uZs"
type input "z8vsRCGksVXlAREQUc1W3uZs"
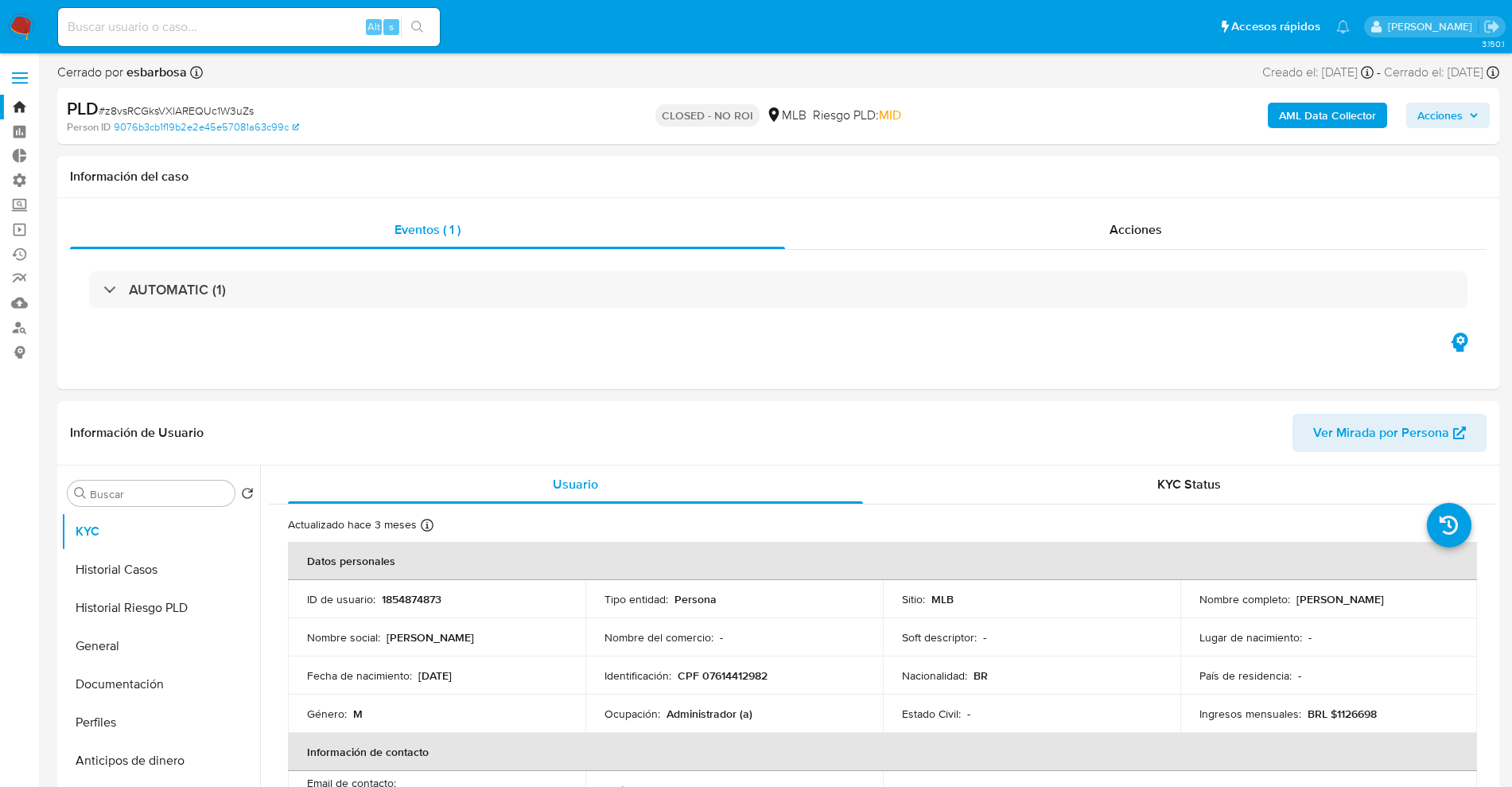
select select "10"
click at [1105, 226] on div "Acciones" at bounding box center [1136, 230] width 702 height 38
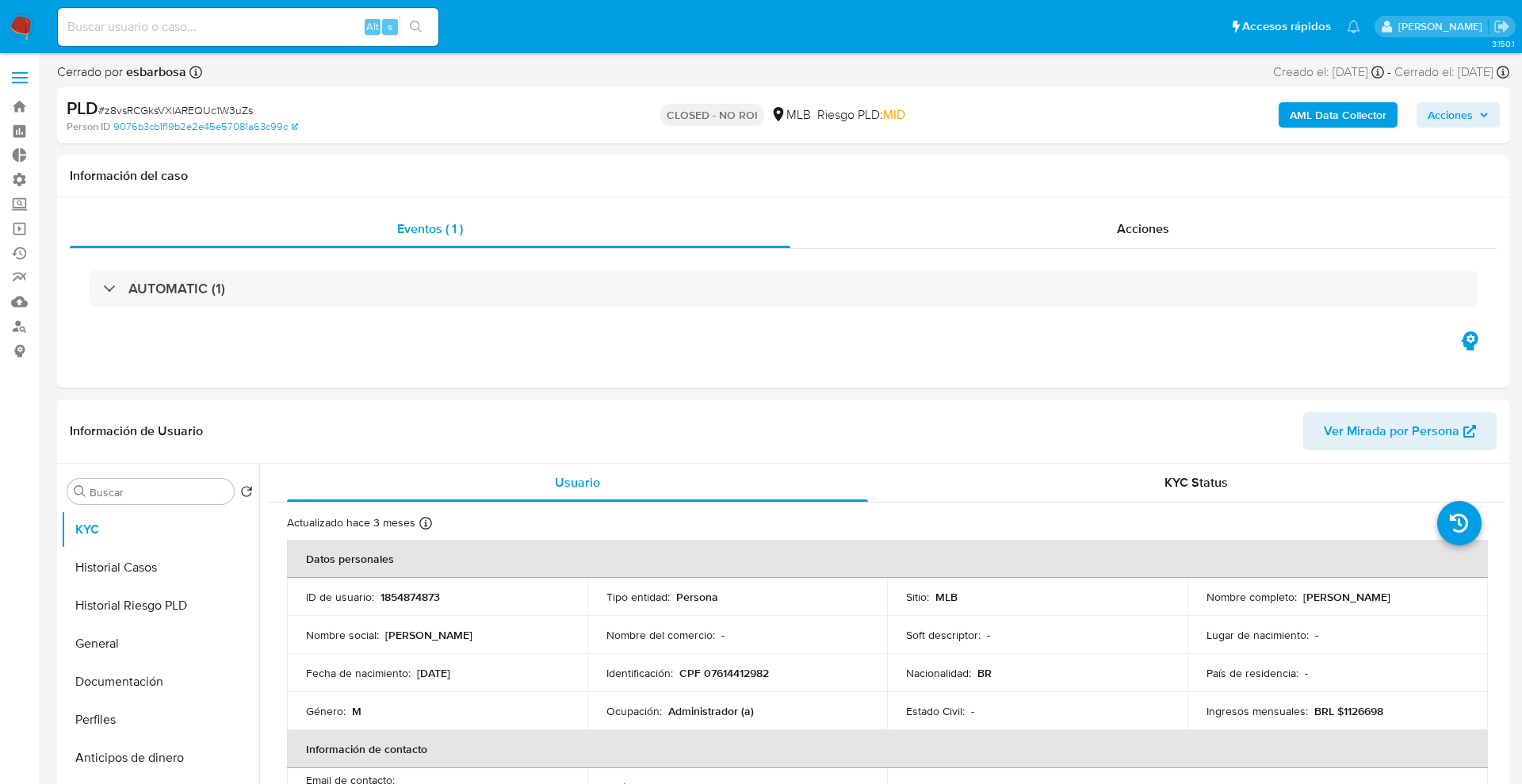
select select "10"
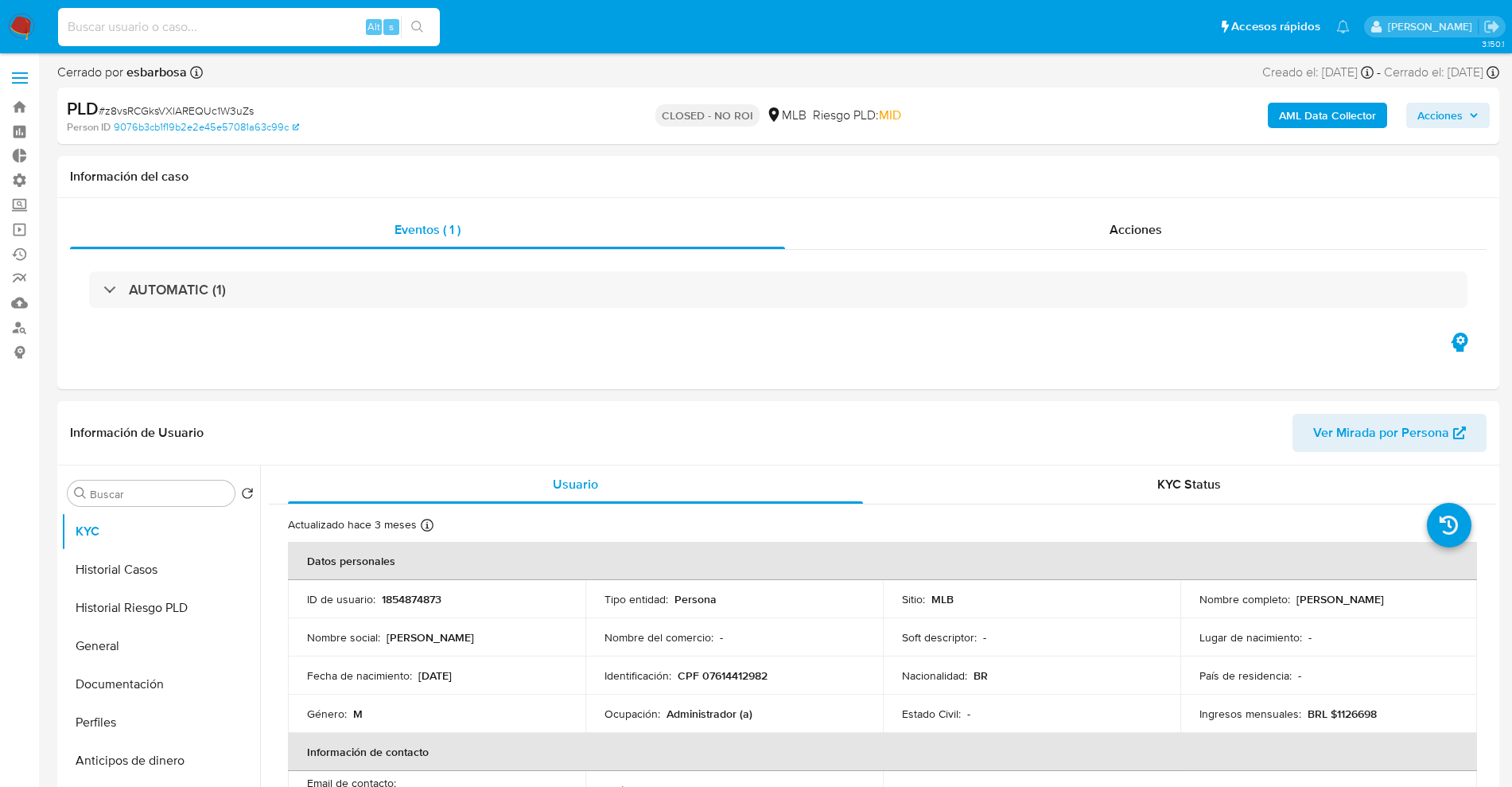
click at [266, 20] on input at bounding box center [248, 27] width 382 height 20
paste input "7AjuXxFirqjo99Z1SeG4VAhl"
type input "7AjuXxFirqjo99Z1SeG4VAhl"
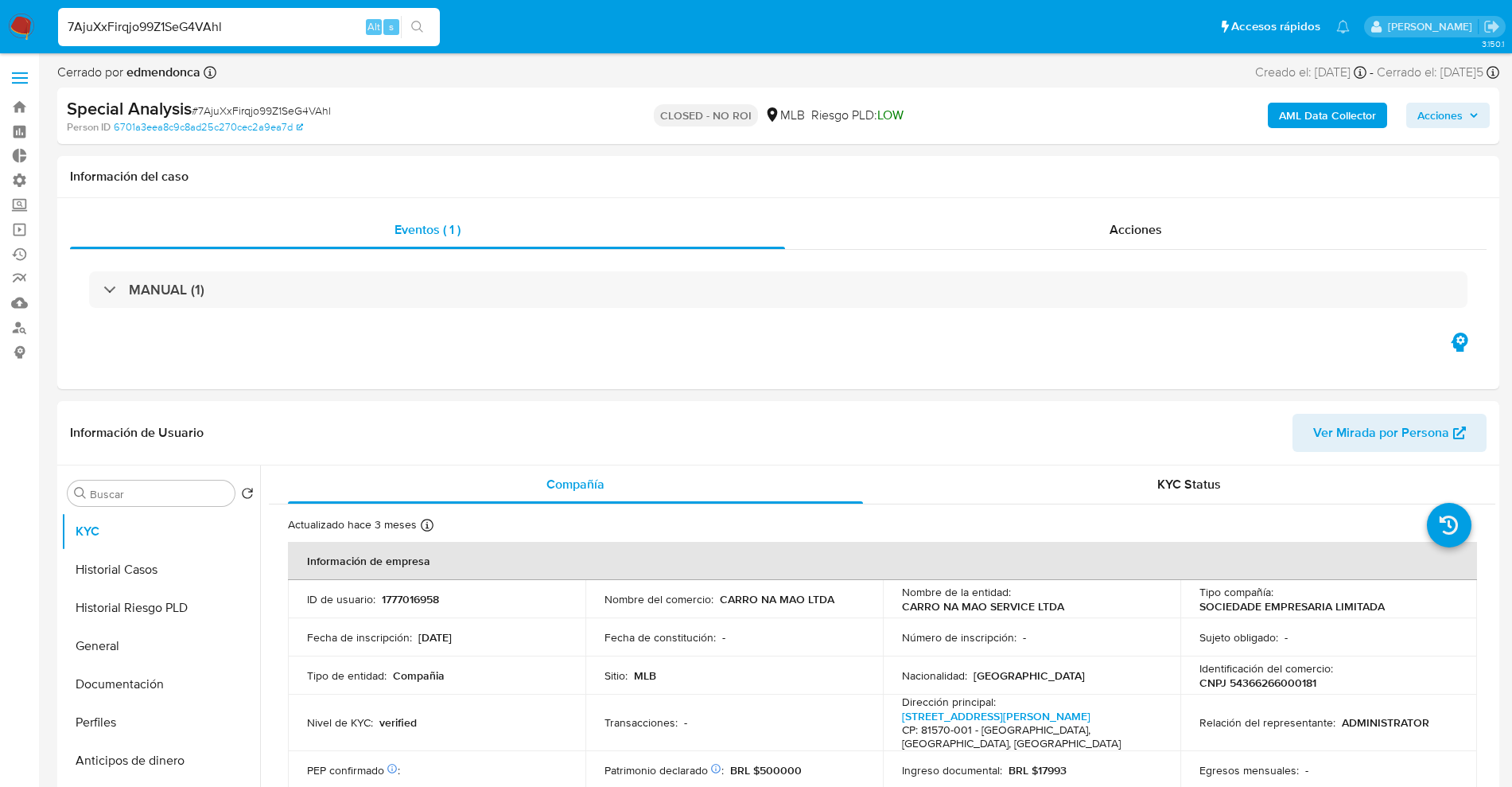
select select "10"
click div "Acciones"
